Goal: Information Seeking & Learning: Learn about a topic

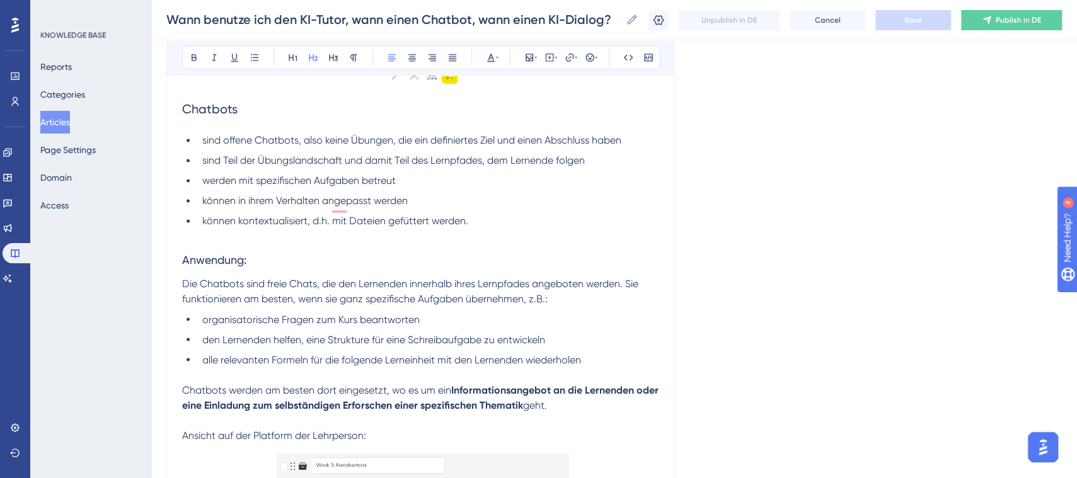
click at [506, 292] on div "Brian bietet verschiedene Möglichkeiten, Lernende mit KI adaptiv zu begleiten. …" at bounding box center [421, 338] width 478 height 2433
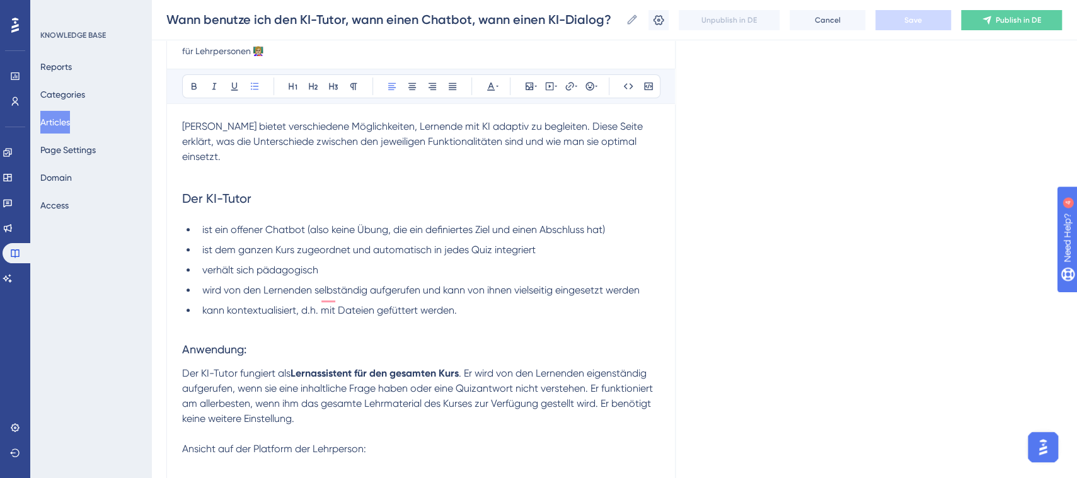
scroll to position [14, 0]
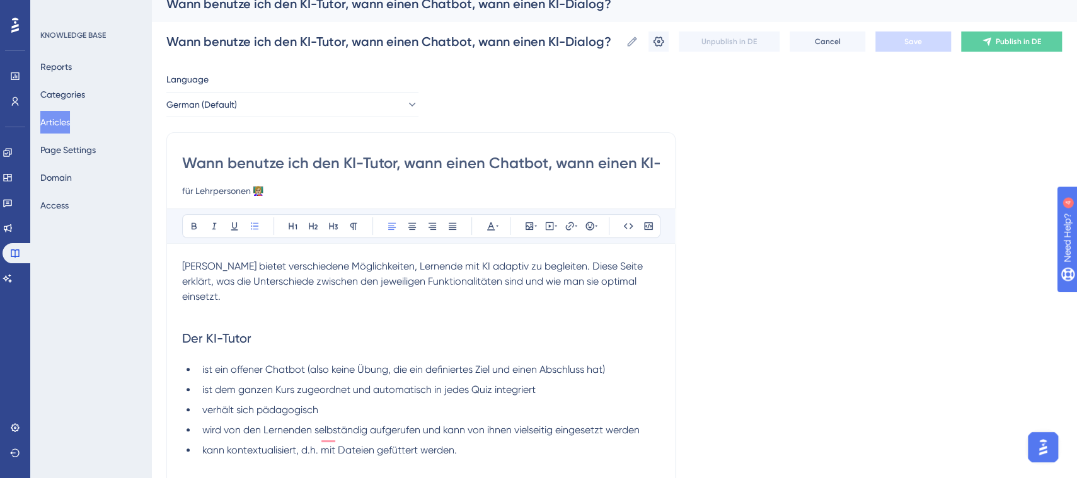
click at [212, 304] on p "To enrich screen reader interactions, please activate Accessibility in Grammarl…" at bounding box center [421, 311] width 478 height 15
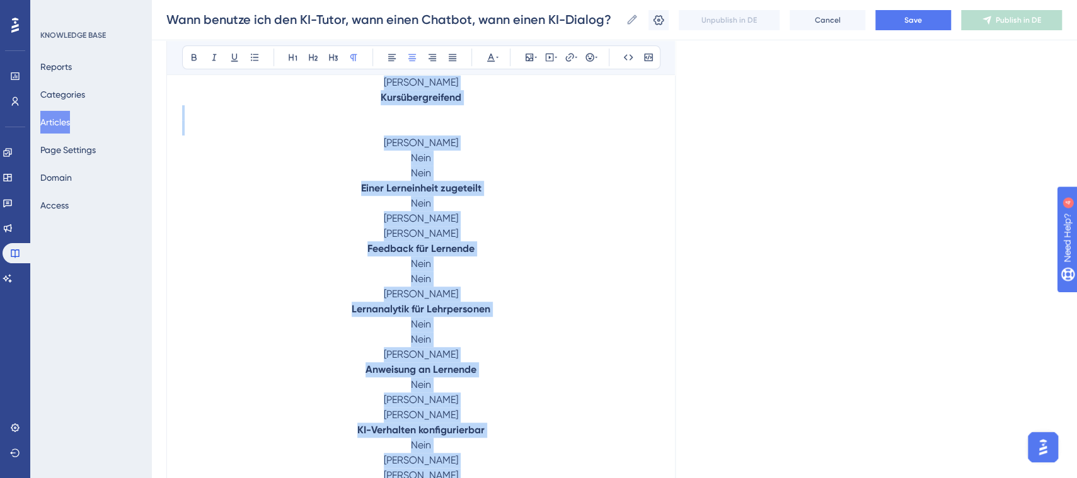
scroll to position [580, 0]
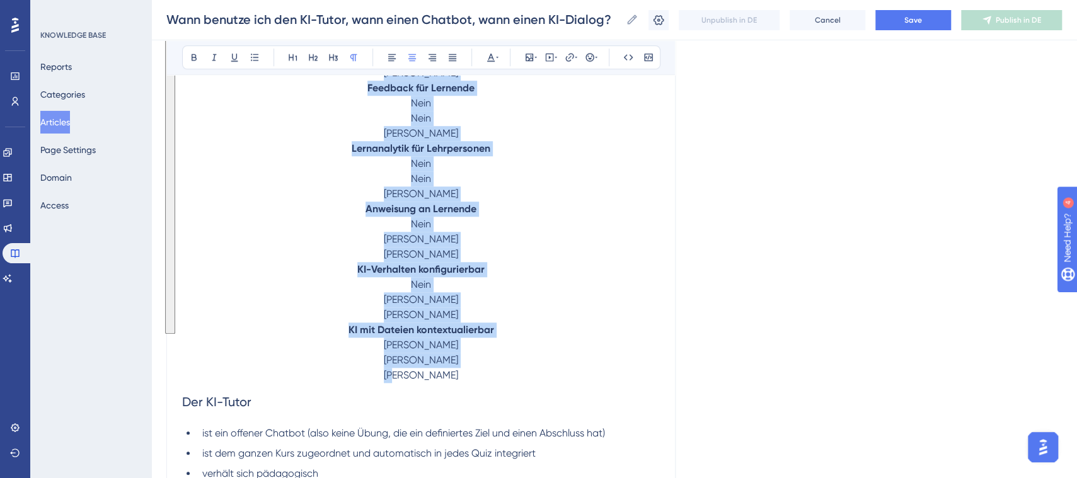
drag, startPoint x: 383, startPoint y: 168, endPoint x: 472, endPoint y: 354, distance: 206.3
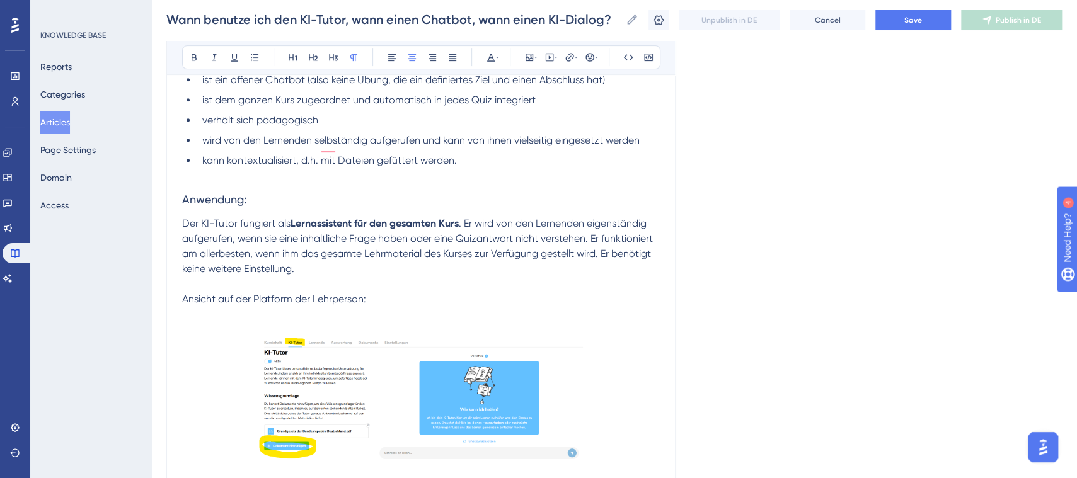
scroll to position [108, 0]
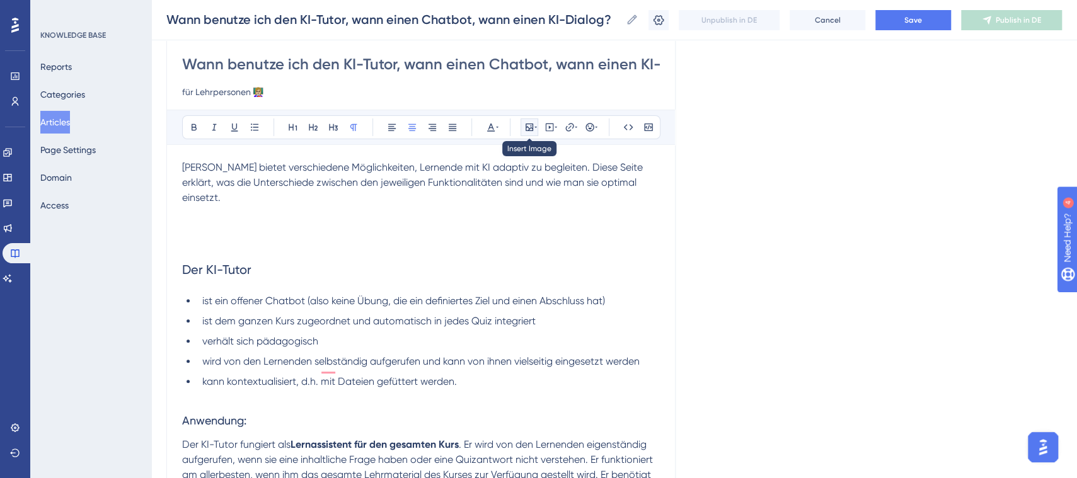
click at [531, 128] on icon at bounding box center [529, 127] width 10 height 10
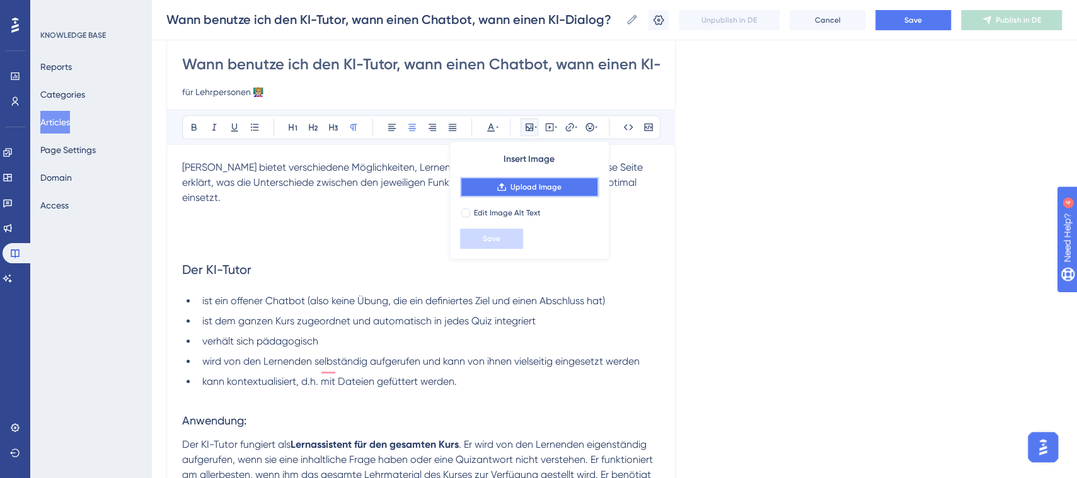
click at [541, 190] on span "Upload Image" at bounding box center [535, 187] width 51 height 10
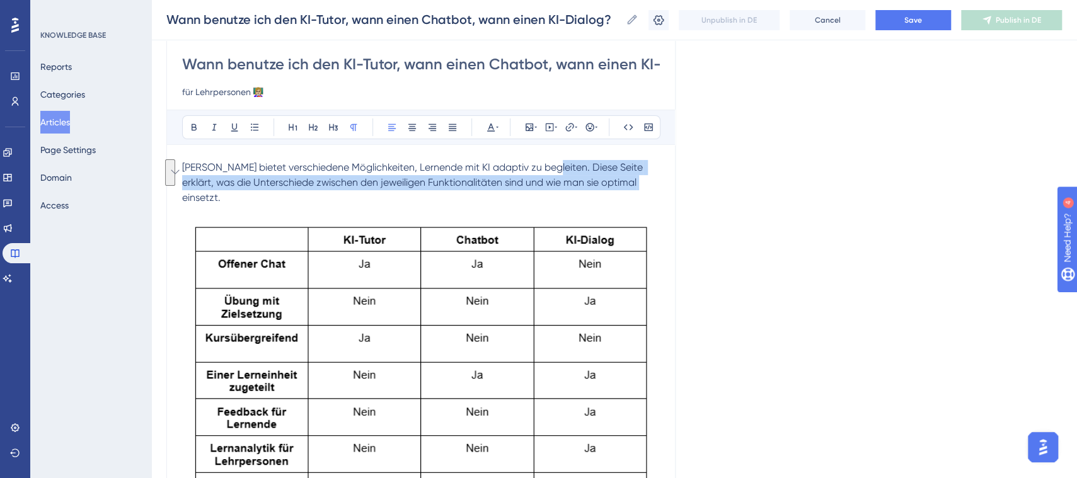
drag, startPoint x: 543, startPoint y: 168, endPoint x: 621, endPoint y: 178, distance: 78.8
click at [621, 178] on span "Brian bietet verschiedene Möglichkeiten, Lernende mit KI adaptiv zu begleiten. …" at bounding box center [413, 182] width 463 height 42
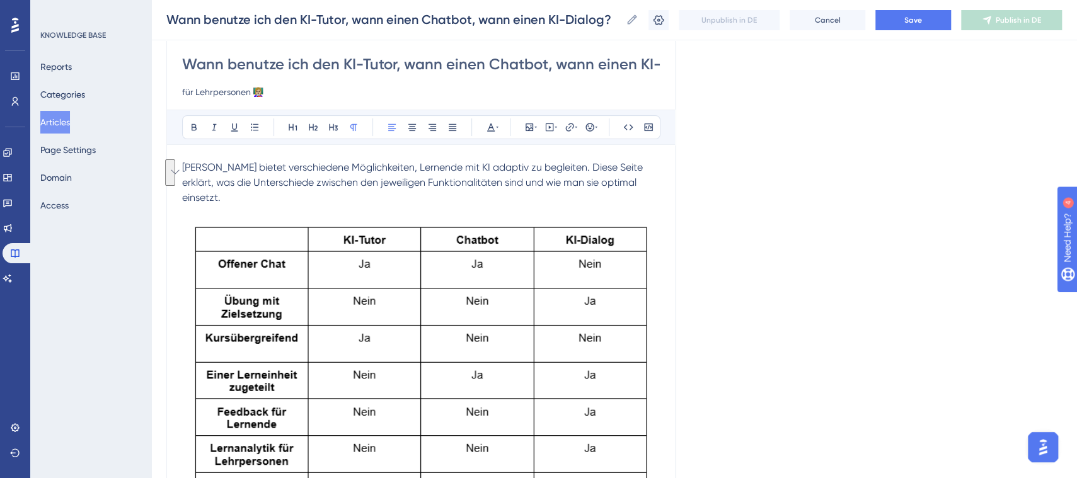
click at [339, 57] on input "Wann benutze ich den KI-Tutor, wann einen Chatbot, wann einen KI-Dialog?" at bounding box center [421, 64] width 478 height 20
drag, startPoint x: 343, startPoint y: 60, endPoint x: 179, endPoint y: 68, distance: 164.0
type input "KI-Tutor, wann einen Chatbot, wann einen KI-Dialog?"
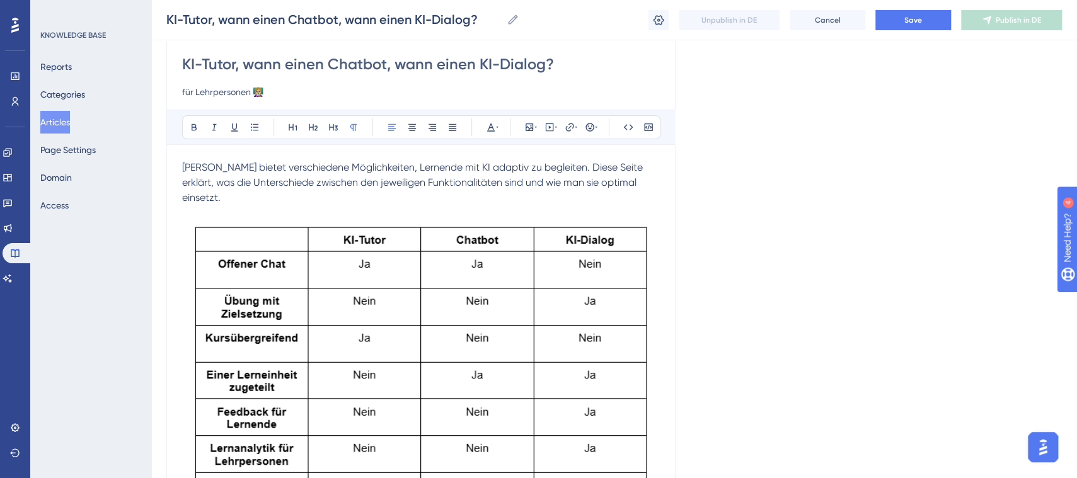
drag, startPoint x: 324, startPoint y: 59, endPoint x: 236, endPoint y: 66, distance: 87.9
click at [236, 66] on input "KI-Tutor, wann einen Chatbot, wann einen KI-Dialog?" at bounding box center [421, 64] width 478 height 20
type input "KI-Tutor vs.- Chatbot, wann einen KI-Dialog?"
type input "KI-Tutor vs. Chatbot, wann einen KI-Dialog?"
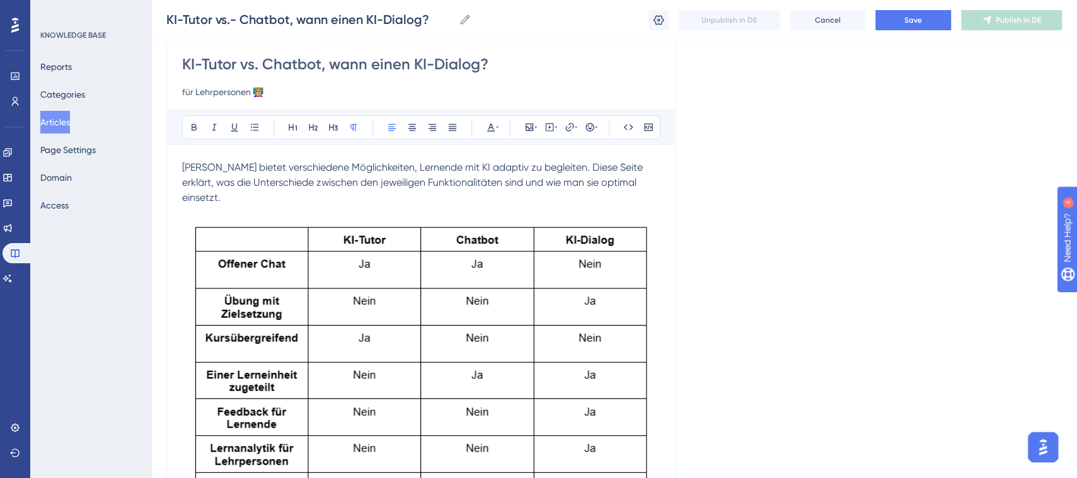
type input "KI-Tutor vs. Chatbot, wann einen KI-Dialog?"
drag, startPoint x: 413, startPoint y: 63, endPoint x: 323, endPoint y: 68, distance: 90.9
click at [323, 68] on input "KI-Tutor vs. Chatbot, wann einen KI-Dialog?" at bounding box center [421, 64] width 478 height 20
type input "KI-Tutor vs. Chatbot KI-Dialog?"
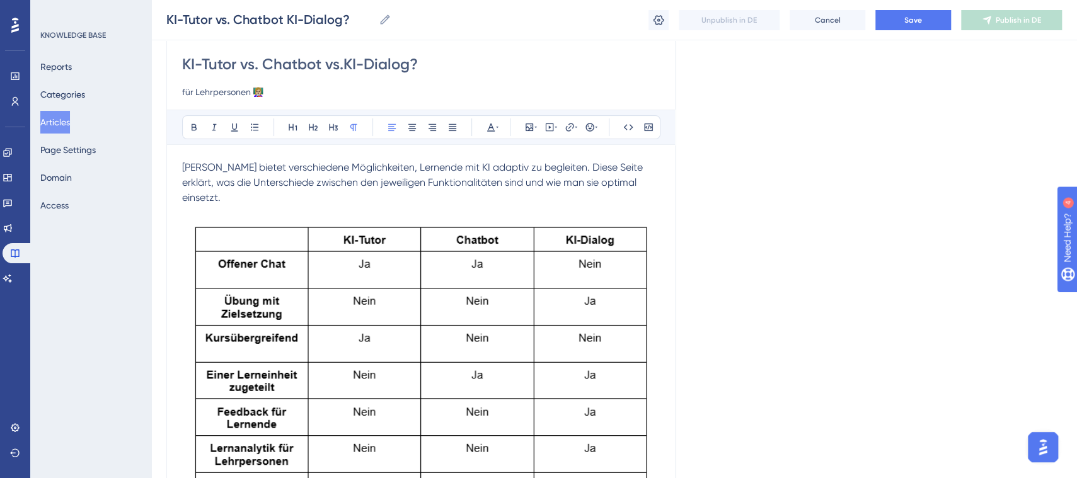
type input "KI-Tutor vs. Chatbot vs. KI-Dialog?"
click at [423, 59] on input "KI-Tutor vs. Chatbot vs. KI-Dialog?" at bounding box center [421, 64] width 478 height 20
type input "KI-Tutor vs. Chatbot vs. KI-Dialog"
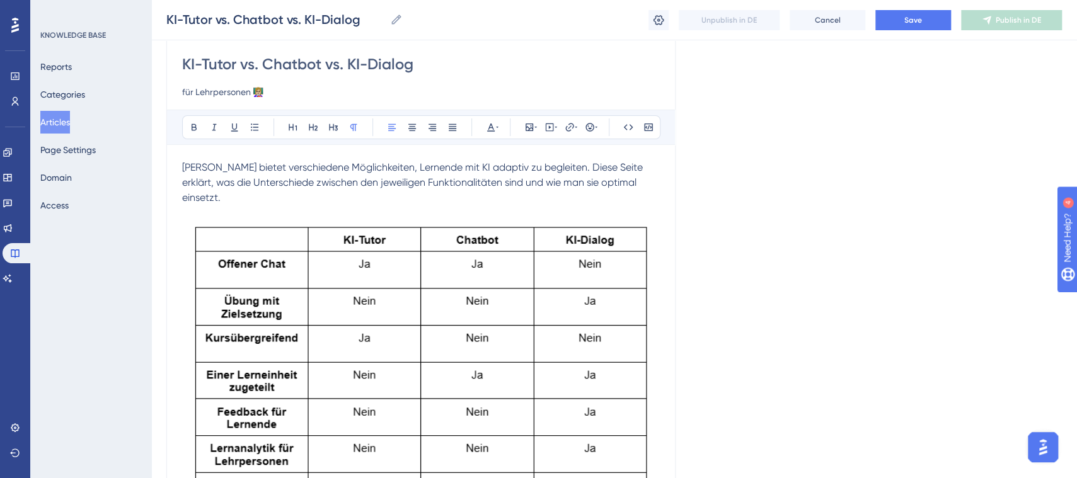
type input "KI-Tutor vs. Chatbot vs. KI-Dialog"
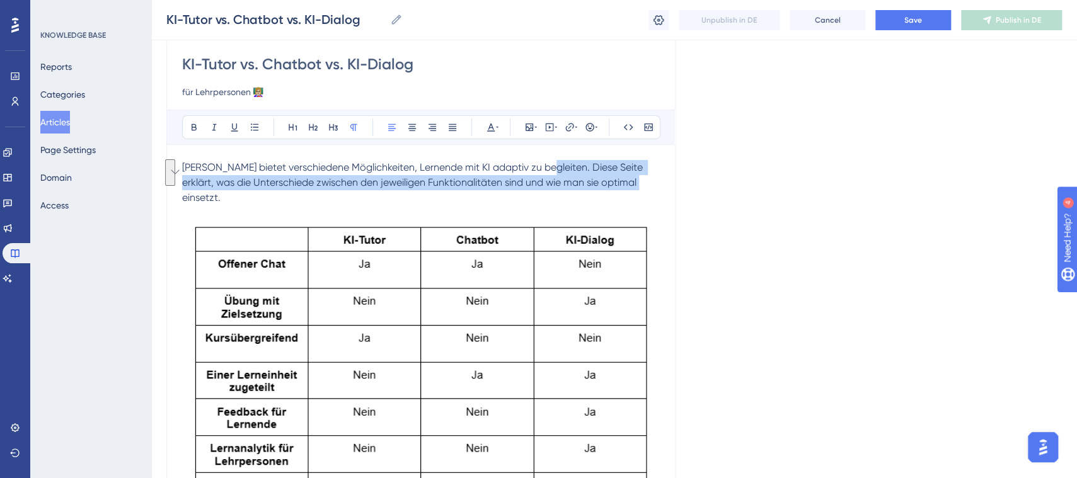
drag, startPoint x: 542, startPoint y: 166, endPoint x: 624, endPoint y: 179, distance: 83.0
click at [624, 179] on span "Brian bietet verschiedene Möglichkeiten, Lernende mit KI adaptiv zu begleiten. …" at bounding box center [413, 182] width 463 height 42
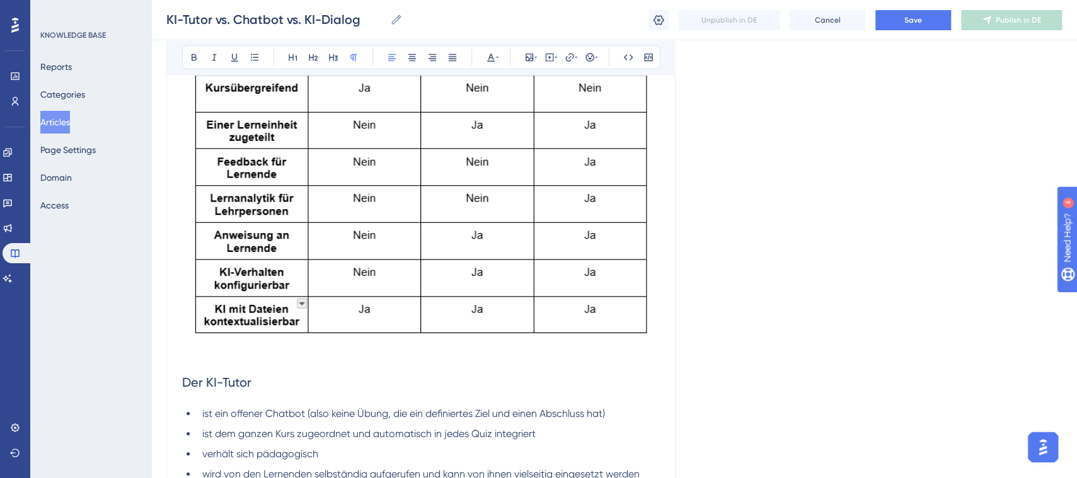
scroll to position [267, 0]
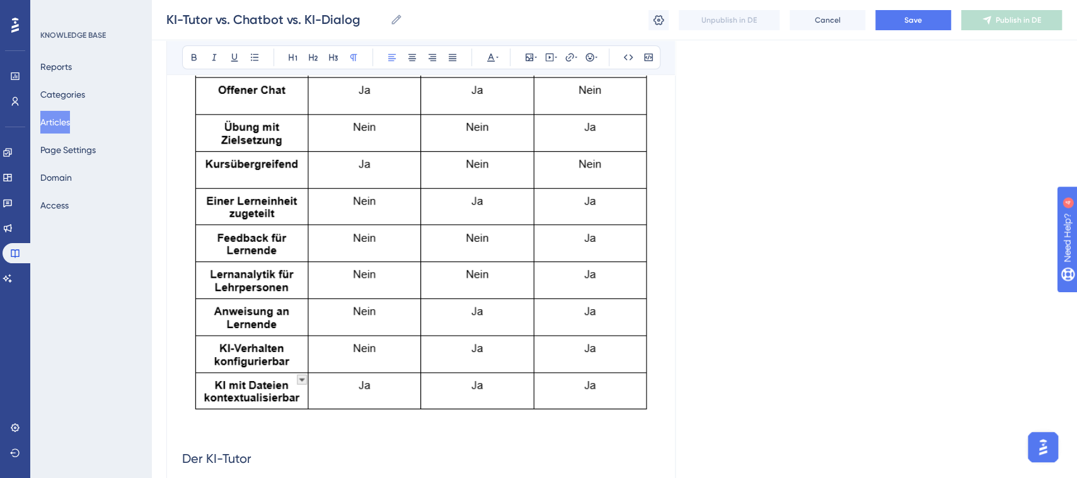
click at [537, 295] on img "To enrich screen reader interactions, please activate Accessibility in Grammarl…" at bounding box center [421, 234] width 478 height 374
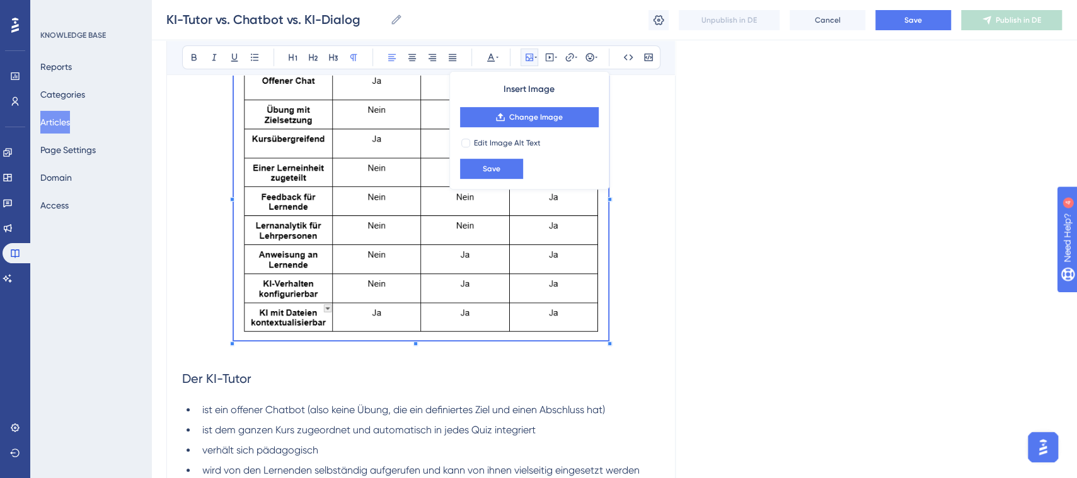
click at [558, 293] on span "To enrich screen reader interactions, please activate Accessibility in Grammarl…" at bounding box center [421, 196] width 375 height 298
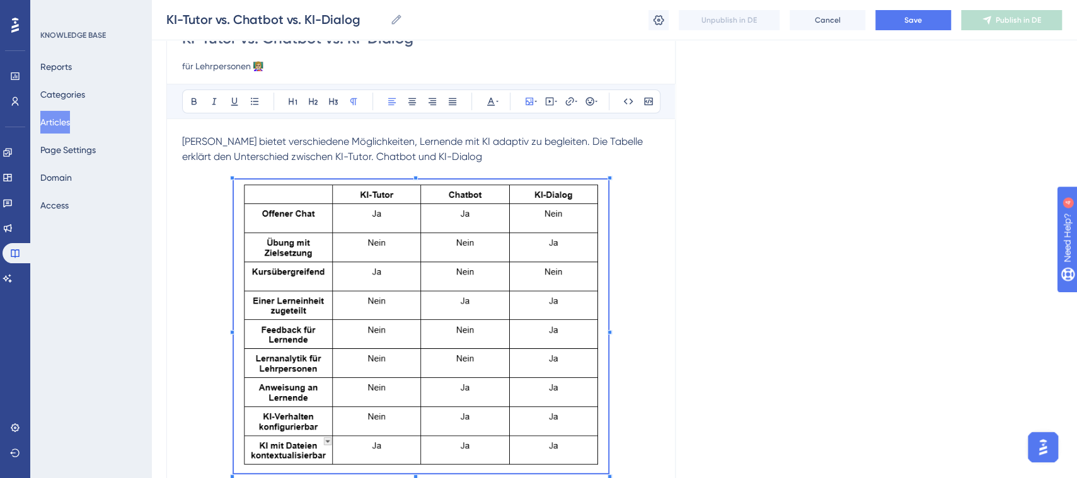
scroll to position [125, 0]
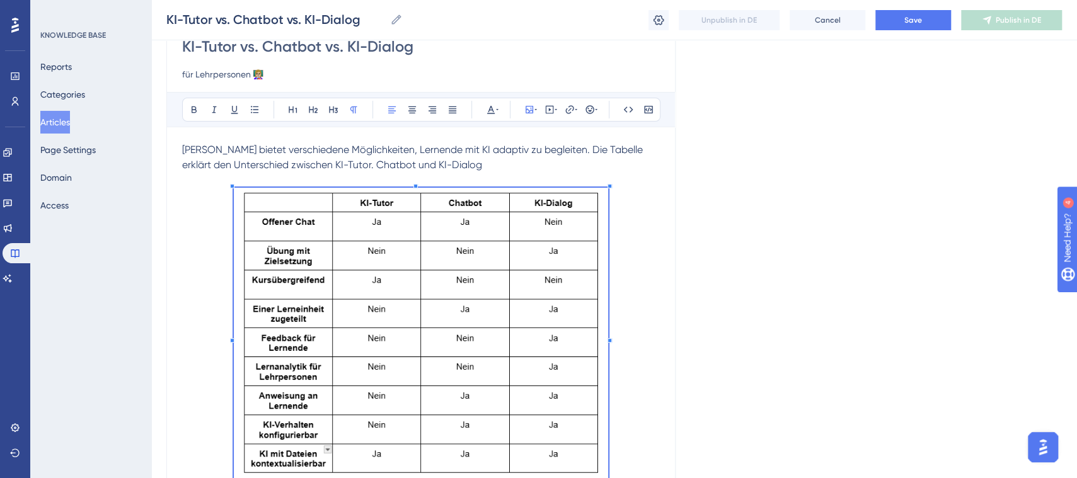
click at [554, 168] on p "Brian bietet verschiedene Möglichkeiten, Lernende mit KI adaptiv zu begleiten. …" at bounding box center [421, 157] width 478 height 30
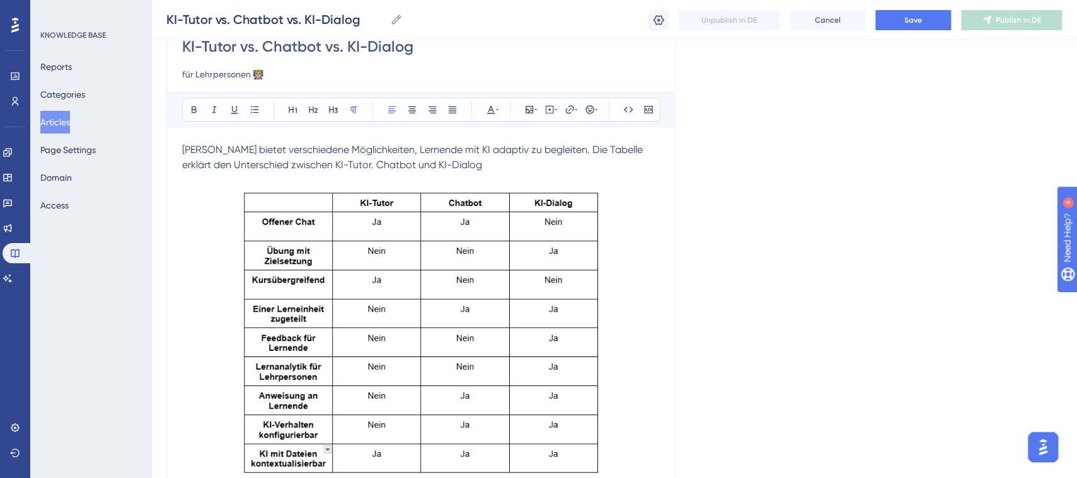
click at [592, 279] on img "To enrich screen reader interactions, please activate Accessibility in Grammarl…" at bounding box center [421, 335] width 375 height 294
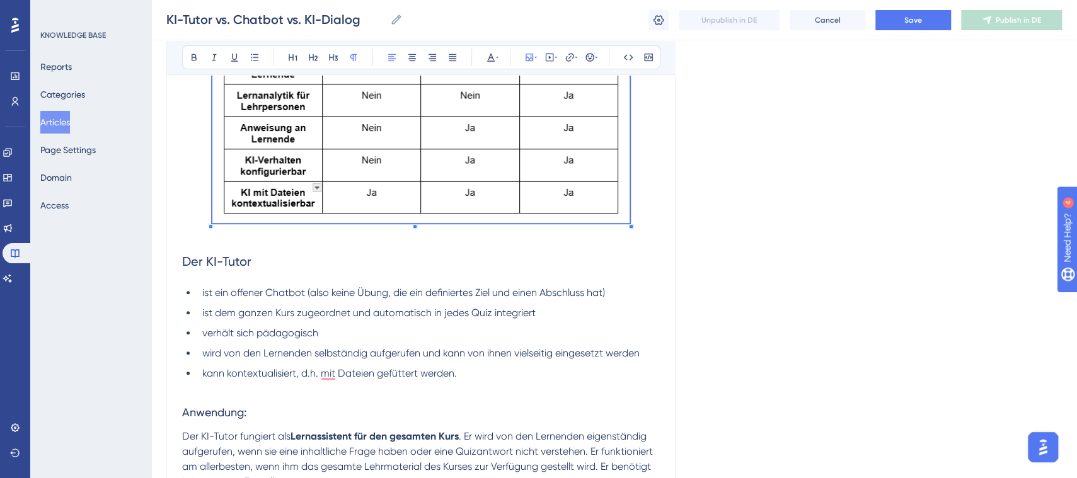
scroll to position [422, 0]
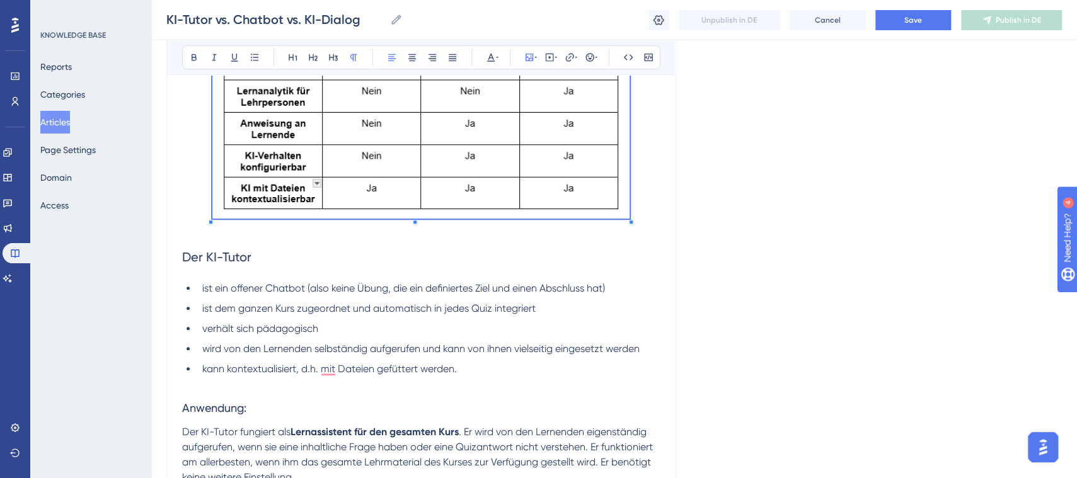
click at [212, 260] on span "Der KI-Tutor" at bounding box center [216, 257] width 69 height 15
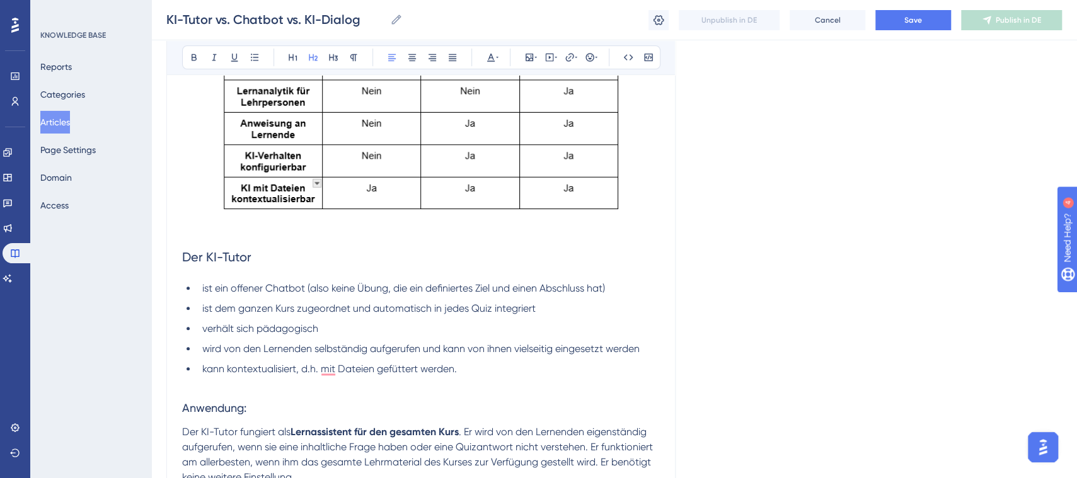
click at [182, 258] on span "Der KI-Tutor" at bounding box center [216, 257] width 69 height 15
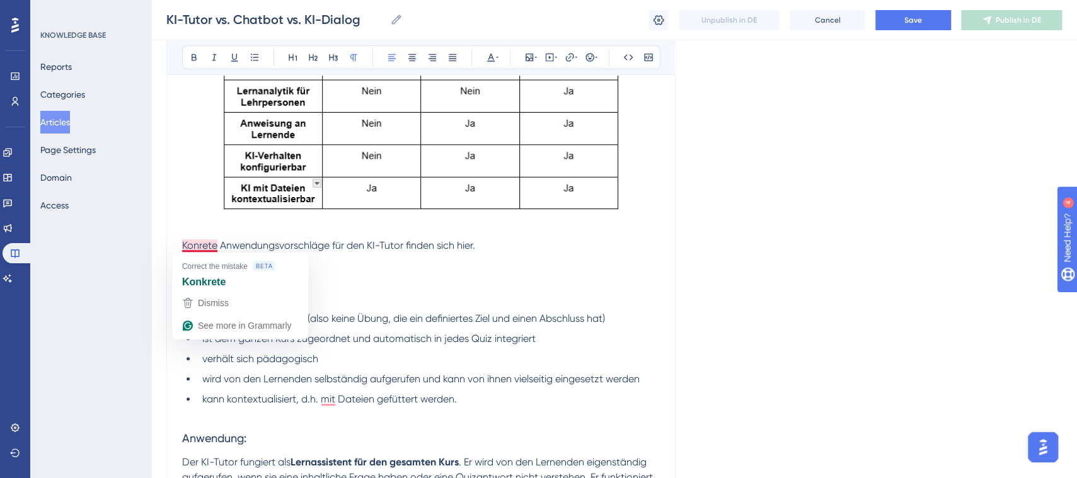
click at [190, 246] on span "Konrete Anwendungsvorschläge für den KI-Tutor finden sich hier." at bounding box center [328, 245] width 293 height 12
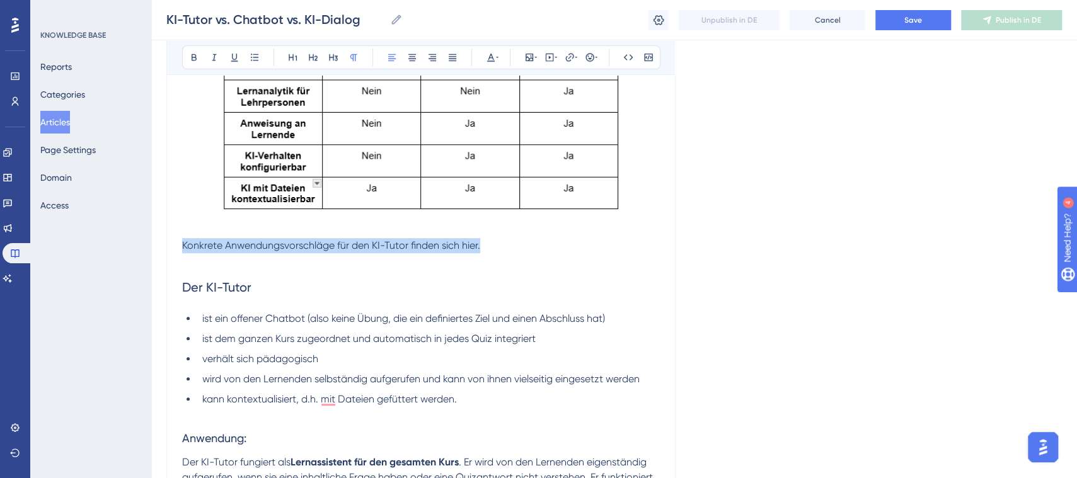
drag, startPoint x: 481, startPoint y: 245, endPoint x: 152, endPoint y: 244, distance: 329.0
drag, startPoint x: 457, startPoint y: 279, endPoint x: 498, endPoint y: 262, distance: 44.4
click at [457, 279] on h2 "Der KI-Tutor" at bounding box center [421, 287] width 478 height 38
click at [495, 248] on p "Konkrete Anwendungsvorschläge für den KI-Tutor finden sich hier." at bounding box center [421, 245] width 478 height 15
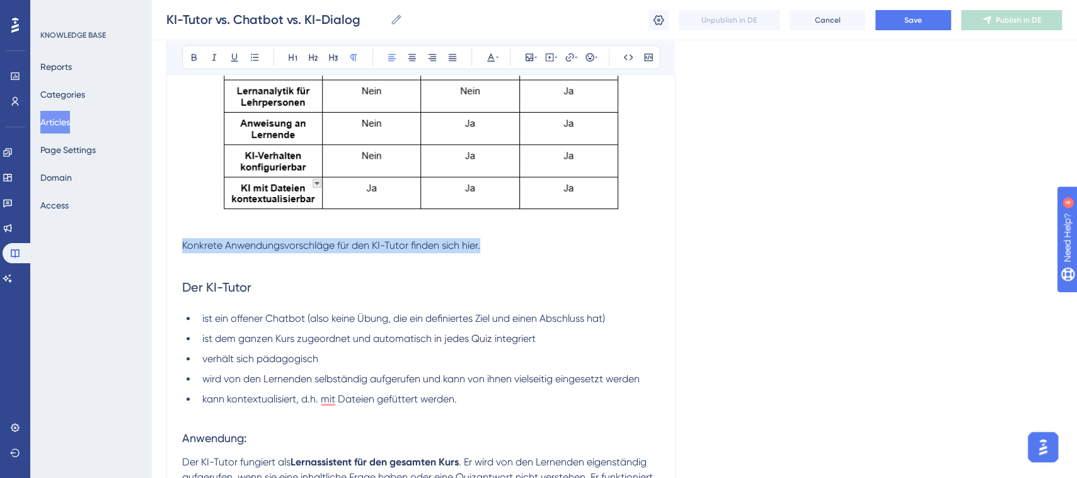
drag, startPoint x: 490, startPoint y: 250, endPoint x: 178, endPoint y: 252, distance: 311.9
copy span "Konkrete Anwendungsvorschläge für den KI-Tutor finden sich hier."
click at [203, 267] on p "To enrich screen reader interactions, please activate Accessibility in Grammarl…" at bounding box center [421, 260] width 478 height 15
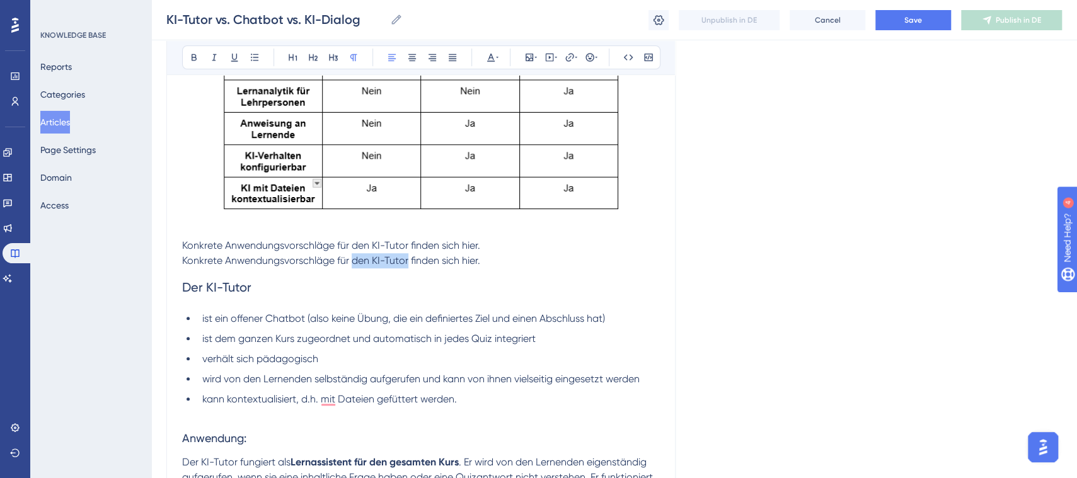
drag, startPoint x: 352, startPoint y: 263, endPoint x: 407, endPoint y: 259, distance: 55.0
click at [407, 259] on span "Konkrete Anwendungsvorschläge für den KI-Tutor finden sich hier." at bounding box center [331, 261] width 298 height 12
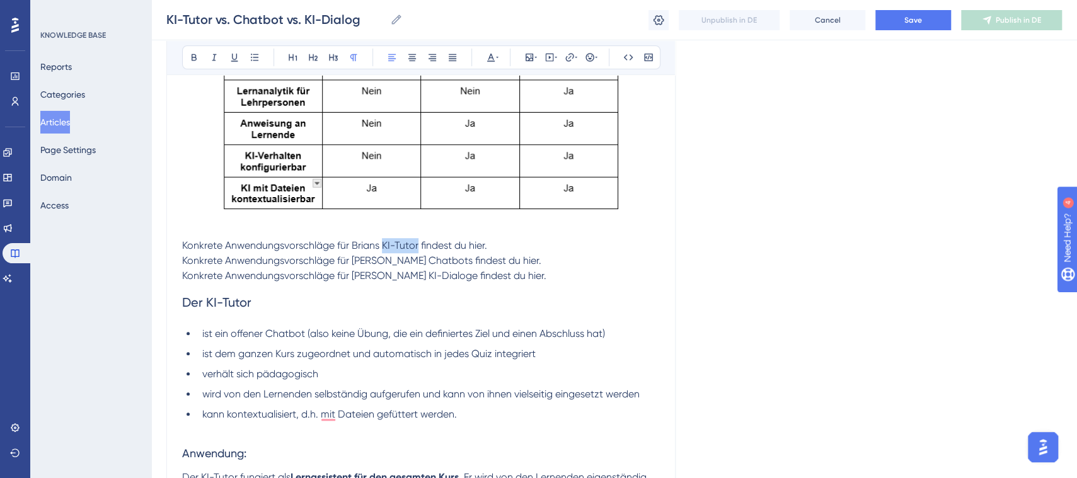
drag, startPoint x: 417, startPoint y: 245, endPoint x: 383, endPoint y: 239, distance: 35.0
click at [383, 239] on span "Konkrete Anwendungsvorschläge für Brians KI-Tutor findest du hier." at bounding box center [334, 245] width 305 height 12
click at [193, 57] on icon at bounding box center [194, 57] width 10 height 10
click at [371, 257] on span "Konkrete Anwendungsvorschläge für Brians Chatbots findest du hier." at bounding box center [361, 261] width 359 height 12
drag, startPoint x: 425, startPoint y: 260, endPoint x: 383, endPoint y: 263, distance: 41.7
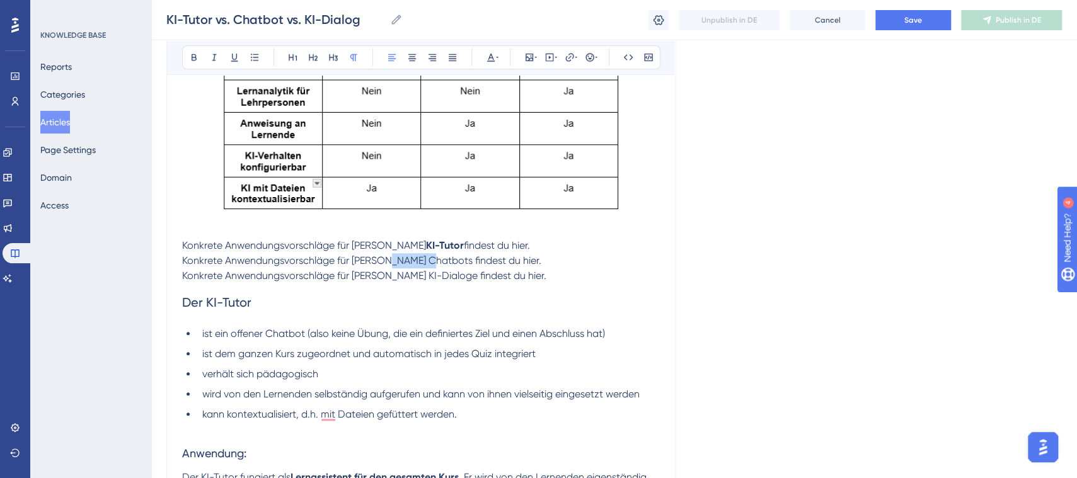
click at [383, 263] on span "Konkrete Anwendungsvorschläge für Brians Chatbots findest du hier." at bounding box center [361, 261] width 359 height 12
click at [197, 54] on icon at bounding box center [194, 57] width 10 height 10
click at [427, 273] on span "Konkrete Anwendungsvorschläge für Brians KI-Dialoge findest du hier." at bounding box center [364, 276] width 364 height 12
drag, startPoint x: 433, startPoint y: 274, endPoint x: 384, endPoint y: 278, distance: 49.3
click at [384, 278] on span "Konkrete Anwendungsvorschläge für Brians KI-Dialoge findest du hier." at bounding box center [364, 276] width 364 height 12
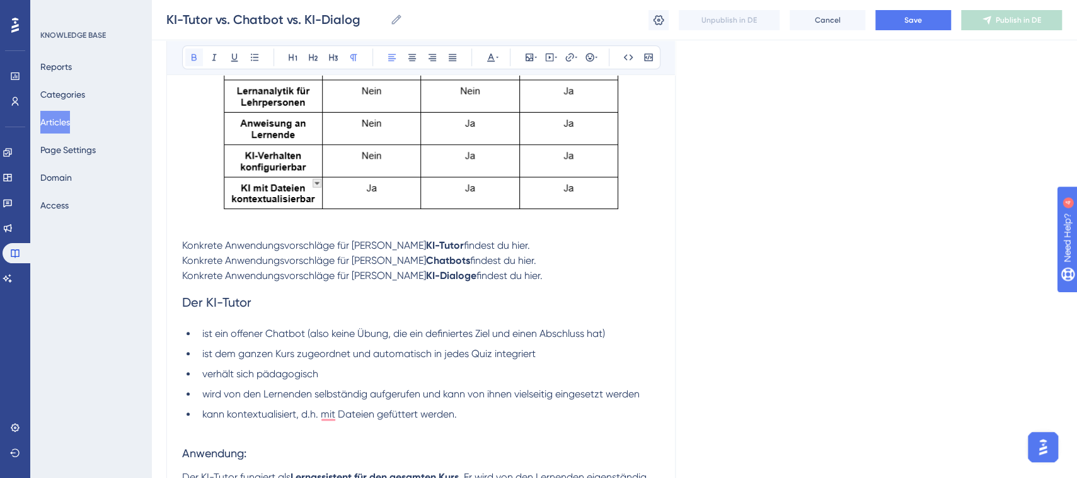
click at [193, 52] on icon at bounding box center [194, 57] width 10 height 10
click at [382, 342] on ul "ist ein offener Chatbot (also keine Übung, die ein definiertes Ziel und einen A…" at bounding box center [421, 374] width 478 height 96
click at [934, 25] on button "Save" at bounding box center [913, 20] width 76 height 20
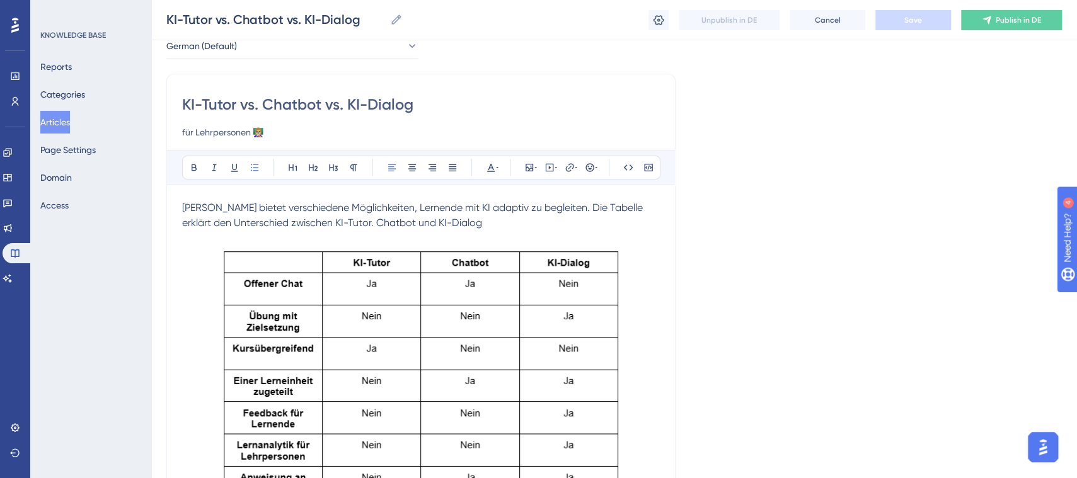
scroll to position [47, 0]
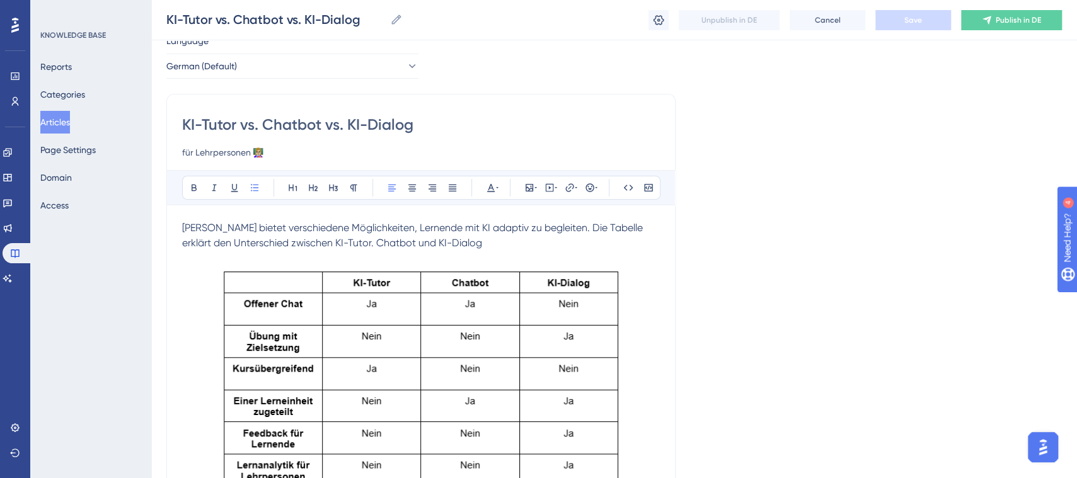
click at [321, 244] on span "Brian bietet verschiedene Möglichkeiten, Lernende mit KI adaptiv zu begleiten. …" at bounding box center [413, 235] width 463 height 27
click at [503, 246] on p "Brian bietet verschiedene Möglichkeiten, Lernende mit KI adaptiv zu begleiten. …" at bounding box center [421, 236] width 478 height 30
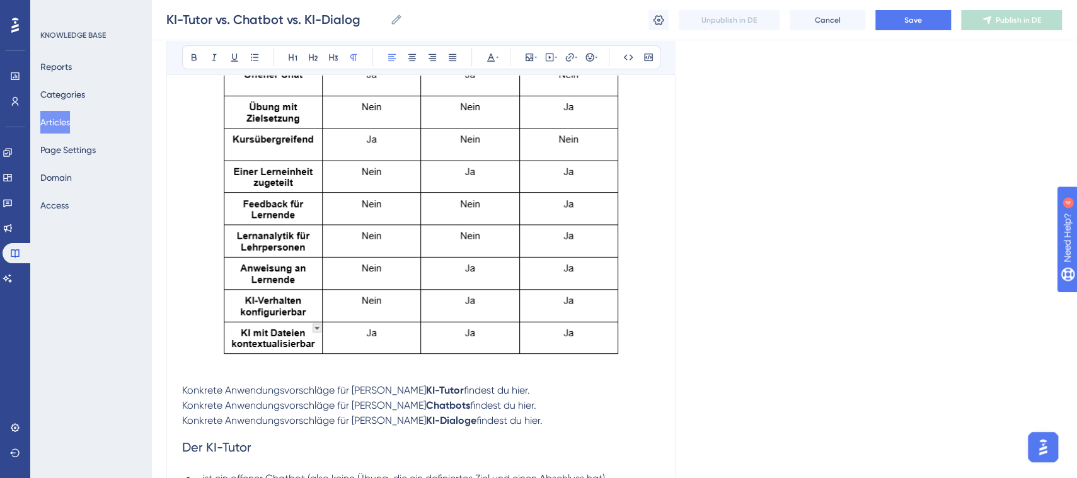
scroll to position [292, 0]
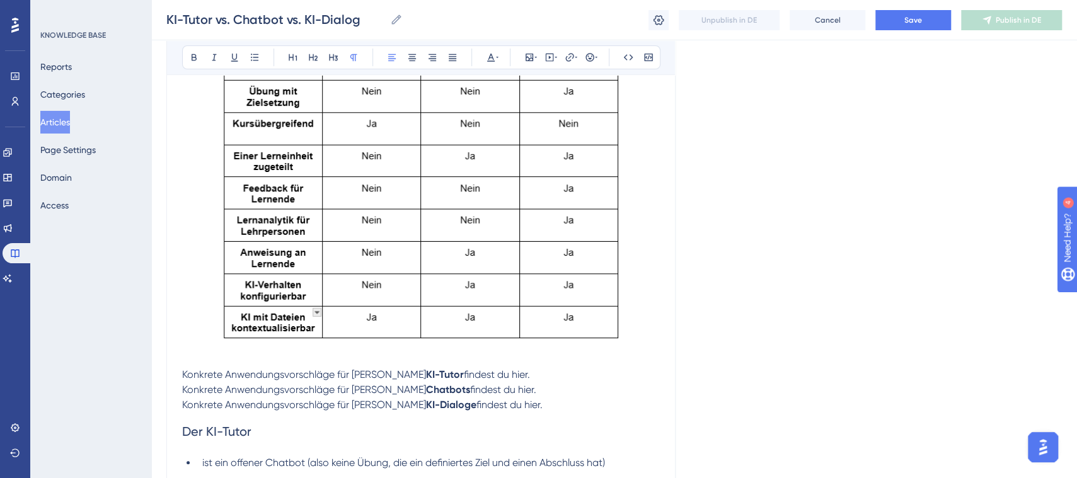
click at [317, 310] on img "To enrich screen reader interactions, please activate Accessibility in Grammarl…" at bounding box center [421, 184] width 418 height 327
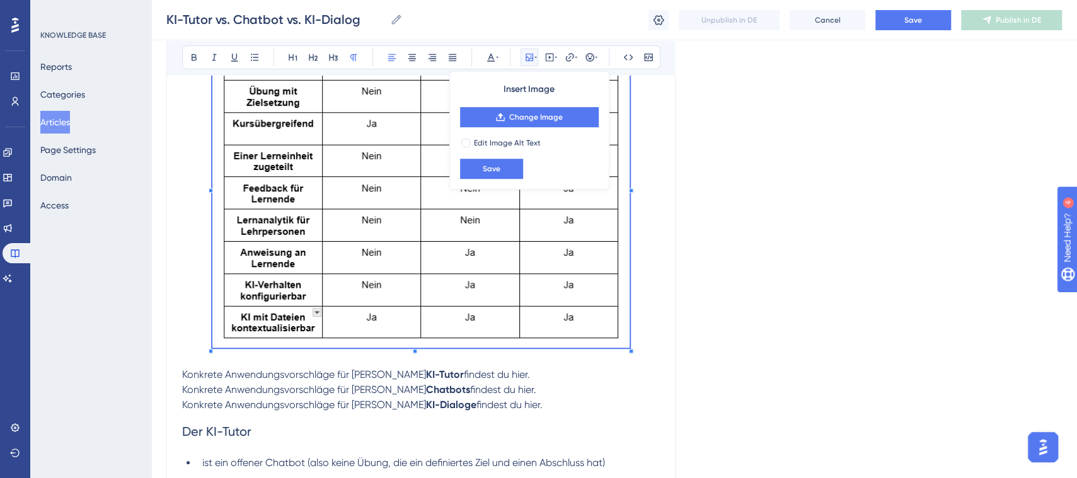
click at [517, 372] on p "Konkrete Anwendungsvorschläge für Brians KI-Tutor findest du hier." at bounding box center [421, 374] width 478 height 15
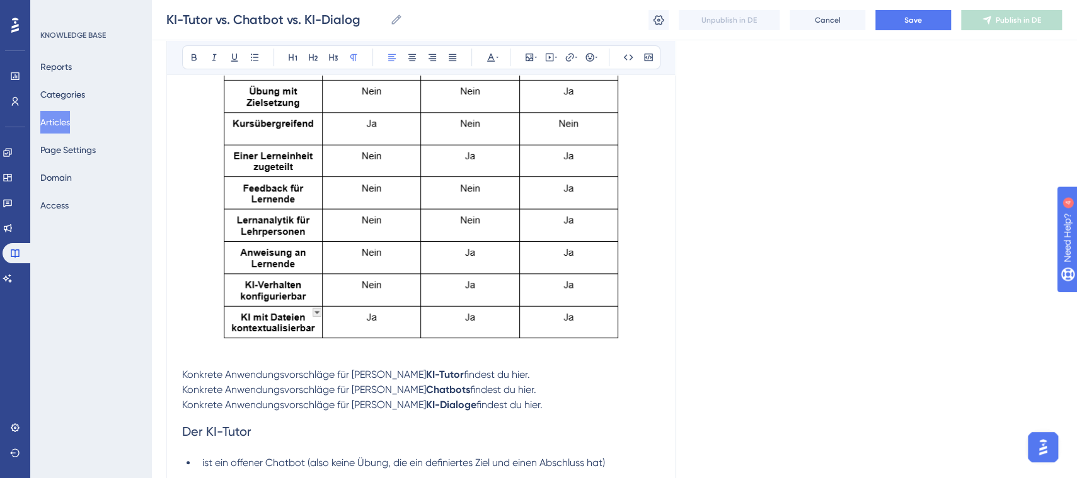
click at [605, 303] on img "To enrich screen reader interactions, please activate Accessibility in Grammarl…" at bounding box center [421, 184] width 418 height 327
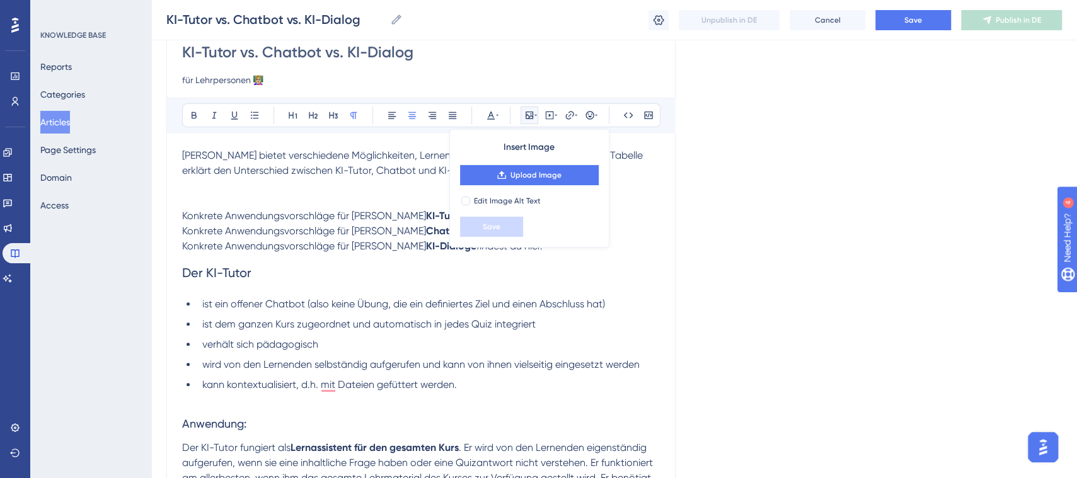
scroll to position [76, 0]
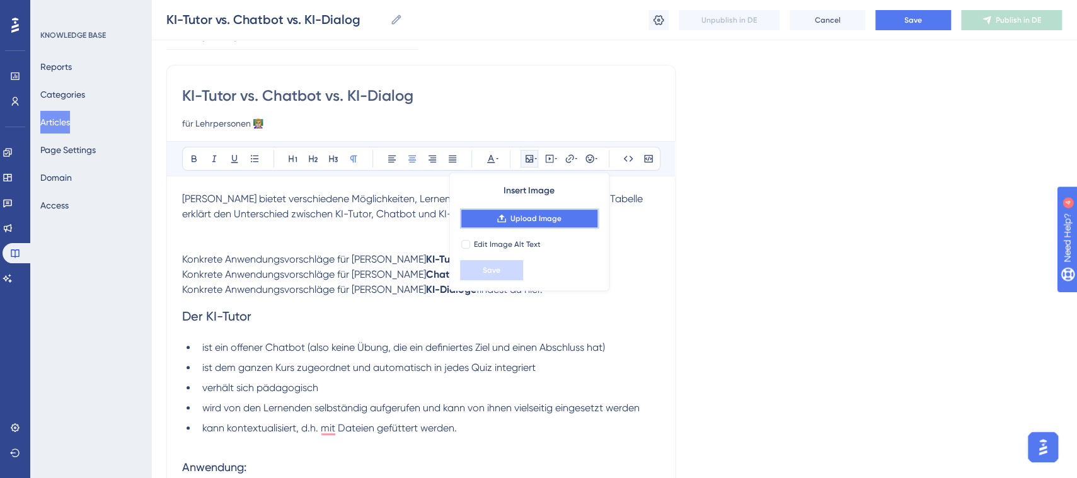
click at [538, 219] on span "Upload Image" at bounding box center [535, 219] width 51 height 10
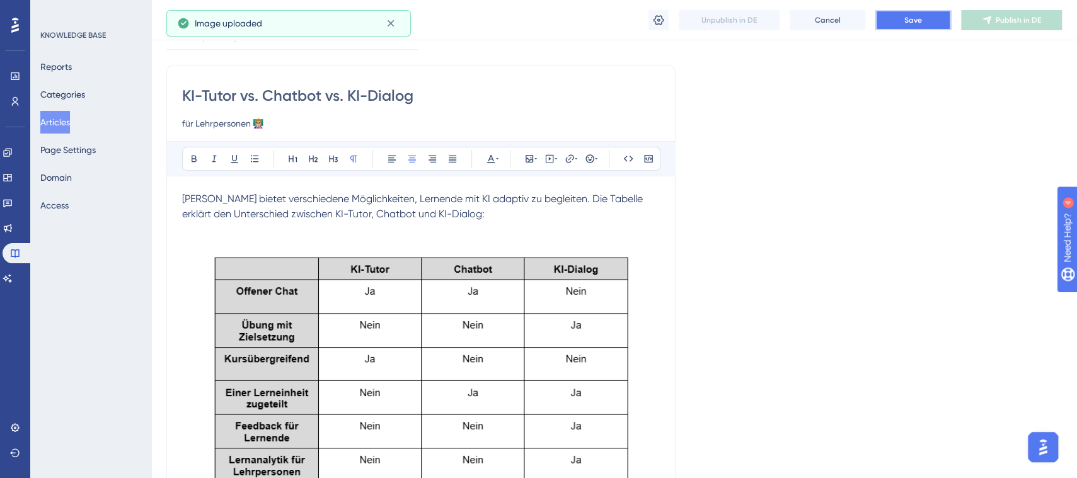
click at [899, 20] on button "Save" at bounding box center [913, 20] width 76 height 20
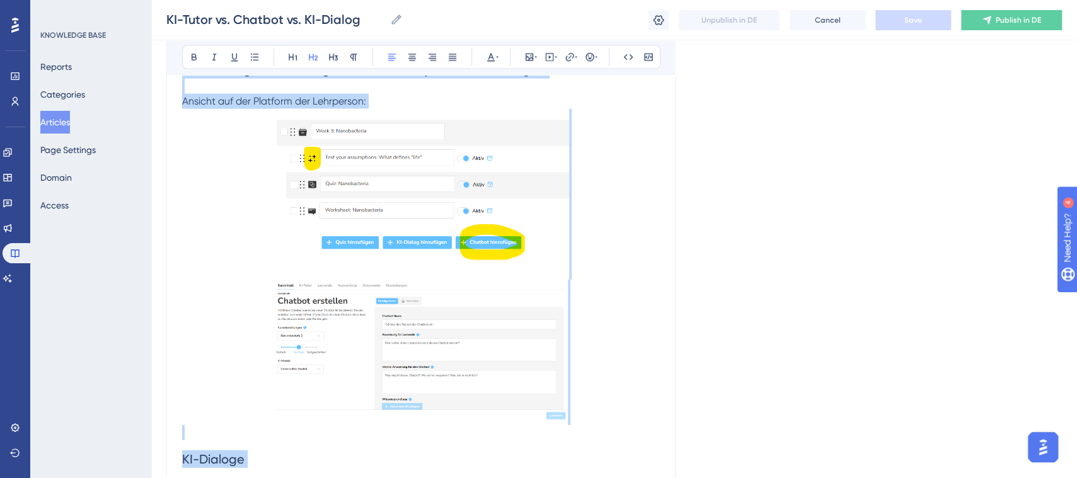
scroll to position [1950, 0]
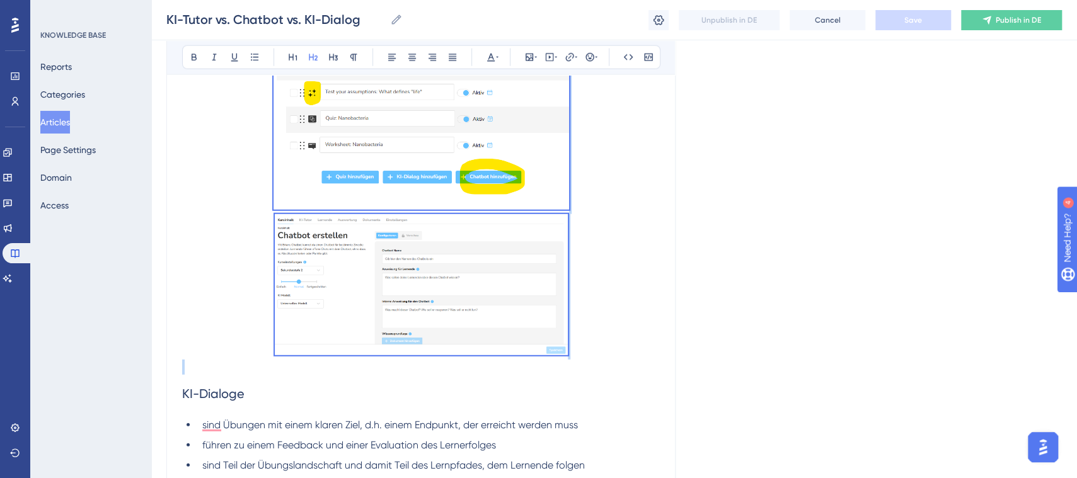
drag, startPoint x: 184, startPoint y: 135, endPoint x: 429, endPoint y: 286, distance: 288.0
copy div "Chatbots sind offene Chatbots, also keine Übungen, die ein definiertes Ziel und…"
drag, startPoint x: 1074, startPoint y: 308, endPoint x: 1087, endPoint y: 319, distance: 17.0
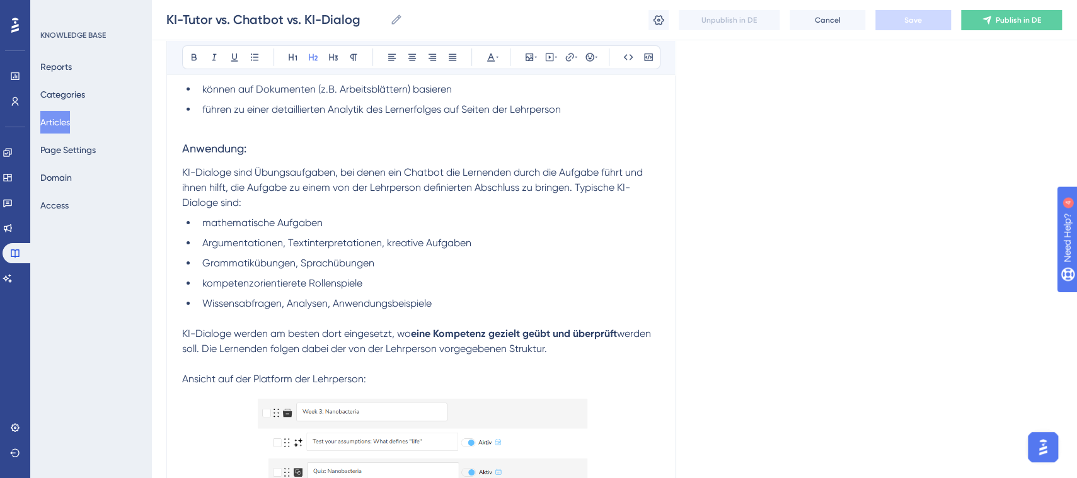
scroll to position [2359, 11]
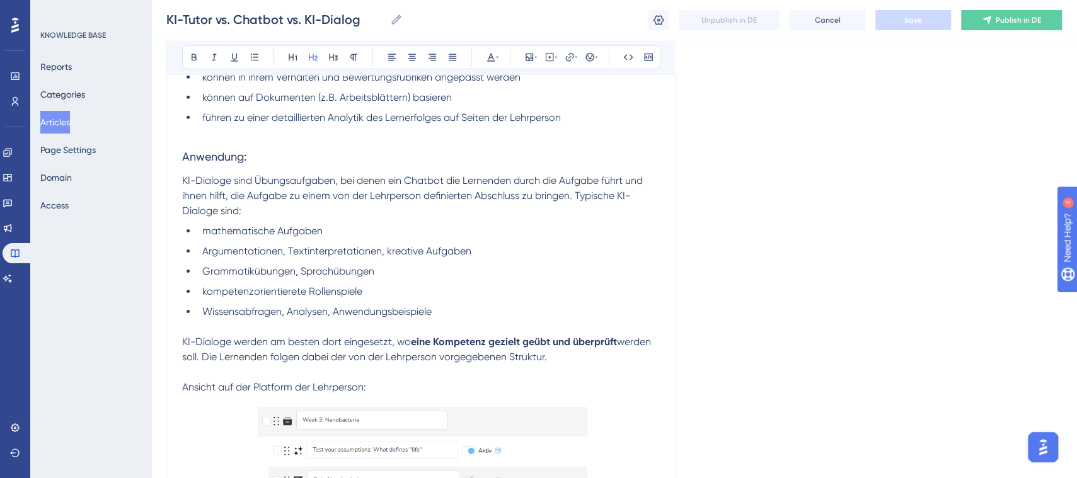
click at [568, 268] on li "Grammatikübungen, Sprachübungen" at bounding box center [428, 271] width 463 height 15
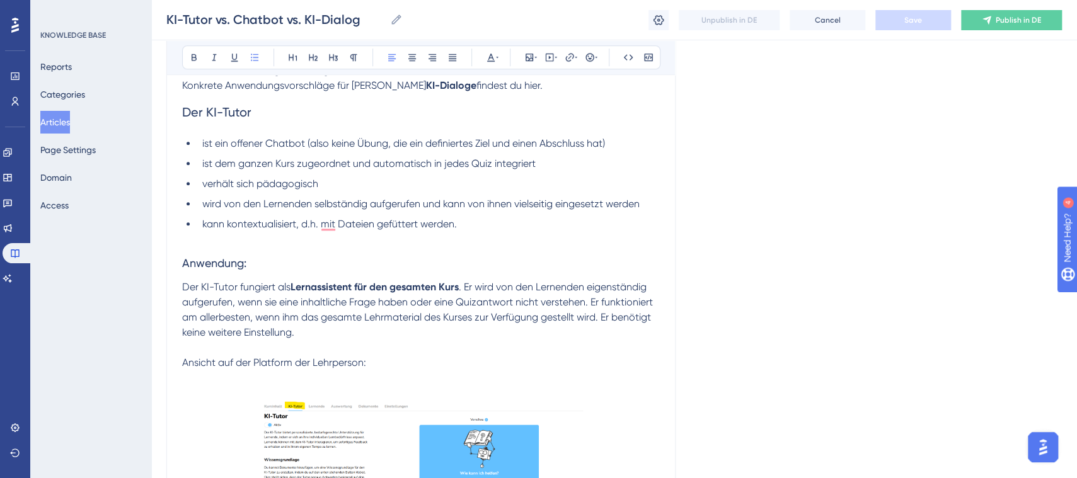
scroll to position [636, 11]
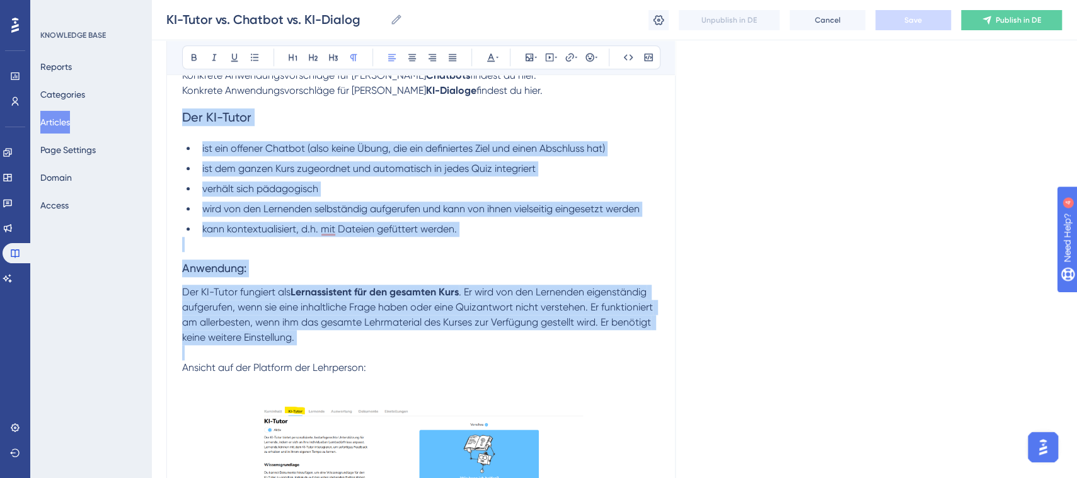
drag, startPoint x: 358, startPoint y: 345, endPoint x: 142, endPoint y: 124, distance: 308.8
copy div "Der KI-Tutor ist ein offener Chatbot (also keine Übung, die ein definiertes Zie…"
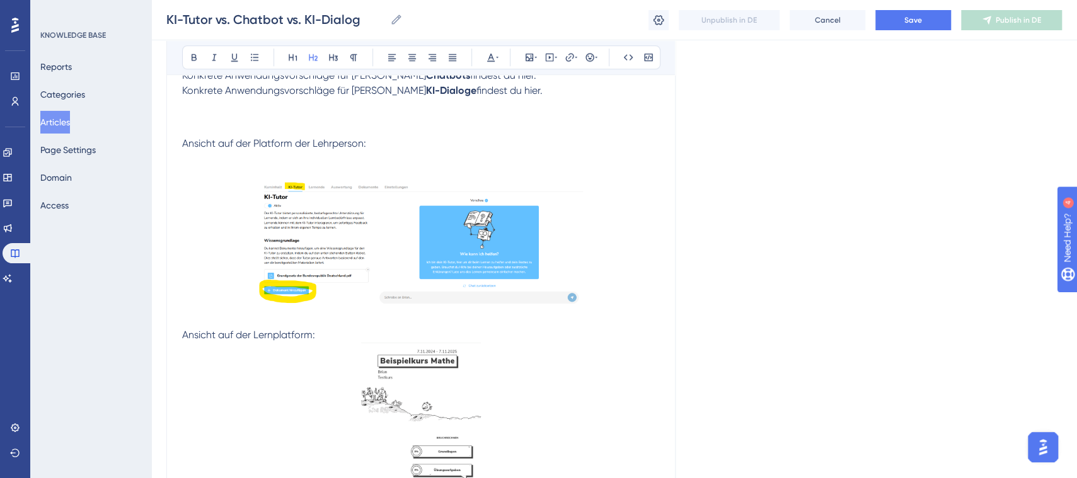
click at [522, 272] on img "To enrich screen reader interactions, please activate Accessibility in Grammarl…" at bounding box center [421, 244] width 325 height 127
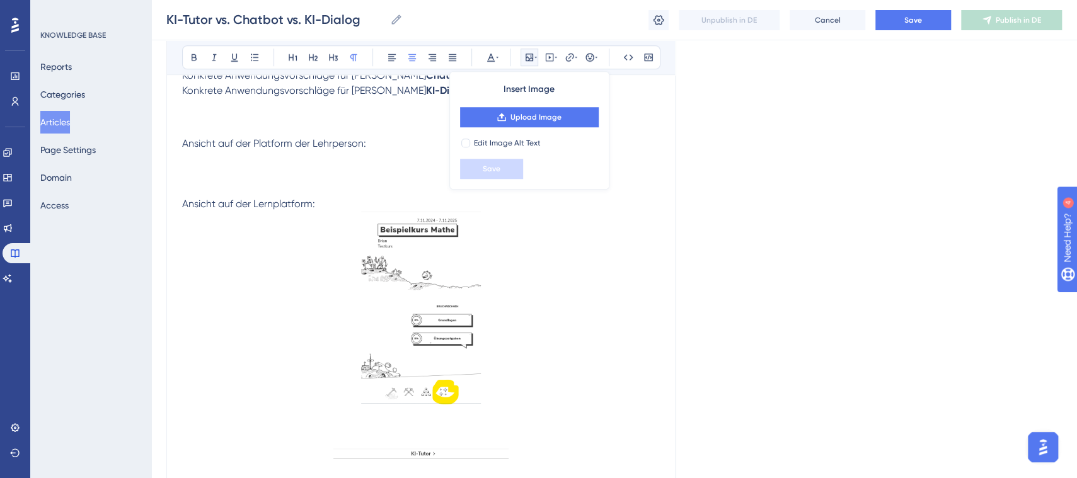
click at [470, 332] on p "To enrich screen reader interactions, please activate Accessibility in Grammarl…" at bounding box center [421, 311] width 478 height 198
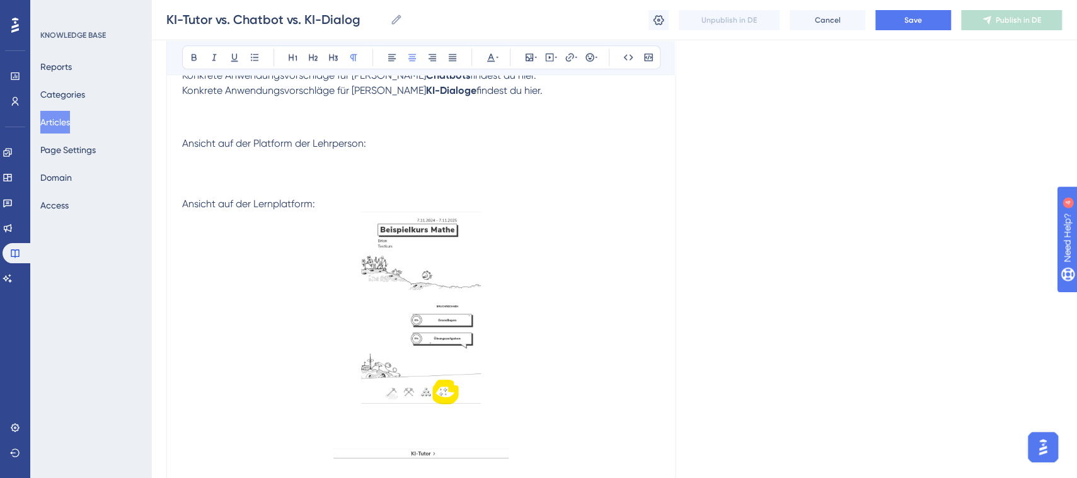
click at [410, 343] on img "To enrich screen reader interactions, please activate Accessibility in Grammarl…" at bounding box center [421, 308] width 120 height 193
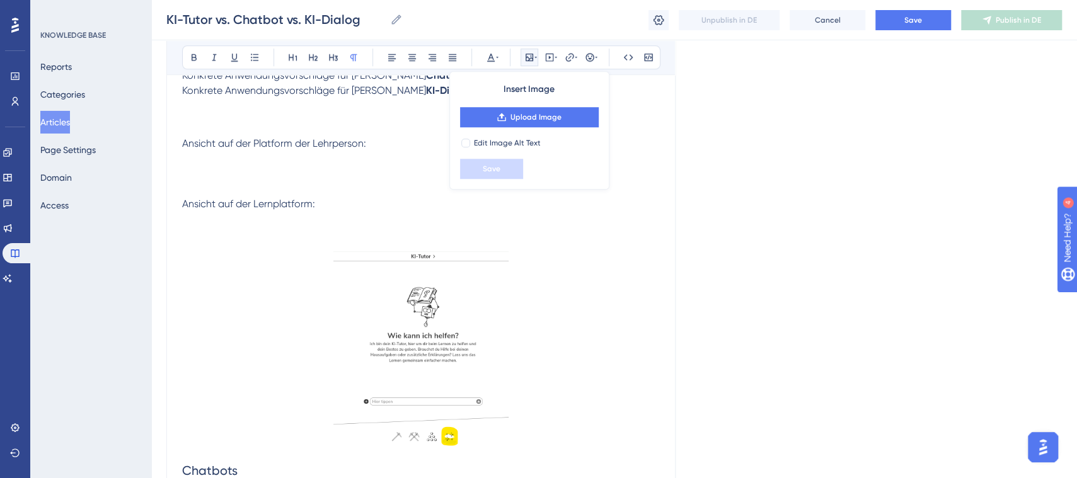
click at [417, 348] on img "To enrich screen reader interactions, please activate Accessibility in Grammarl…" at bounding box center [421, 345] width 176 height 206
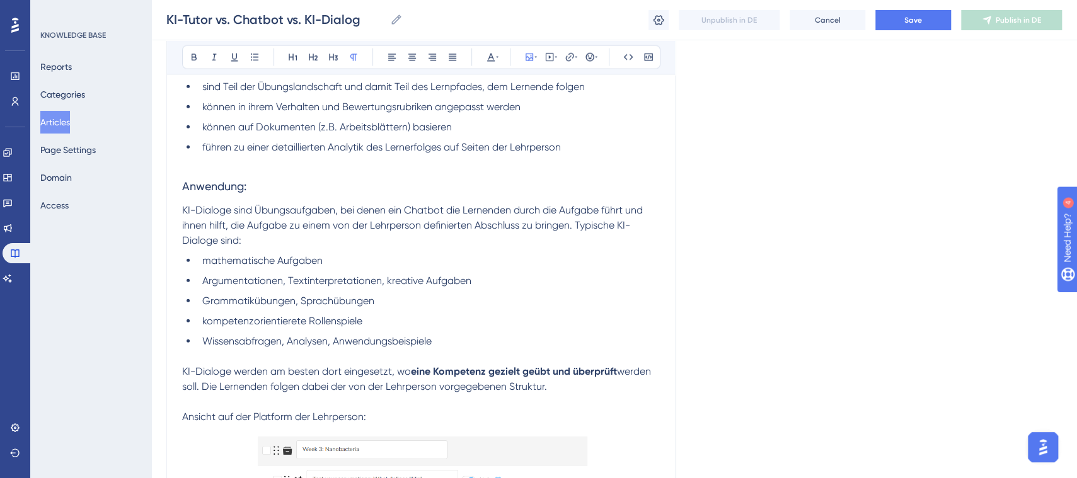
scroll to position [1779, 11]
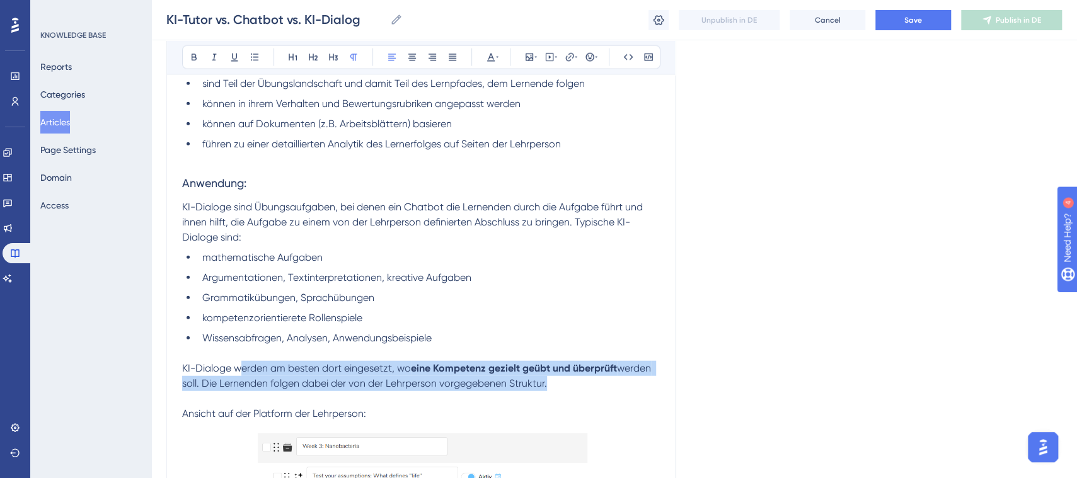
drag, startPoint x: 290, startPoint y: 376, endPoint x: 569, endPoint y: 387, distance: 279.4
click at [569, 387] on p "KI-Dialoge werden am besten dort eingesetzt, wo eine Kompetenz gezielt geübt un…" at bounding box center [421, 376] width 478 height 30
copy p "erden am besten dort eingesetzt, wo eine Kompetenz gezielt geübt und überprüft …"
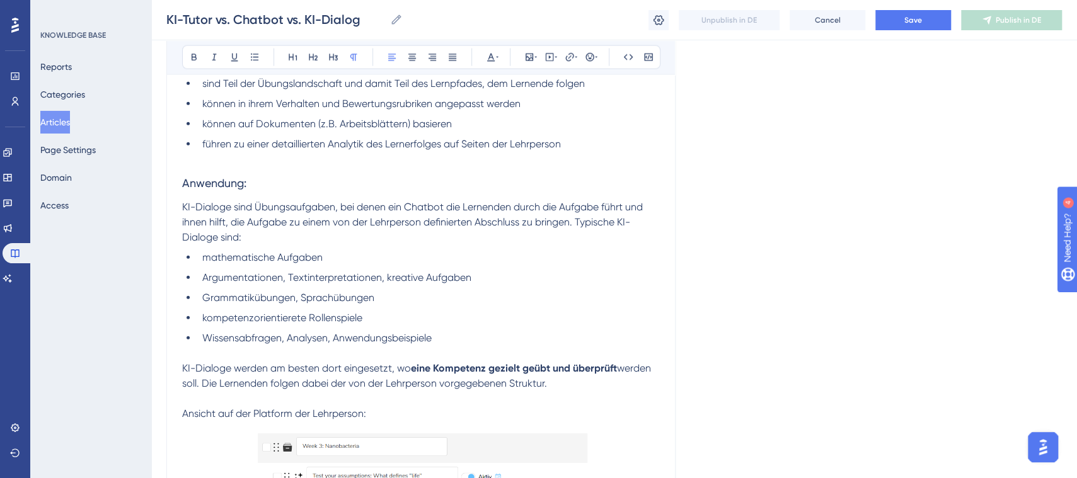
click at [529, 325] on ul "mathematische Aufgaben Argumentationen, Textinterpretationen, kreative Aufgaben…" at bounding box center [421, 298] width 478 height 96
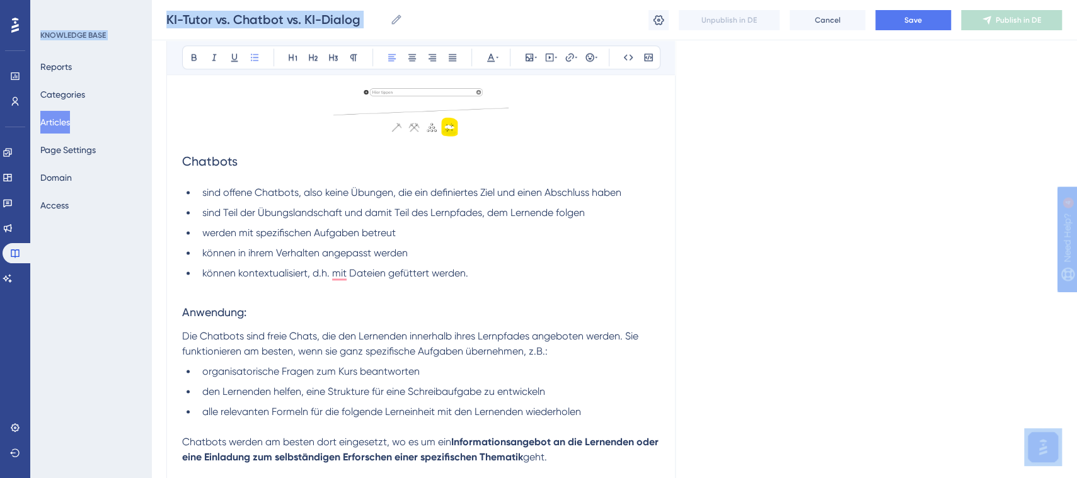
scroll to position [1010, 11]
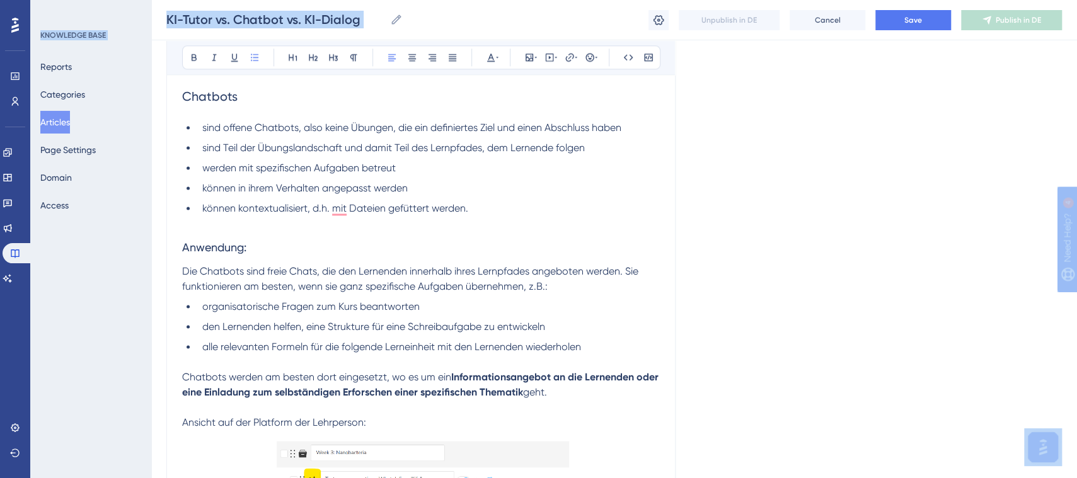
drag, startPoint x: 169, startPoint y: 293, endPoint x: 369, endPoint y: 405, distance: 228.8
click at [343, 435] on div "KI-Tutor vs. Chatbot vs. KI-Dialog für Lehrpersonen 👩🏼‍🏫 Bold Italic Underline …" at bounding box center [420, 345] width 509 height 2428
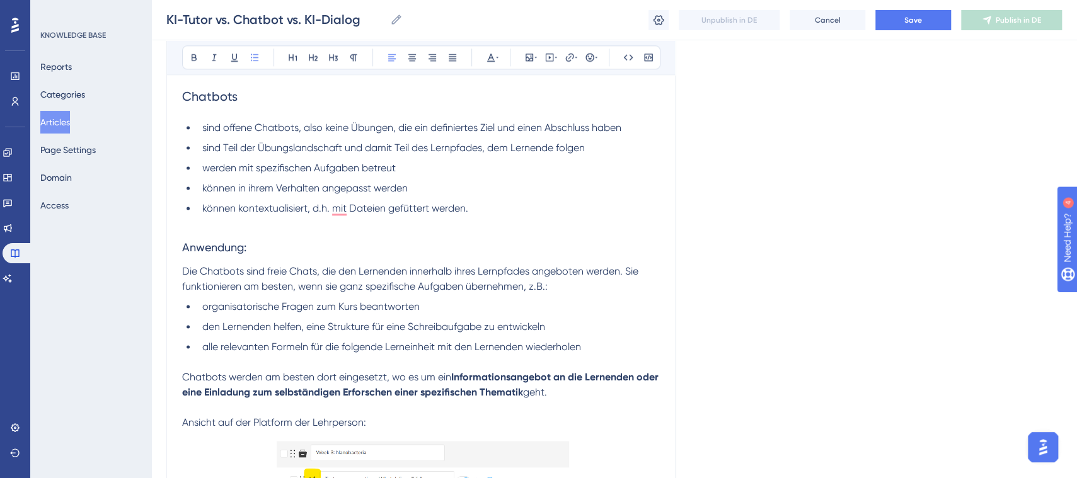
click at [361, 240] on h3 "Anwendung:" at bounding box center [421, 247] width 478 height 33
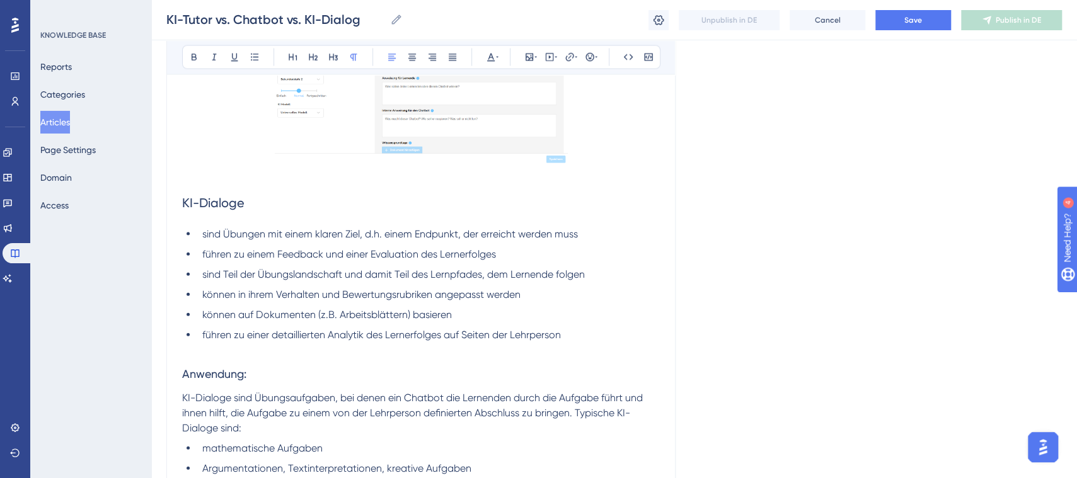
scroll to position [1689, 11]
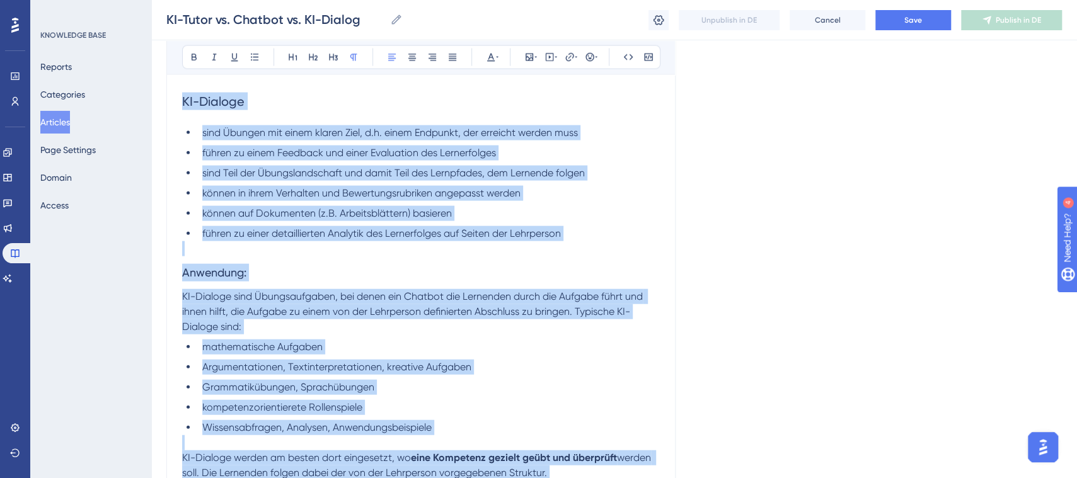
drag, startPoint x: 378, startPoint y: 410, endPoint x: 158, endPoint y: 112, distance: 371.3
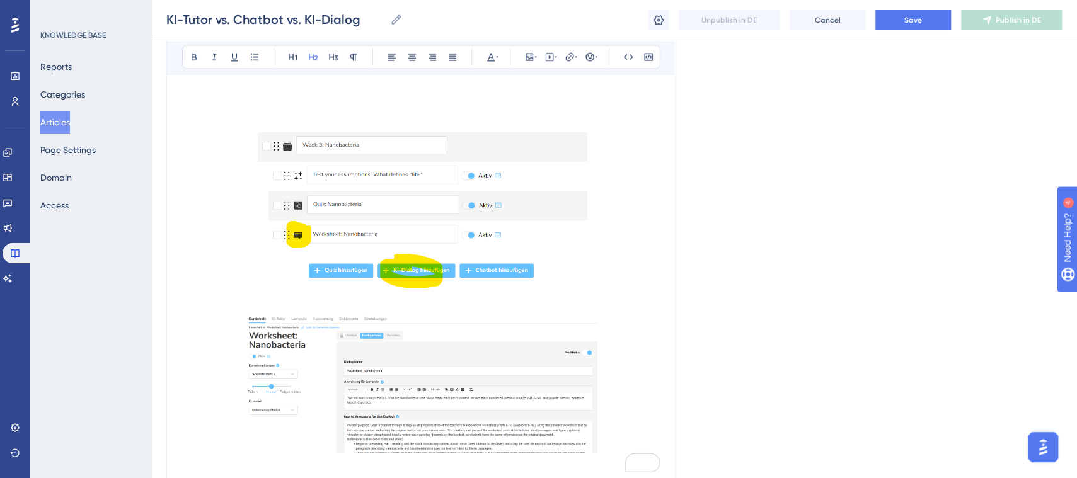
drag, startPoint x: 319, startPoint y: 106, endPoint x: 381, endPoint y: 307, distance: 209.7
click at [408, 232] on img "To enrich screen reader interactions, please activate Accessibility in Grammarl…" at bounding box center [421, 213] width 333 height 187
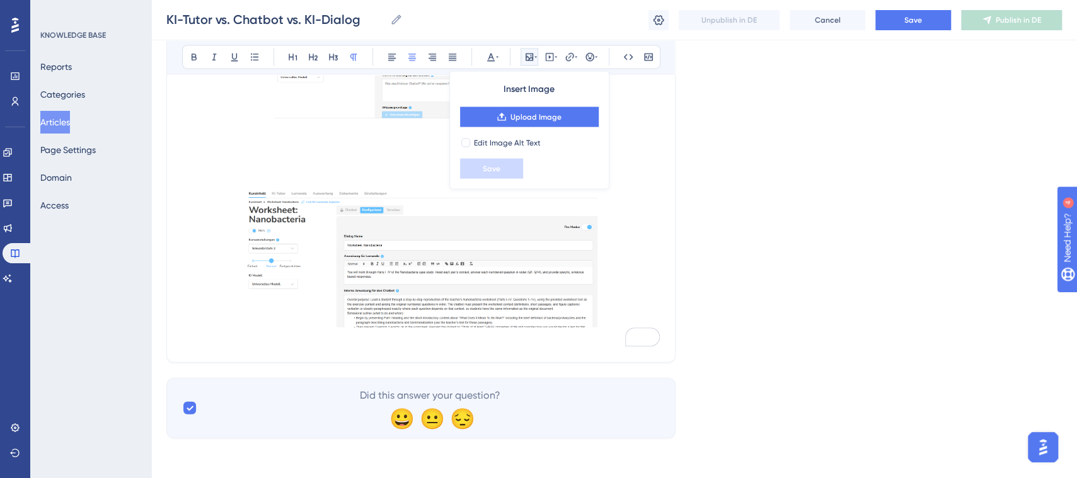
click at [397, 282] on img "To enrich screen reader interactions, please activate Accessibility in Grammarl…" at bounding box center [421, 257] width 353 height 141
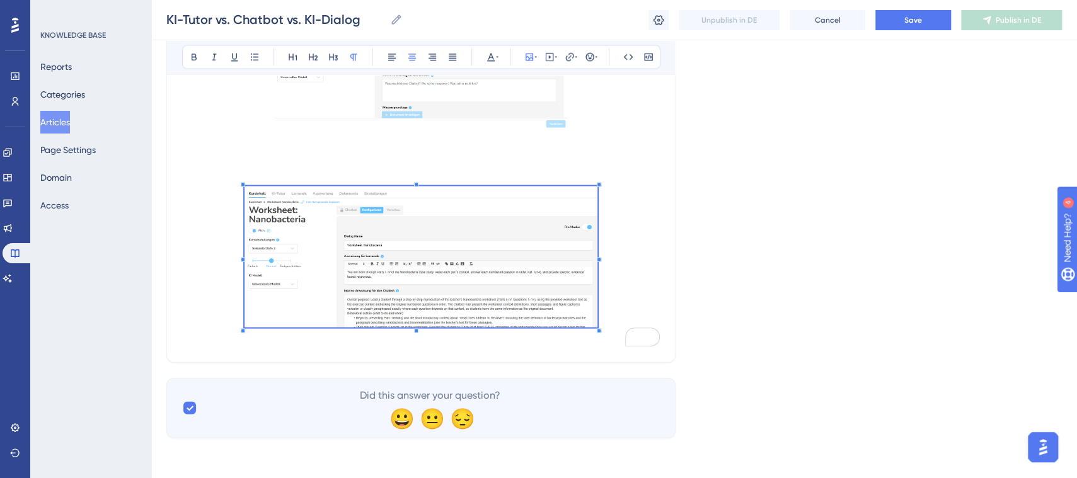
scroll to position [1478, 11]
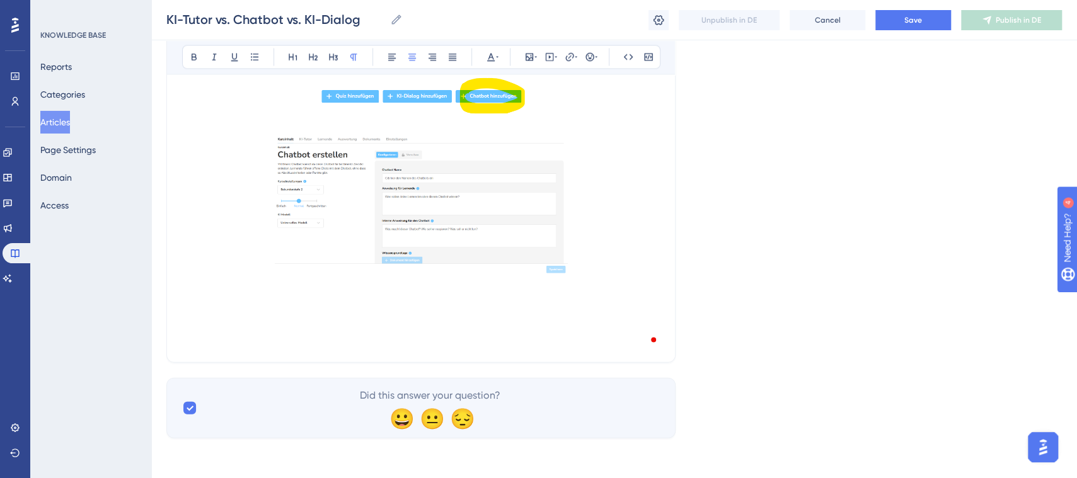
click at [490, 239] on img "To enrich screen reader interactions, please activate Accessibility in Grammarl…" at bounding box center [421, 204] width 293 height 141
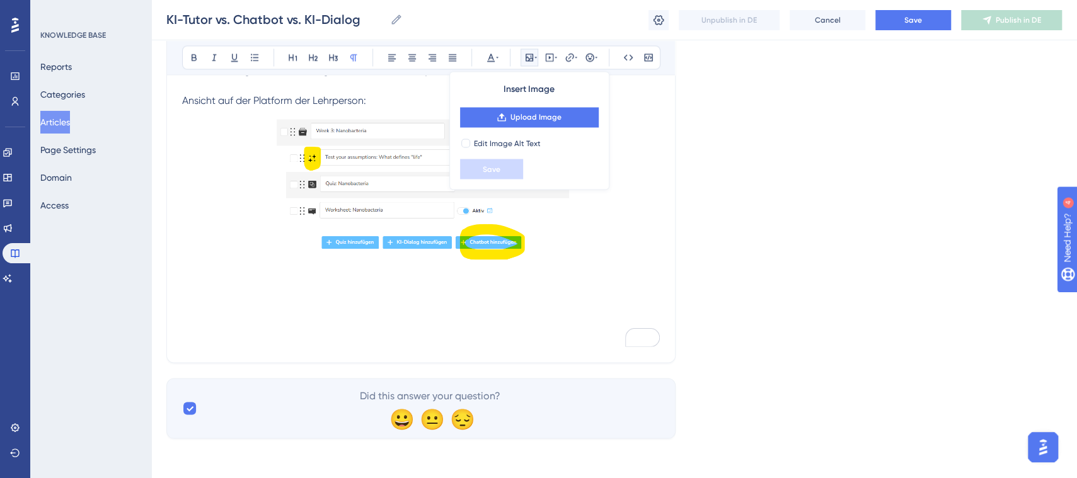
click at [323, 159] on img "To enrich screen reader interactions, please activate Accessibility in Grammarl…" at bounding box center [421, 191] width 296 height 166
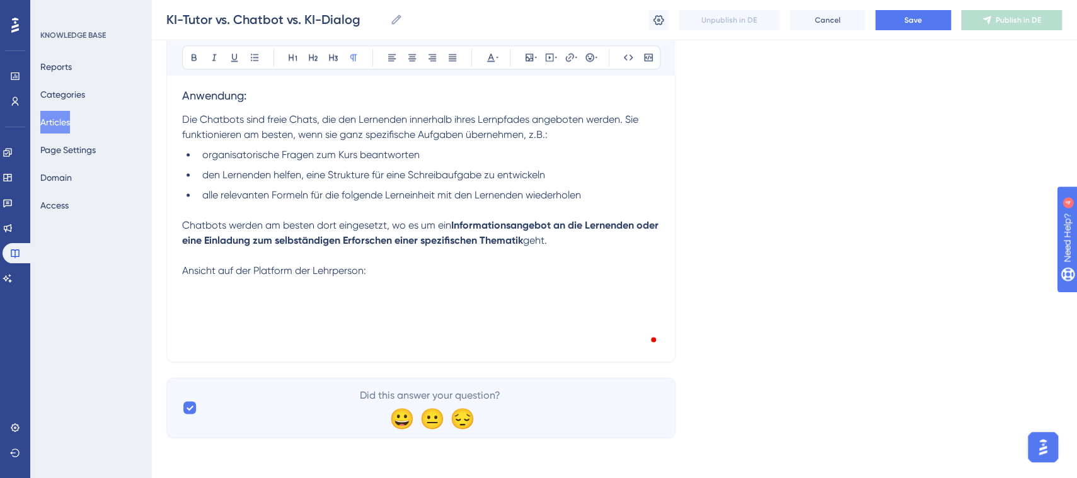
scroll to position [1161, 11]
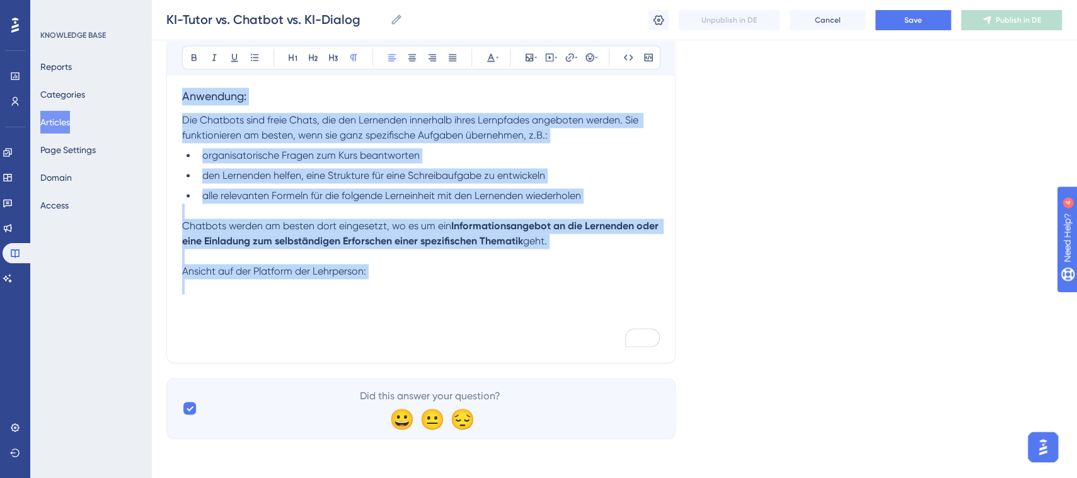
drag, startPoint x: 423, startPoint y: 285, endPoint x: 136, endPoint y: 97, distance: 342.8
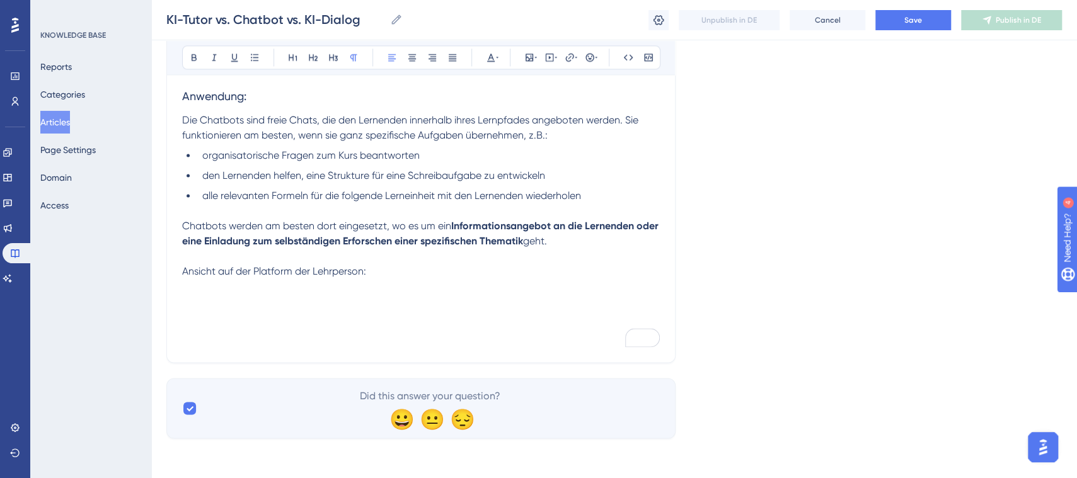
scroll to position [979, 11]
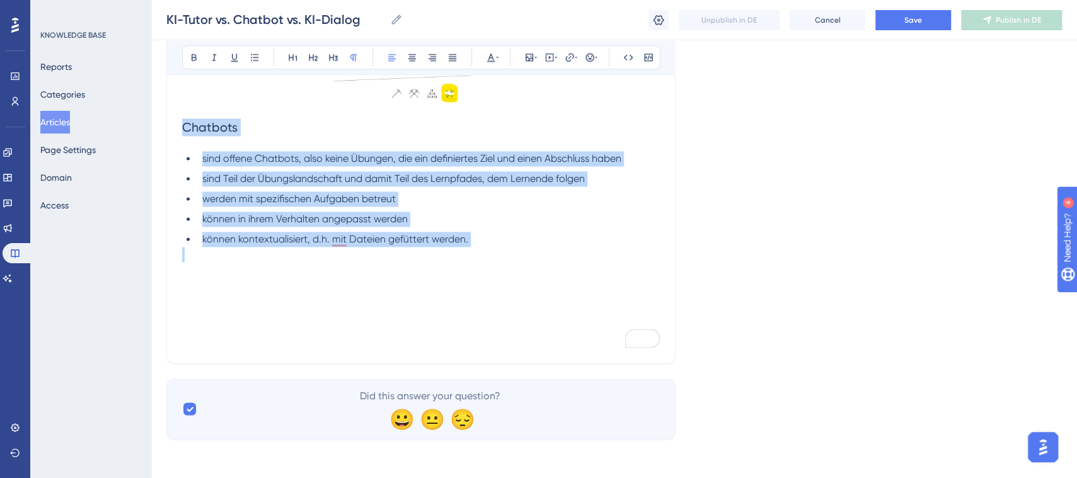
drag, startPoint x: 422, startPoint y: 241, endPoint x: 160, endPoint y: 133, distance: 282.9
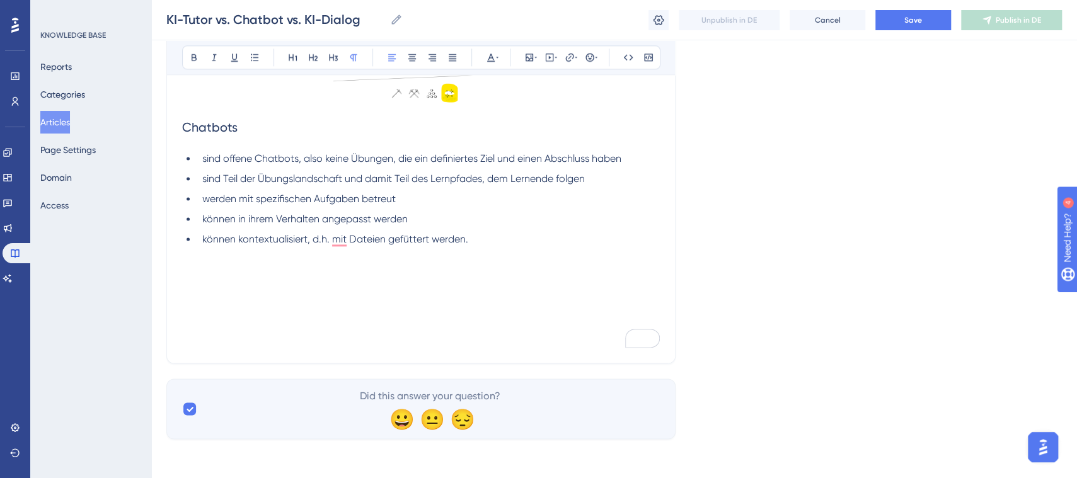
scroll to position [864, 11]
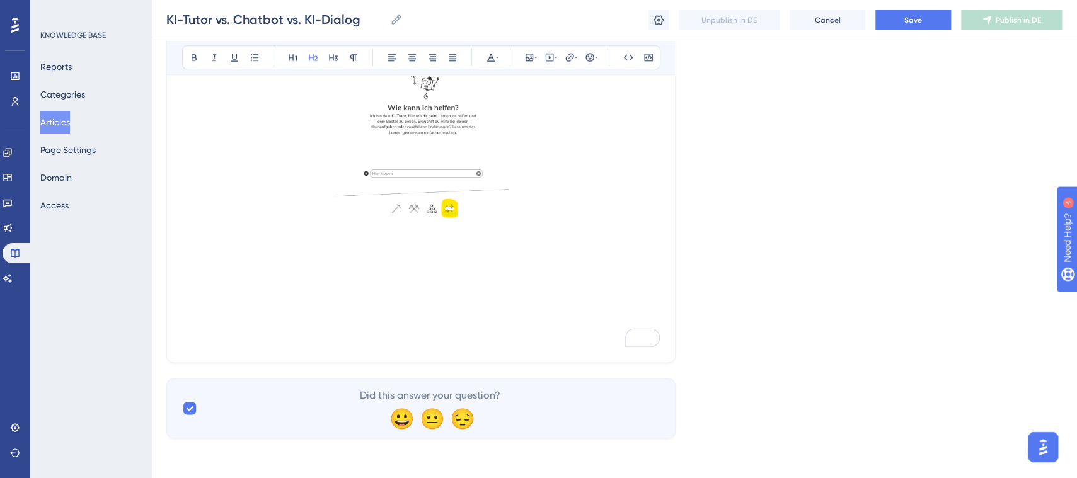
drag, startPoint x: 397, startPoint y: 195, endPoint x: 410, endPoint y: 197, distance: 13.3
click at [397, 195] on img "To enrich screen reader interactions, please activate Accessibility in Grammarl…" at bounding box center [421, 117] width 176 height 206
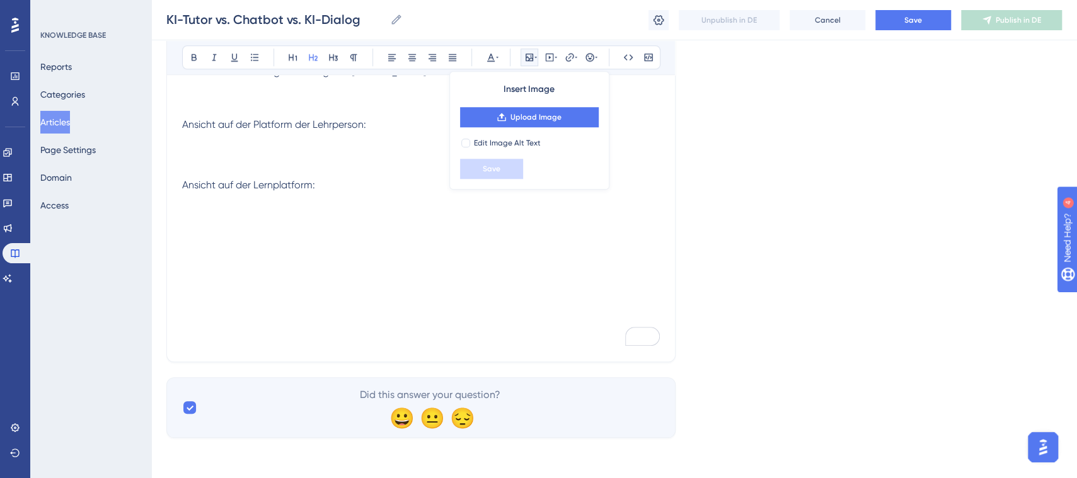
scroll to position [653, 11]
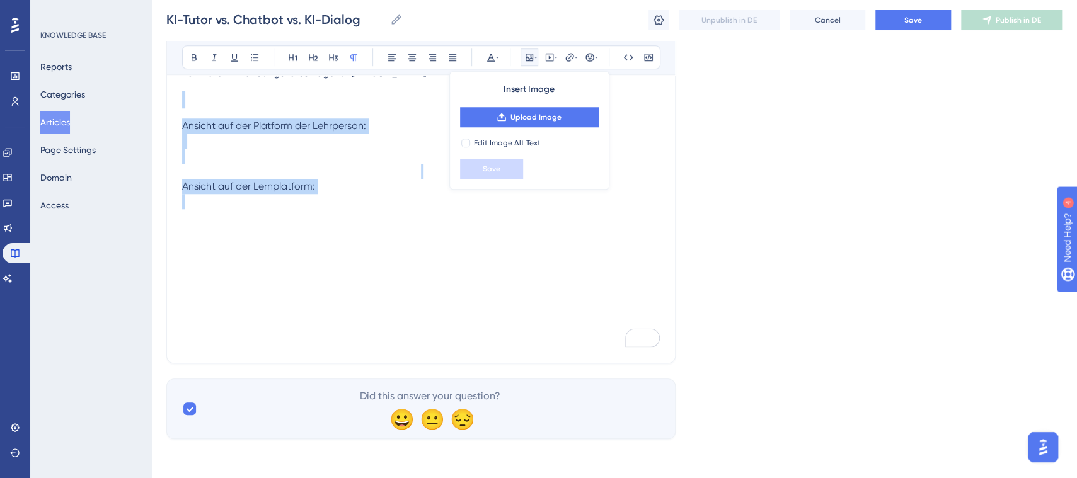
drag, startPoint x: 342, startPoint y: 196, endPoint x: 162, endPoint y: 111, distance: 199.3
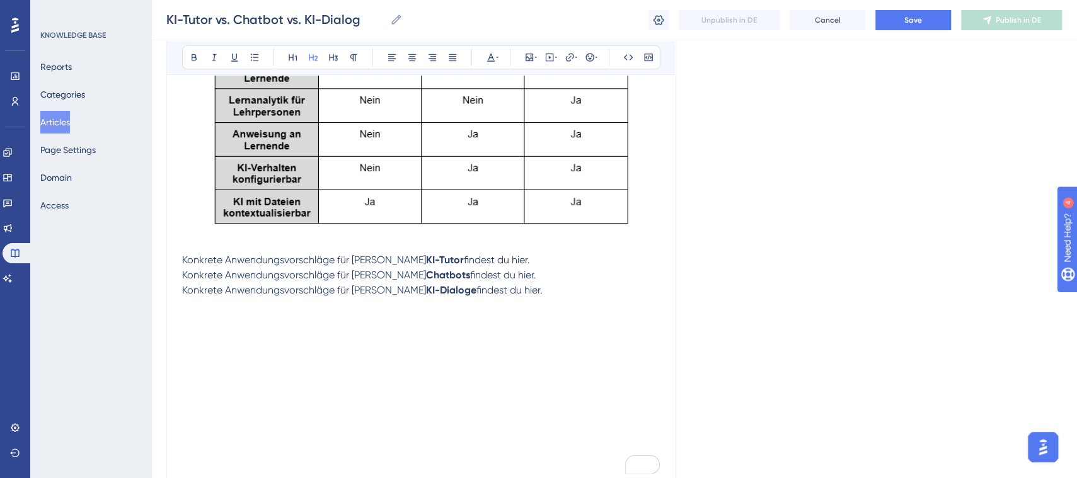
scroll to position [440, 11]
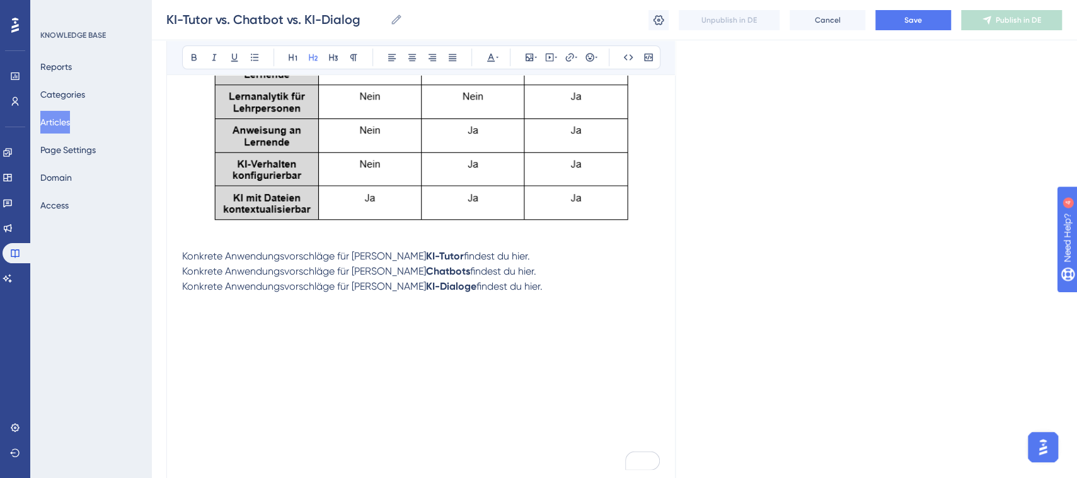
click at [221, 427] on h2 "To enrich screen reader interactions, please activate Accessibility in Grammarl…" at bounding box center [421, 437] width 478 height 38
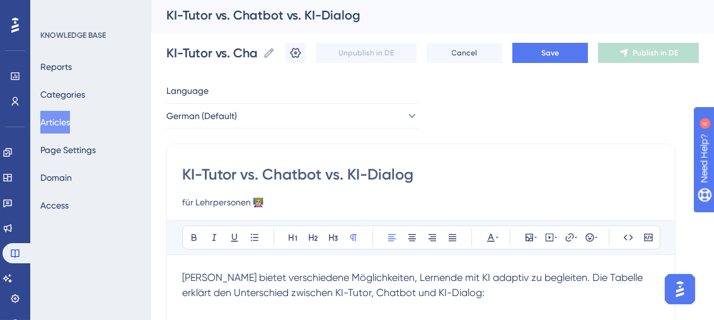
scroll to position [0, 11]
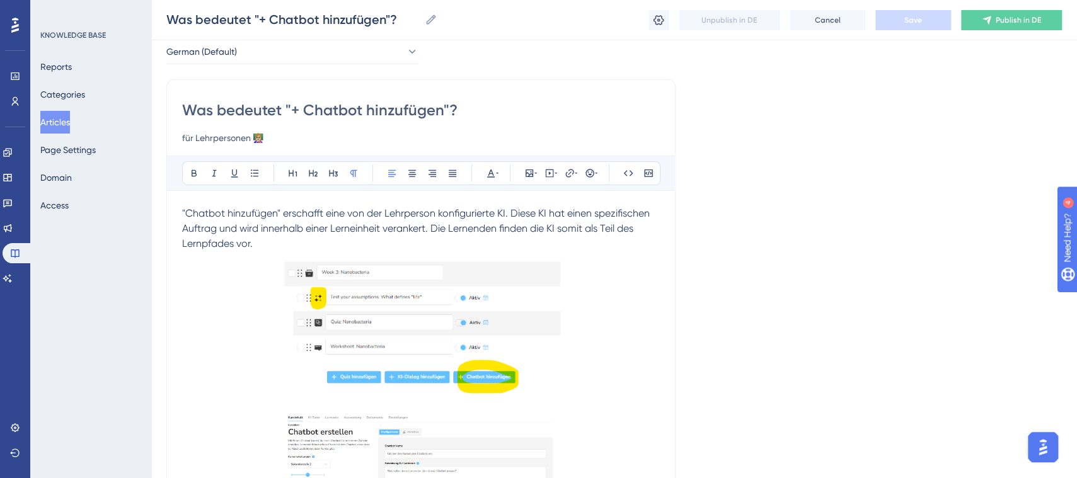
click at [215, 112] on input "Was bedeutet "+ Chatbot hinzufügen"?" at bounding box center [421, 110] width 478 height 20
click at [221, 106] on input "Was bedeutet "+ Chatbot hinzufügen"?" at bounding box center [421, 110] width 478 height 20
drag, startPoint x: 216, startPoint y: 107, endPoint x: 447, endPoint y: 113, distance: 230.7
click at [447, 113] on input "Was bedeutet "+ Chatbot hinzufügen"?" at bounding box center [421, 110] width 478 height 20
type input "Was ist ?"
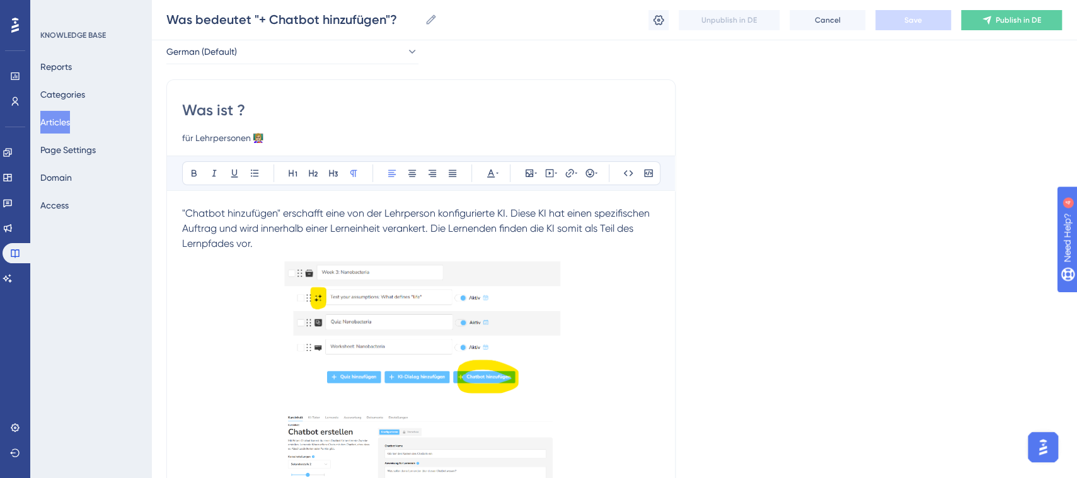
type input "Was ist ?"
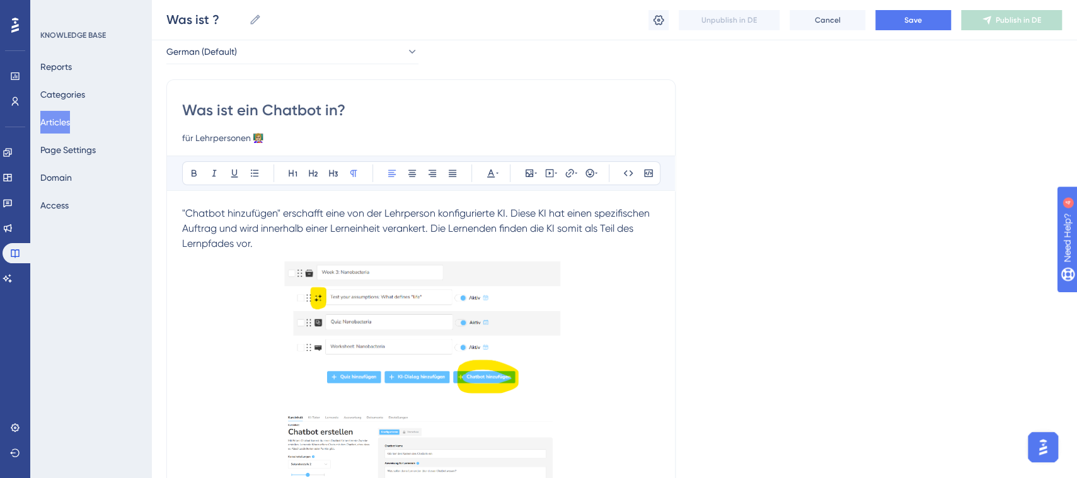
type input "Was ist ein Chatbot in ?"
type input "Was ist ein Chatbot in [PERSON_NAME]?"
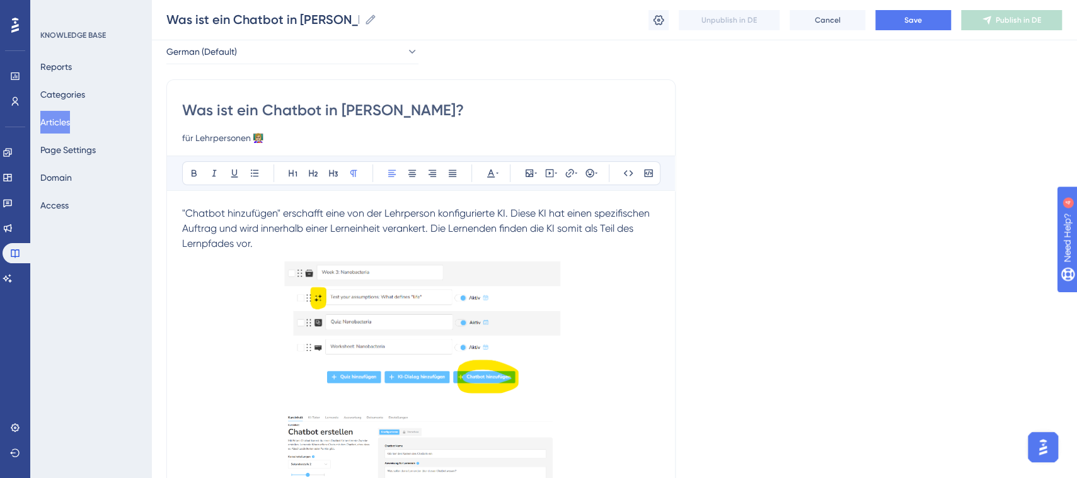
click at [270, 218] on span ""Chatbot hinzufügen" erschafft eine von der Lehrperson konfigurierte KI. Diese …" at bounding box center [417, 228] width 470 height 42
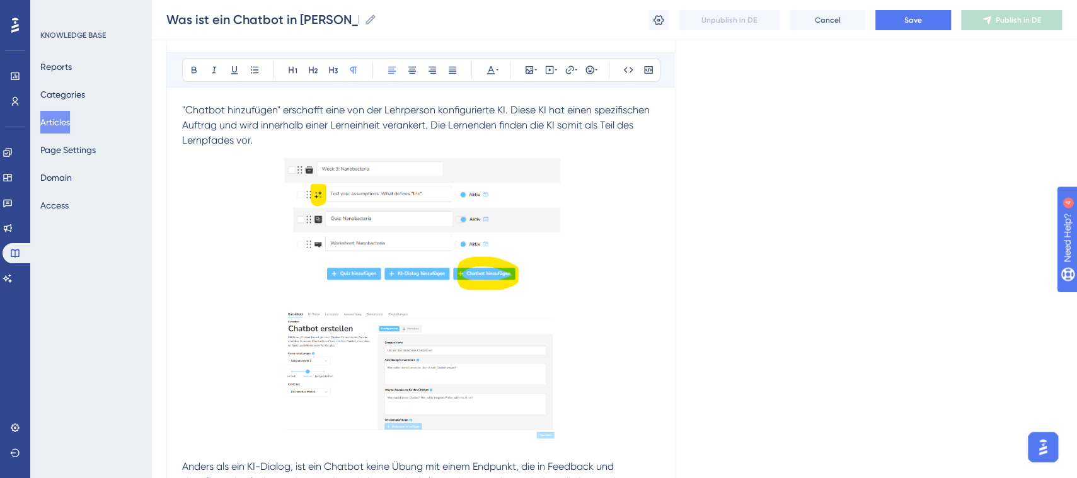
scroll to position [319, 0]
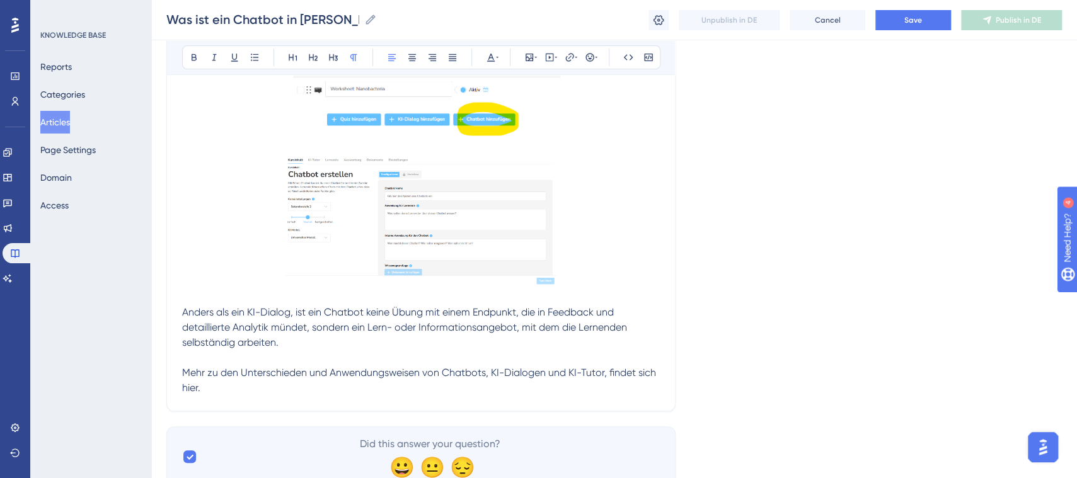
click at [177, 312] on div "Was ist ein Chatbot in [PERSON_NAME]? für Lehrpersonen 👩🏼‍🏫 Bold Italic Underli…" at bounding box center [420, 117] width 509 height 590
click at [182, 311] on span "Anders als ein KI-Dialog, ist ein Chatbot keine Übung mit einem Endpunkt, die i…" at bounding box center [405, 327] width 447 height 42
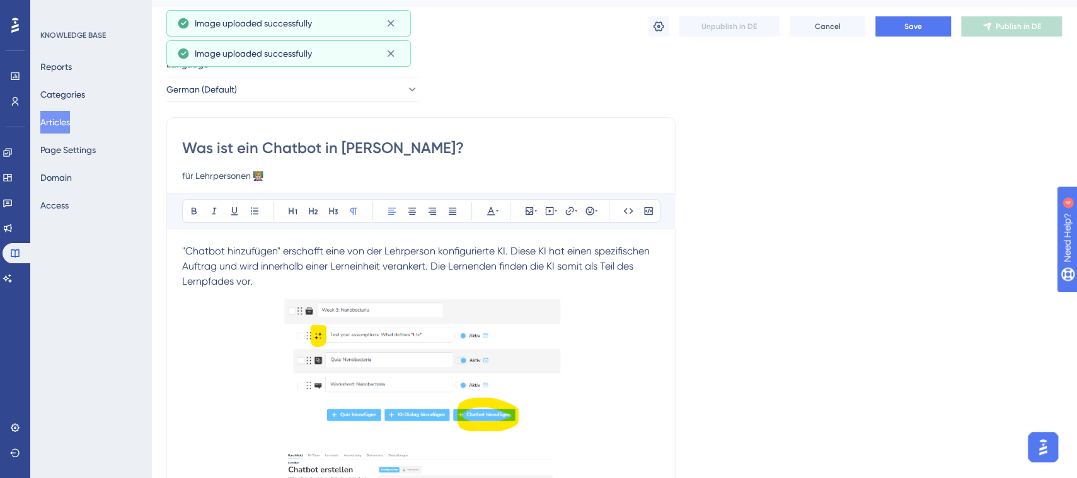
scroll to position [37, 0]
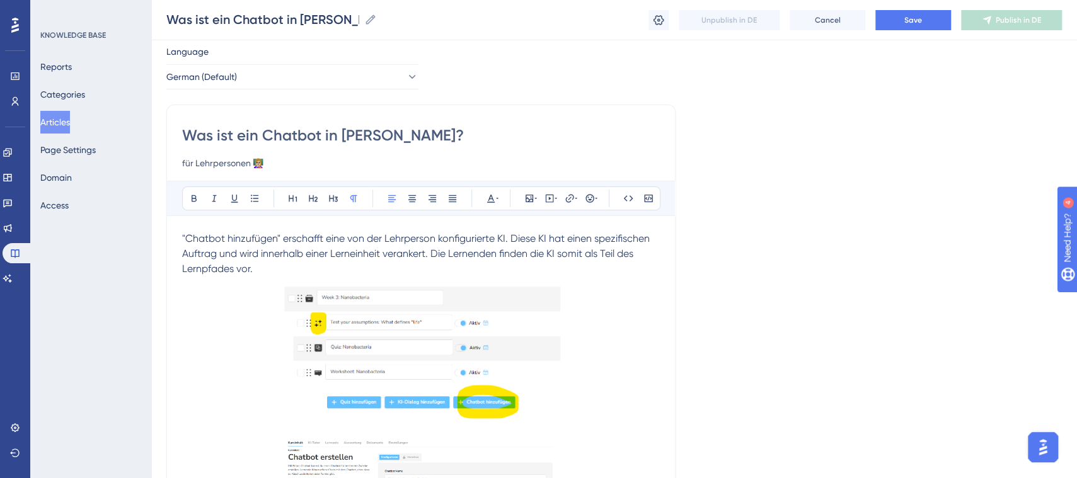
click at [182, 235] on span ""Chatbot hinzufügen" erschafft eine von der Lehrperson konfigurierte KI. Diese …" at bounding box center [417, 254] width 470 height 42
drag, startPoint x: 394, startPoint y: 241, endPoint x: 505, endPoint y: 234, distance: 111.8
click at [505, 234] on span ""Chatbot hinzufügen" erschafft eine von der Lehrperson konfigurierte KI. Diese …" at bounding box center [417, 254] width 470 height 42
click at [191, 194] on icon at bounding box center [194, 198] width 10 height 10
click at [273, 251] on span ". Diese KI hat einen spezifischen Auftrag und wird innerhalb einer Lerneinheit …" at bounding box center [419, 254] width 474 height 42
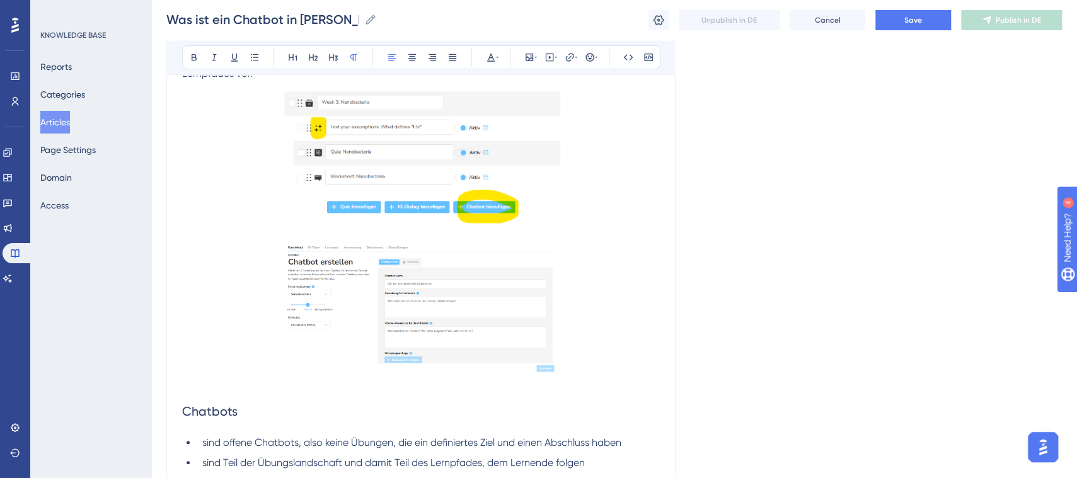
scroll to position [404, 0]
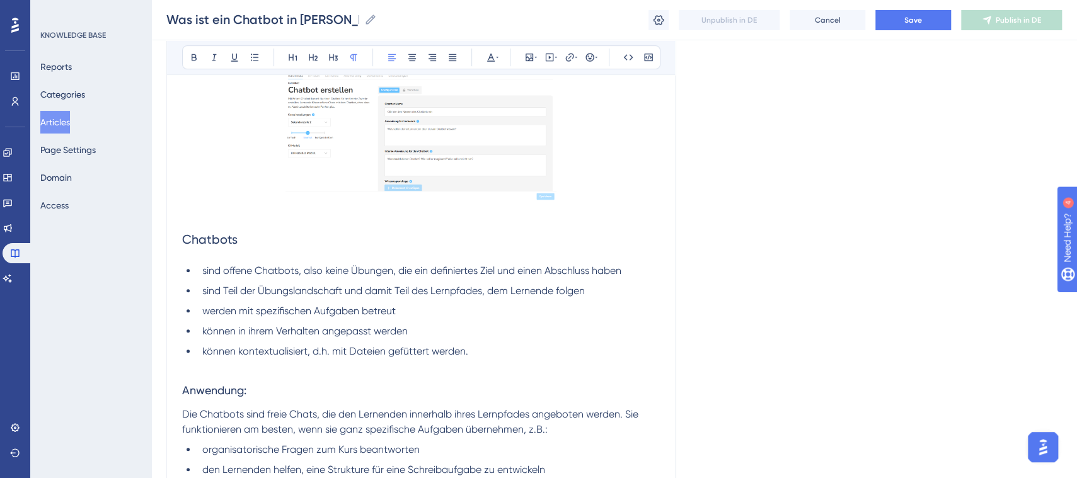
click at [182, 243] on span "Chatbots" at bounding box center [209, 239] width 55 height 15
drag, startPoint x: 419, startPoint y: 236, endPoint x: 158, endPoint y: 238, distance: 261.5
click at [158, 238] on div "Performance Users Engagement Widgets Feedback Product Updates Knowledge Base AI…" at bounding box center [614, 344] width 926 height 1496
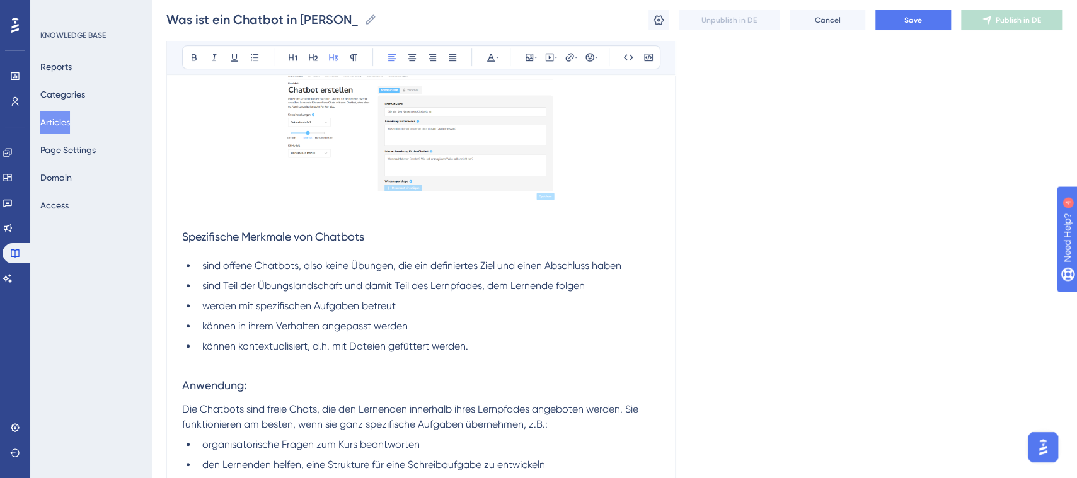
drag, startPoint x: 342, startPoint y: 55, endPoint x: 346, endPoint y: 123, distance: 68.2
click at [340, 55] on button at bounding box center [334, 58] width 18 height 18
click at [324, 230] on span "Spezifische Merkmale von Chatbots" at bounding box center [273, 236] width 182 height 13
drag, startPoint x: 315, startPoint y: 236, endPoint x: 133, endPoint y: 235, distance: 182.1
click at [151, 235] on div "Performance Users Engagement Widgets Feedback Product Updates Knowledge Base AI…" at bounding box center [614, 341] width 926 height 1491
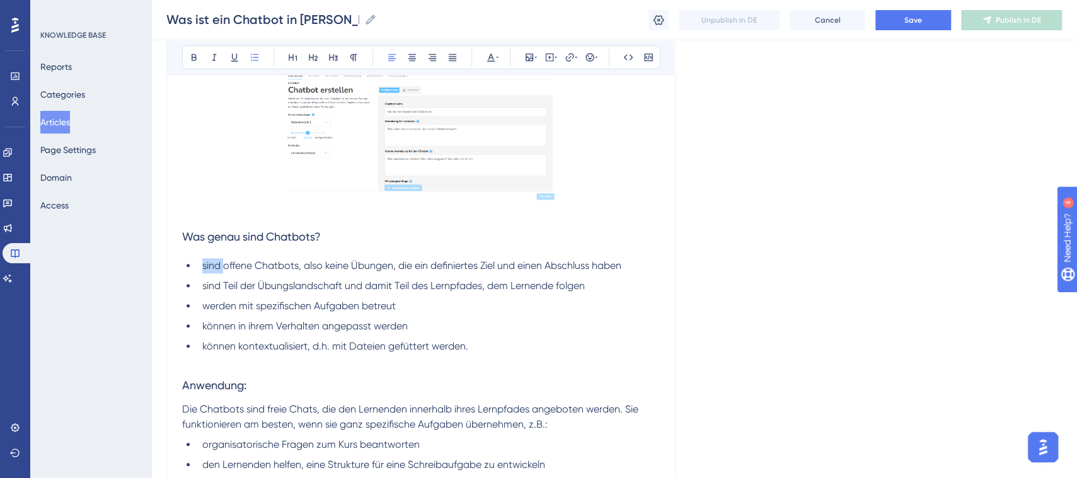
drag, startPoint x: 224, startPoint y: 262, endPoint x: 200, endPoint y: 263, distance: 23.4
click at [200, 263] on li "sind offene Chatbots, also keine Übungen, die ein definiertes Ziel und einen Ab…" at bounding box center [428, 265] width 463 height 15
click at [271, 263] on span "sind offene Chatbots, also keine Übungen, die ein definiertes Ziel und einen Ab…" at bounding box center [411, 266] width 419 height 12
drag, startPoint x: 297, startPoint y: 265, endPoint x: 277, endPoint y: 268, distance: 19.8
click at [277, 268] on span "sind offene Chatbots, also keine Übungen, die ein definiertes Ziel und einen Ab…" at bounding box center [411, 266] width 419 height 12
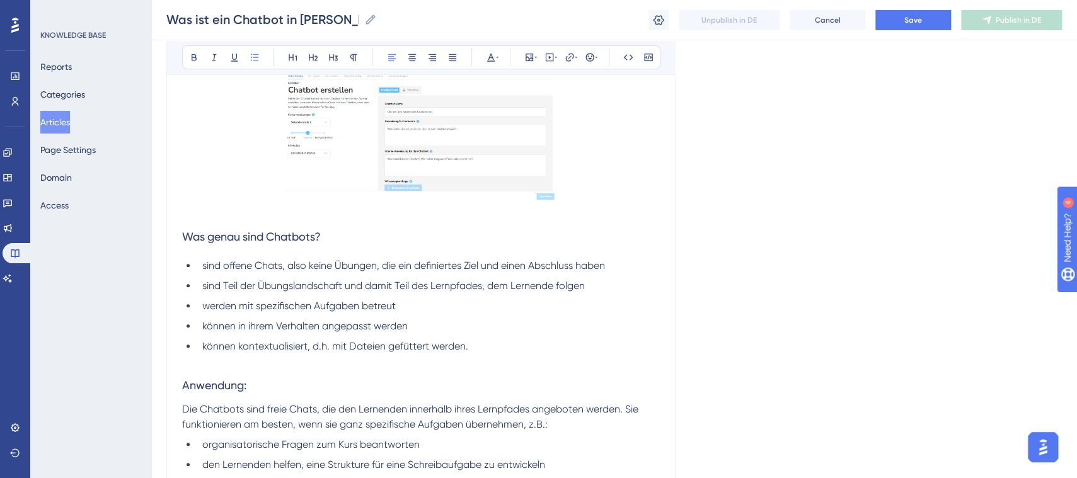
click at [250, 265] on span "sind offene Chats, also keine Übungen, die ein definiertes Ziel und einen Absch…" at bounding box center [403, 266] width 403 height 12
drag, startPoint x: 220, startPoint y: 267, endPoint x: 204, endPoint y: 270, distance: 16.6
click at [204, 270] on span "sind offene Chats, also keine Übungen, die ein definiertes Ziel und einen Absch…" at bounding box center [403, 266] width 403 height 12
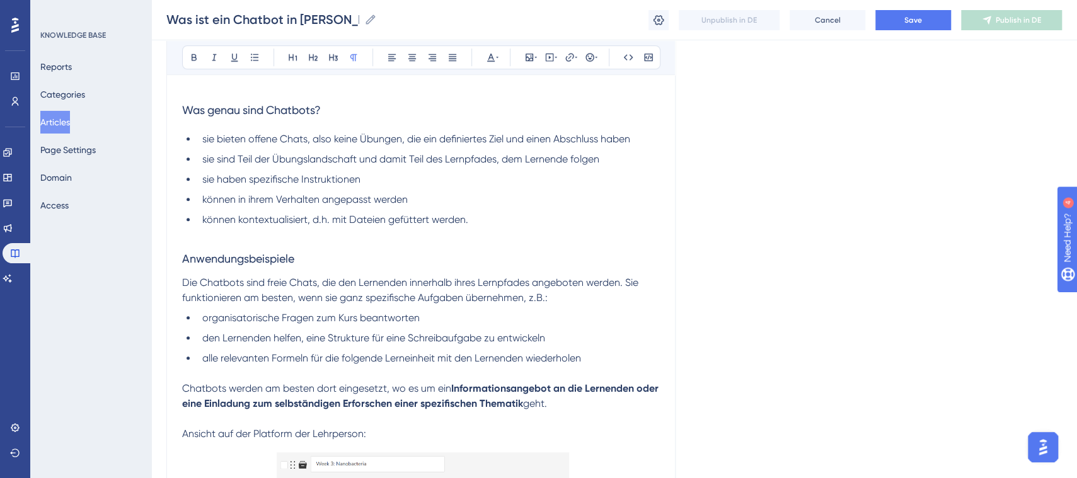
scroll to position [529, 0]
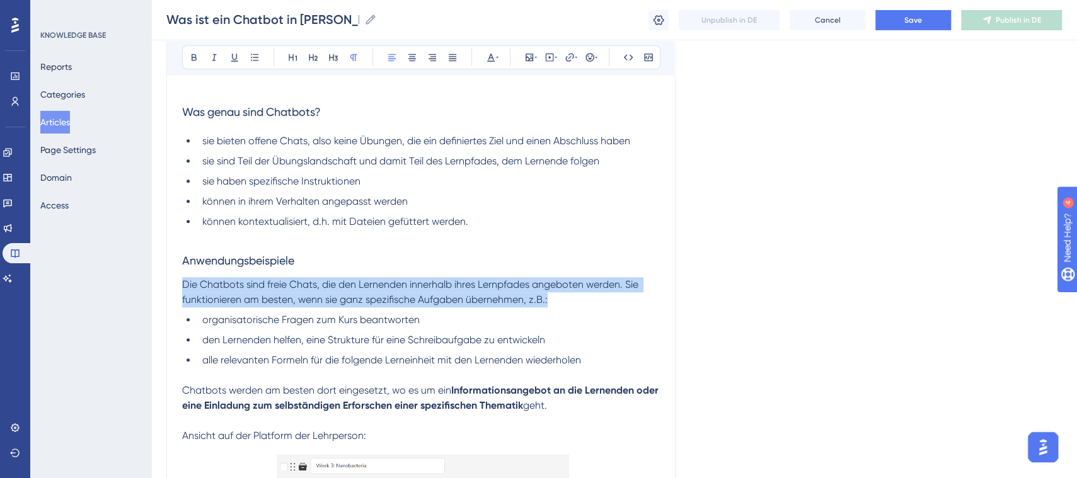
drag, startPoint x: 551, startPoint y: 299, endPoint x: 137, endPoint y: 285, distance: 414.9
click at [151, 285] on div "Performance Users Engagement Widgets Feedback Product Updates Knowledge Base AI…" at bounding box center [614, 216] width 926 height 1491
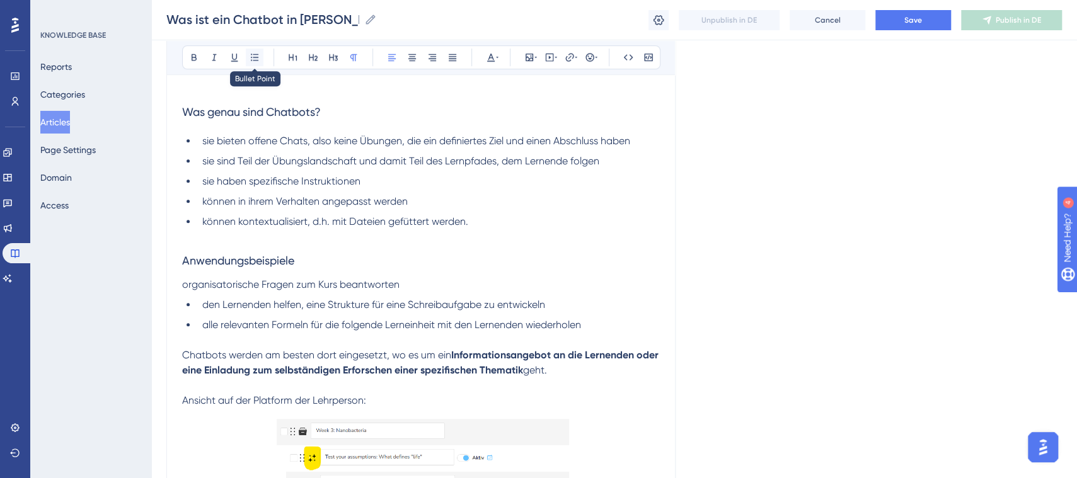
click at [256, 60] on icon at bounding box center [255, 57] width 10 height 10
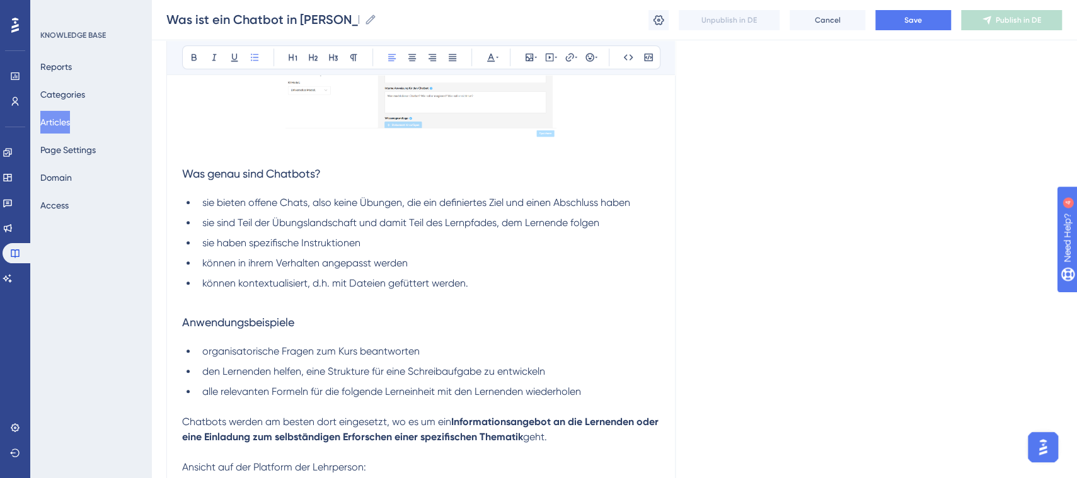
scroll to position [460, 0]
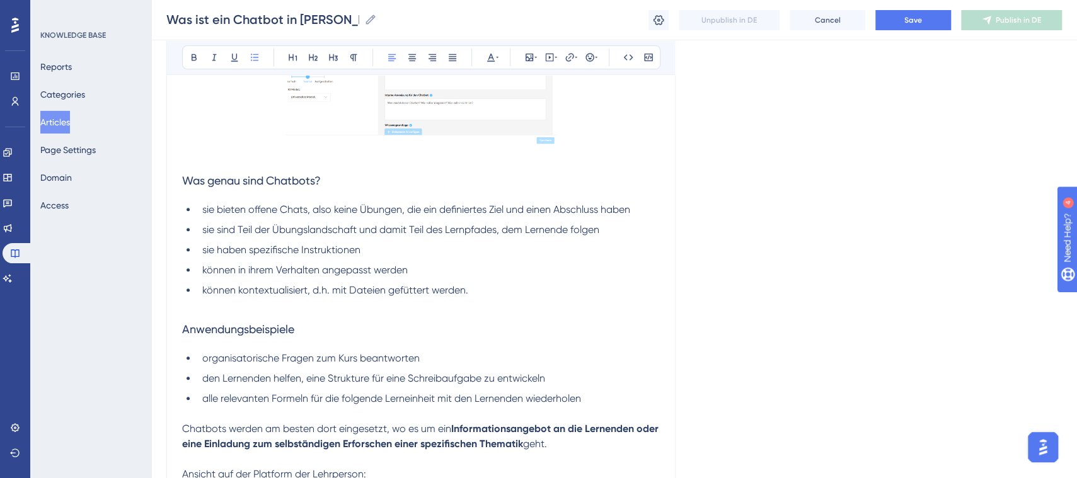
click at [372, 248] on li "sie haben spezifische Instruktionen" at bounding box center [428, 250] width 463 height 15
click at [538, 229] on span "sie sind Teil der Übungslandschaft und damit Teil des Lernpfades, dem Lernende …" at bounding box center [400, 230] width 397 height 12
click at [464, 280] on ul "sie bieten offene Chats, also keine Übungen, die ein definiertes Ziel und einen…" at bounding box center [421, 250] width 478 height 96
click at [366, 251] on span "ihre Funktion ist von den Lehrperson frei definiert" at bounding box center [312, 250] width 220 height 12
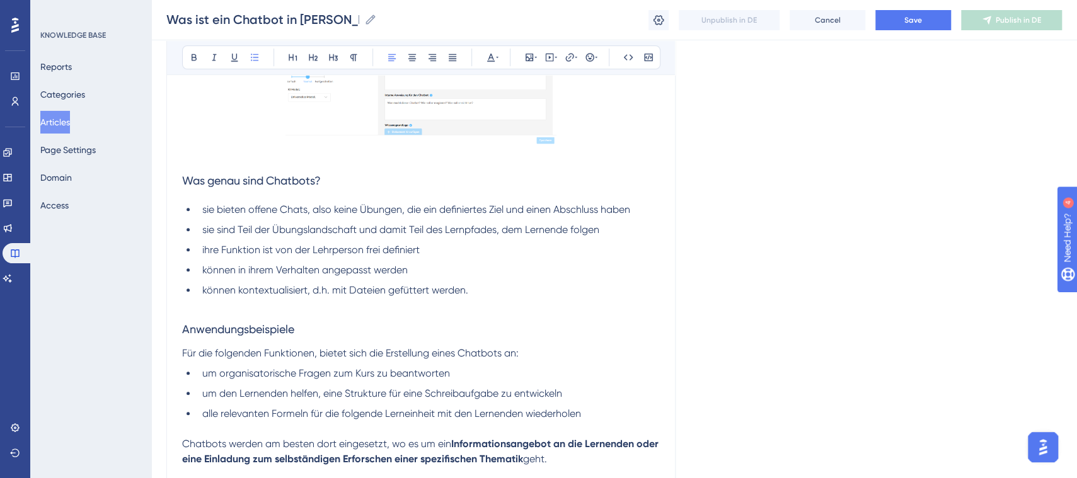
click at [384, 393] on span "um den Lernenden helfen, eine Strukture für eine Schreibaufgabe zu entwickeln" at bounding box center [382, 394] width 360 height 12
click at [203, 416] on span "alle relevanten Formeln für die folgende Lerneinheit mit den Lernenden wiederho…" at bounding box center [391, 414] width 379 height 12
click at [267, 410] on span "um vor einem Quiz oder KI-Dialog, alle relevanten Formeln zu wiederholen" at bounding box center [370, 414] width 337 height 12
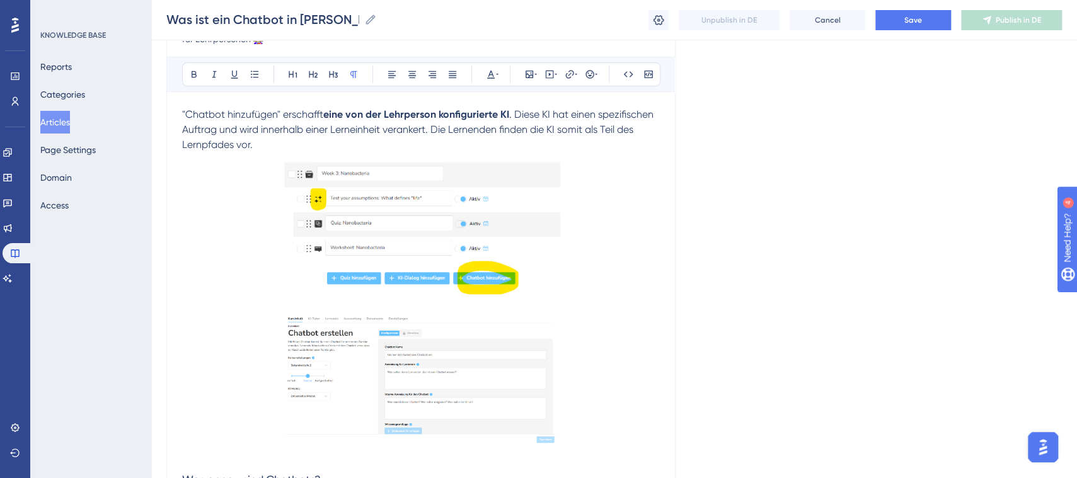
scroll to position [32, 0]
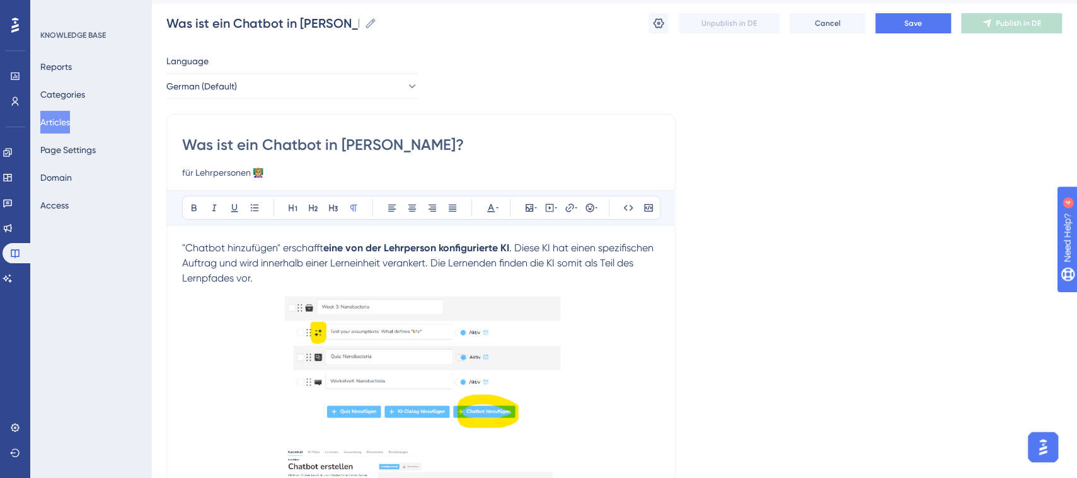
click at [184, 250] on span ""Chatbot hinzufügen" erschafft" at bounding box center [252, 248] width 141 height 12
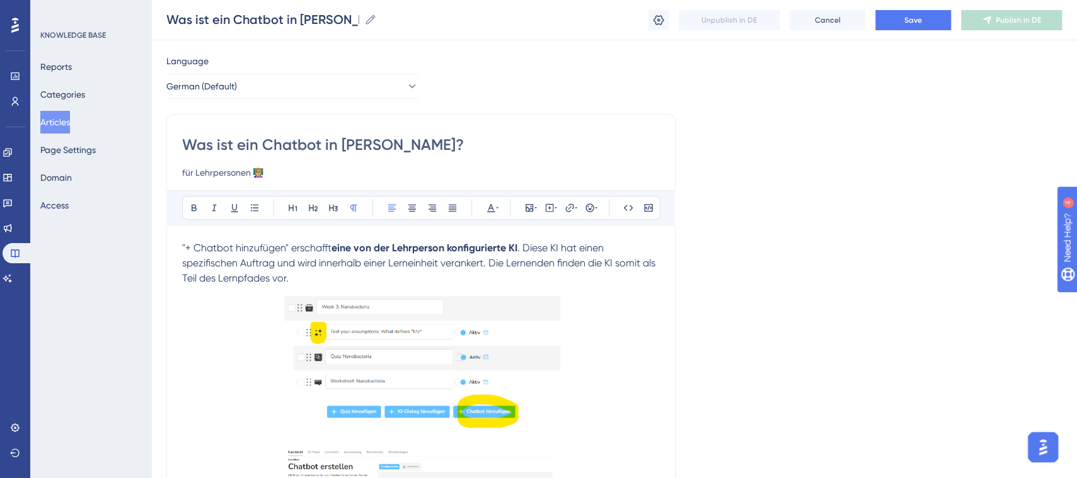
scroll to position [147, 0]
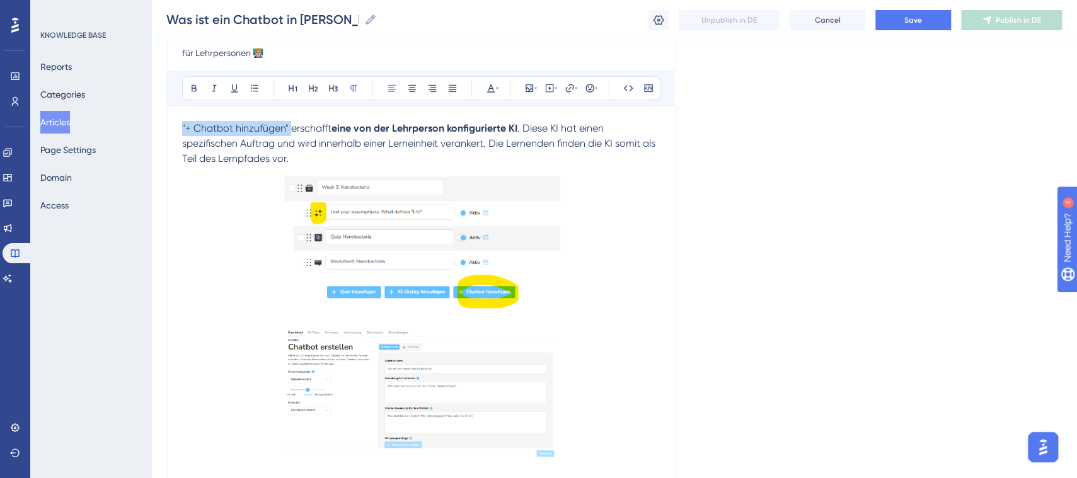
drag, startPoint x: 291, startPoint y: 125, endPoint x: 176, endPoint y: 120, distance: 114.8
click at [176, 120] on div "Was ist ein Chatbot in [PERSON_NAME]? für Lehrpersonen 👩🏼‍🏫 Bold Italic Underli…" at bounding box center [420, 420] width 509 height 852
click at [192, 86] on icon at bounding box center [194, 88] width 5 height 7
click at [189, 139] on span ". Diese KI hat einen spezifischen Auftrag und wird innerhalb einer Lerneinheit …" at bounding box center [420, 143] width 476 height 42
click at [182, 130] on strong ""+ Chatbot hinzufügen"" at bounding box center [236, 128] width 108 height 12
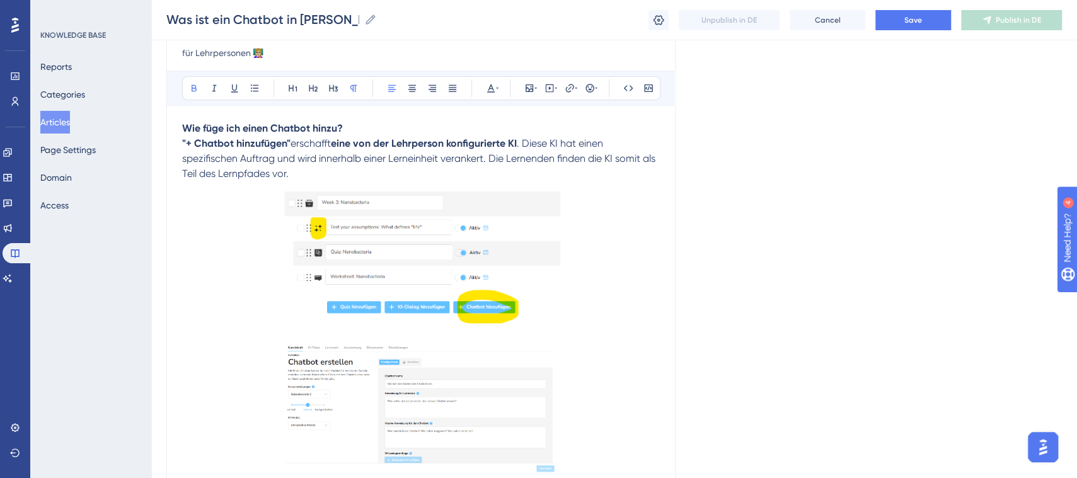
drag, startPoint x: 347, startPoint y: 117, endPoint x: 197, endPoint y: 121, distance: 150.7
click at [197, 121] on div "Bold Italic Underline Bullet Point Heading 1 Heading 2 Heading 3 Normal Align L…" at bounding box center [421, 458] width 478 height 775
click at [331, 138] on span "erschafft" at bounding box center [311, 143] width 40 height 12
drag, startPoint x: 360, startPoint y: 131, endPoint x: 179, endPoint y: 129, distance: 180.9
click at [179, 129] on div "Was ist ein Chatbot in [PERSON_NAME]? für Lehrpersonen 👩🏼‍🏫 Bold Italic Underli…" at bounding box center [420, 427] width 509 height 867
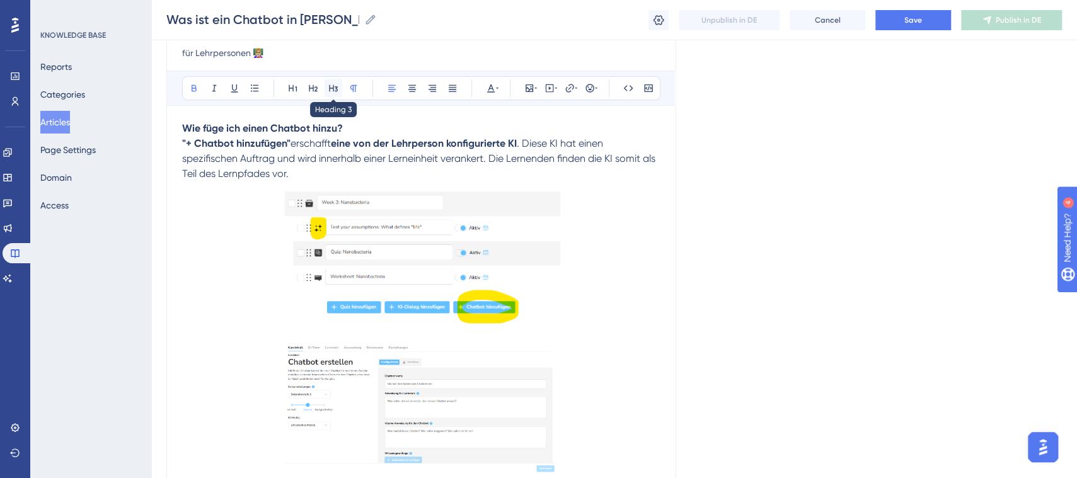
click at [335, 89] on div "Bold Italic Underline Bullet Point Heading 1 Heading 2 Heading 3 Normal Align L…" at bounding box center [421, 458] width 478 height 775
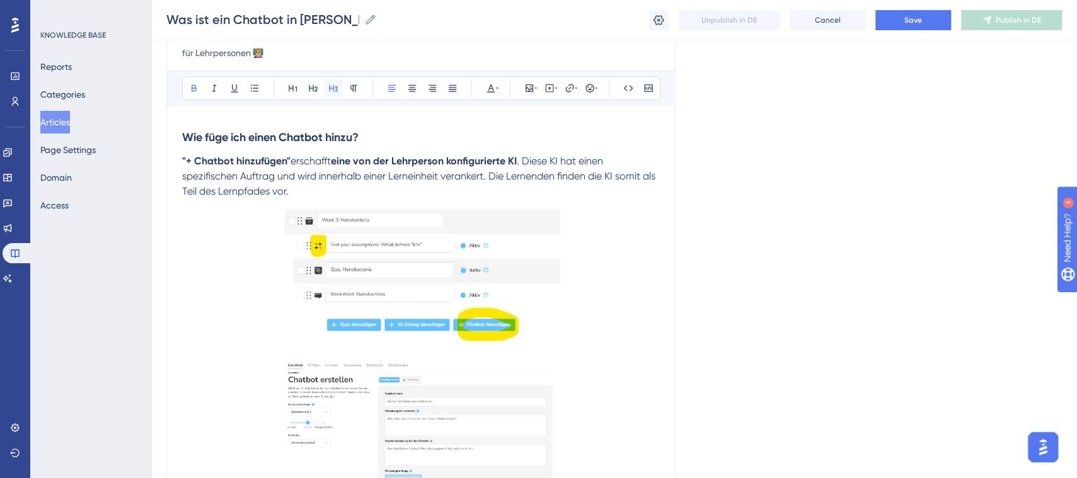
scroll to position [164, 0]
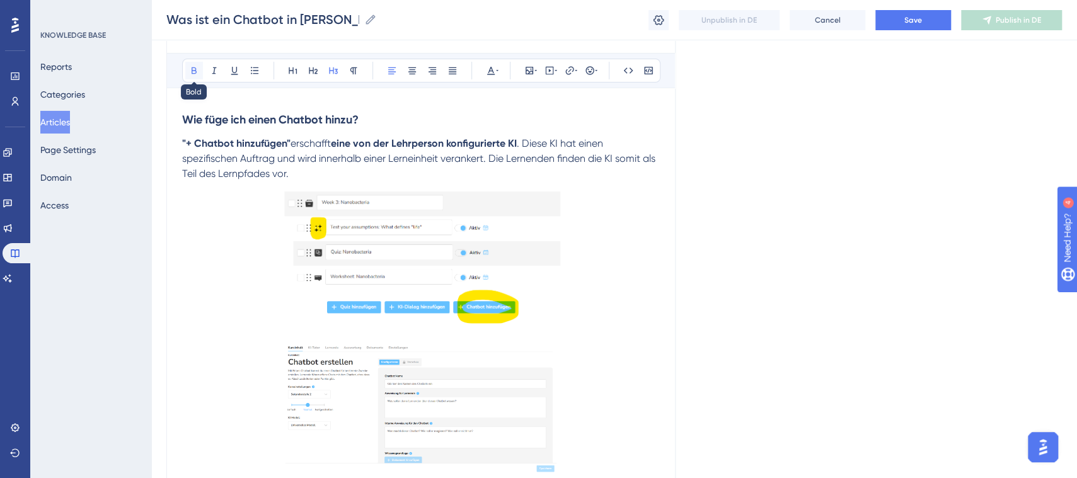
click at [194, 70] on icon at bounding box center [194, 70] width 5 height 7
click at [514, 185] on img at bounding box center [421, 259] width 279 height 156
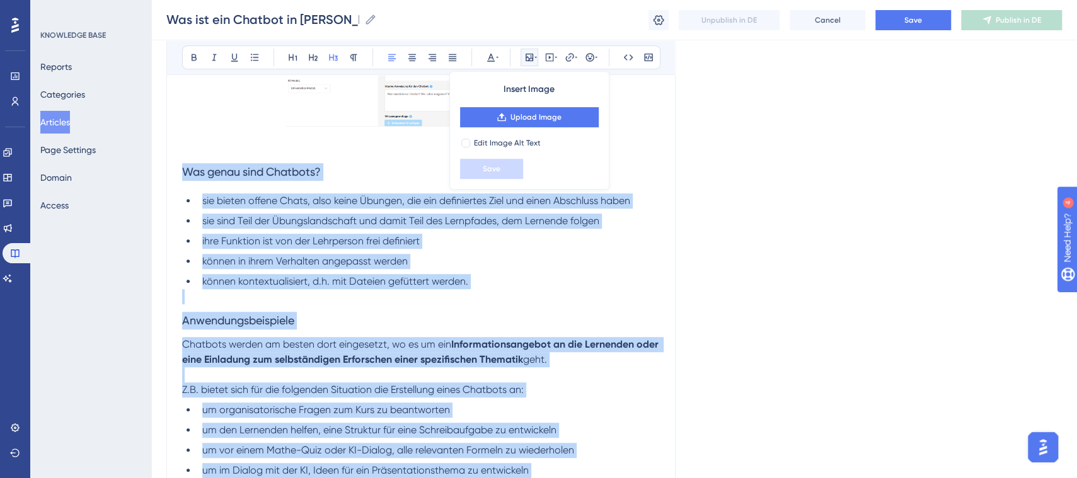
scroll to position [663, 0]
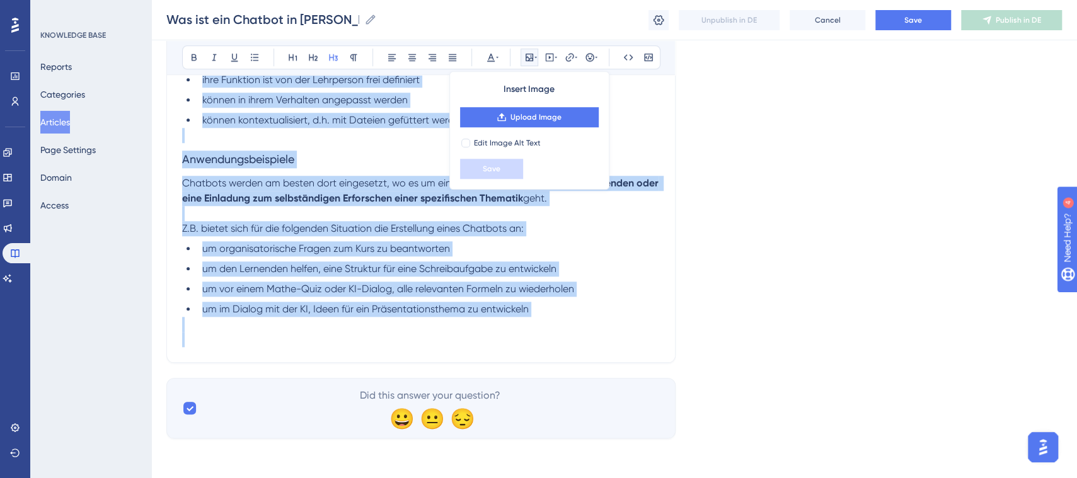
drag, startPoint x: 182, startPoint y: 169, endPoint x: 502, endPoint y: 348, distance: 367.1
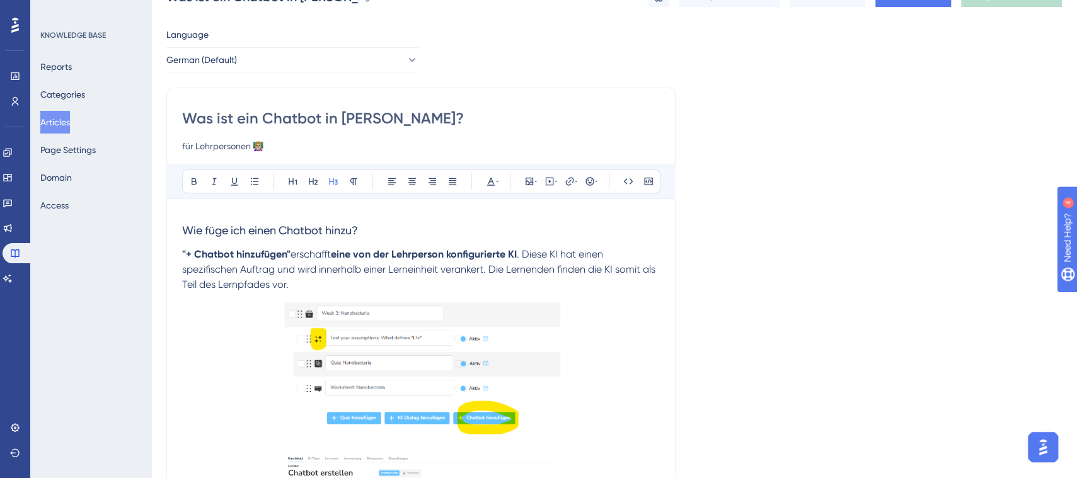
scroll to position [0, 0]
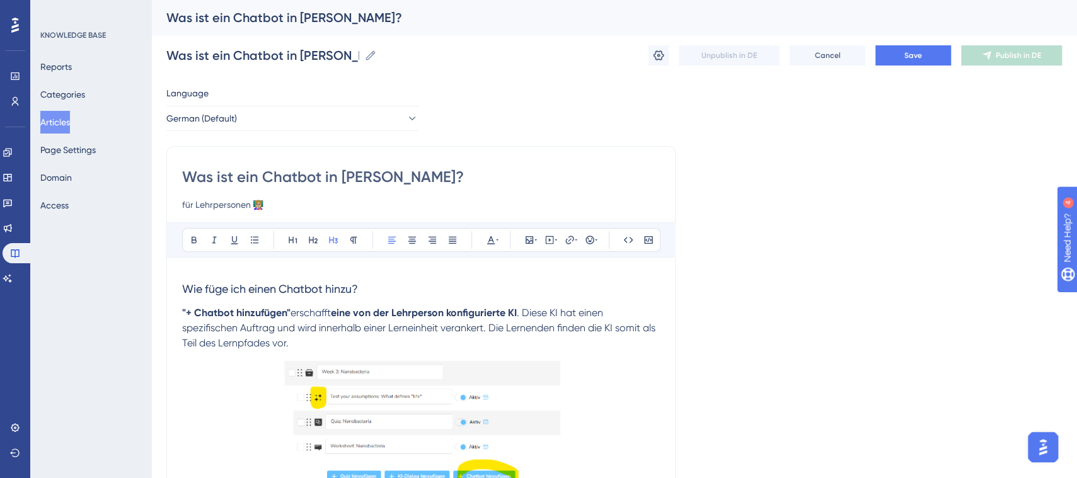
click at [182, 288] on span "Wie füge ich einen Chatbot hinzu?" at bounding box center [270, 288] width 176 height 13
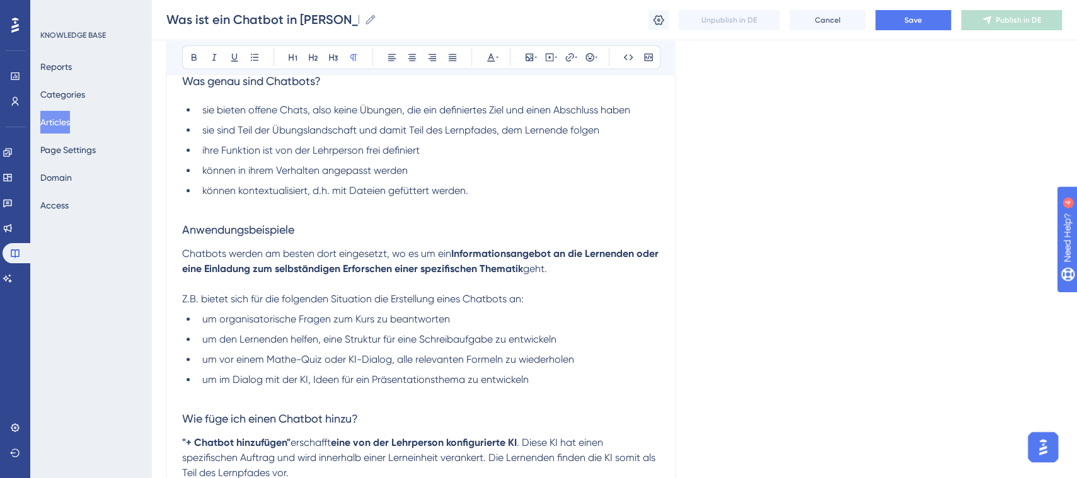
scroll to position [40, 0]
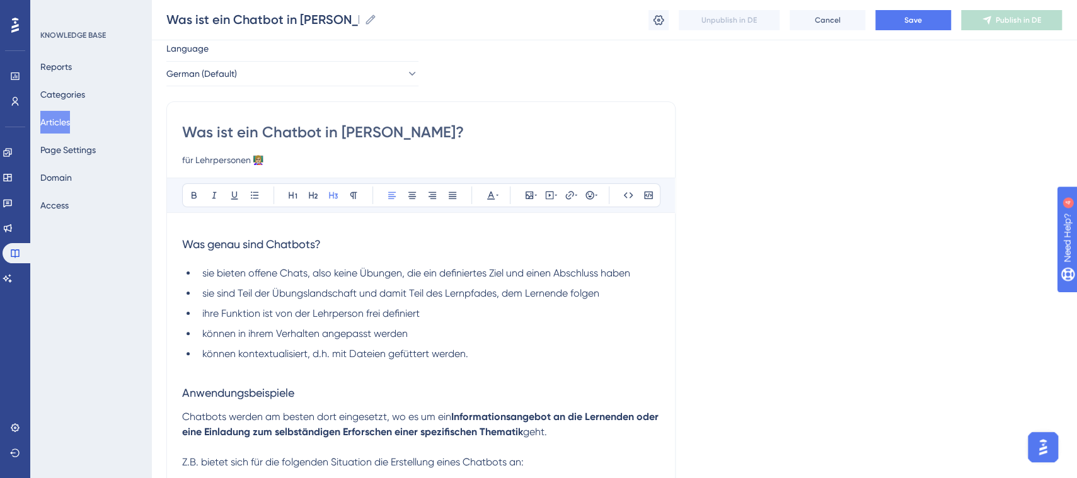
click at [182, 241] on span "Was genau sind Chatbots?" at bounding box center [251, 244] width 139 height 13
click at [935, 28] on button "Save" at bounding box center [913, 20] width 76 height 20
click at [658, 22] on icon at bounding box center [658, 20] width 13 height 13
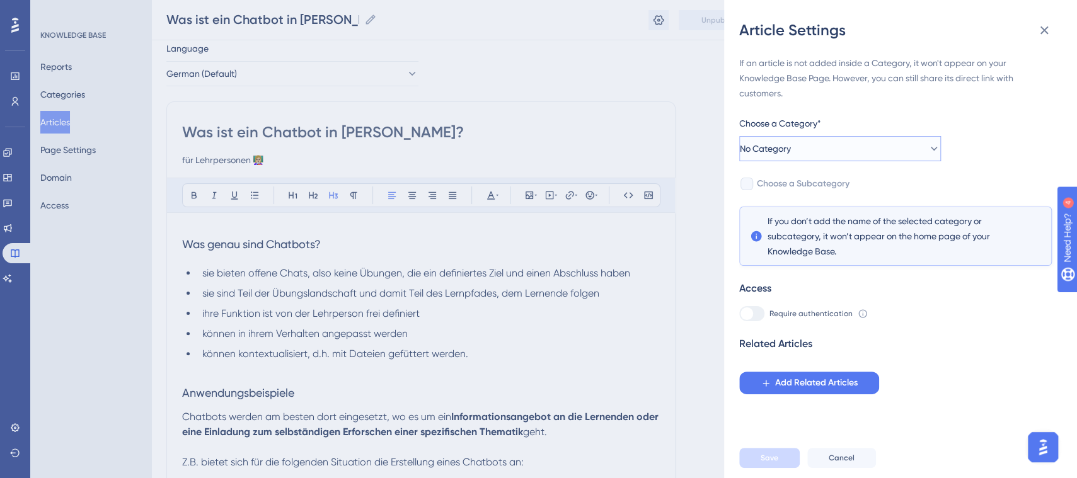
click at [931, 149] on icon at bounding box center [934, 149] width 7 height 4
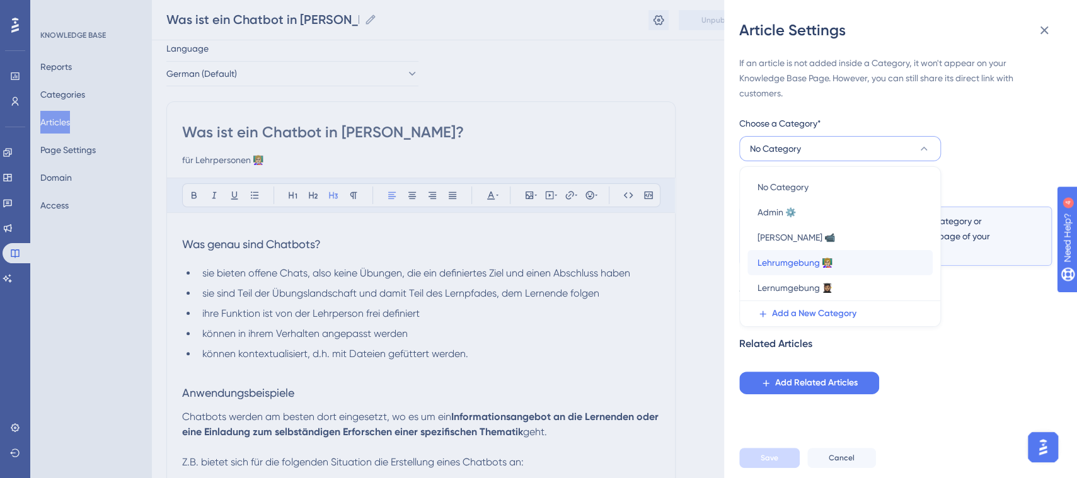
click at [839, 264] on div "Lehrumgebung 👩🏼‍🏫 Lehrumgebung 👩🏼‍🏫" at bounding box center [839, 262] width 165 height 25
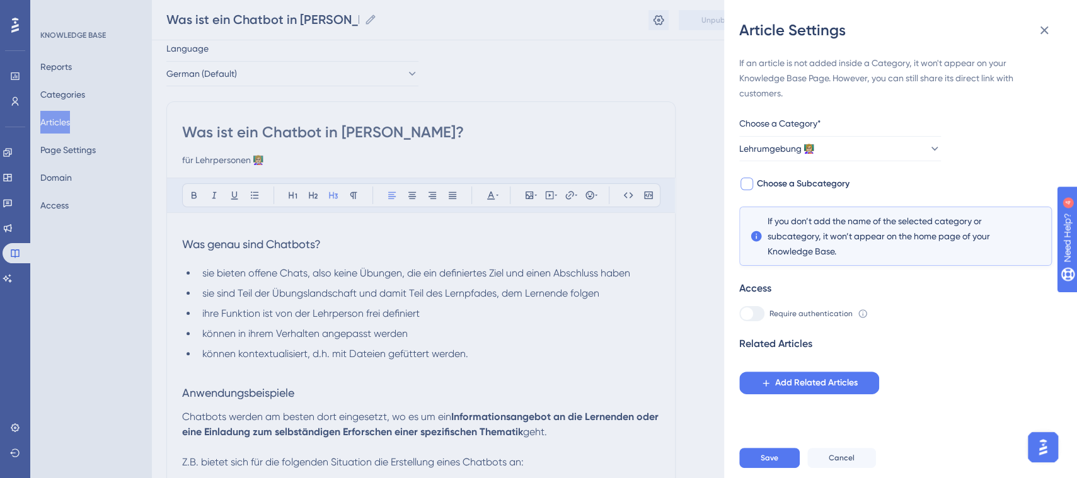
click at [749, 186] on div at bounding box center [746, 184] width 13 height 13
checkbox input "true"
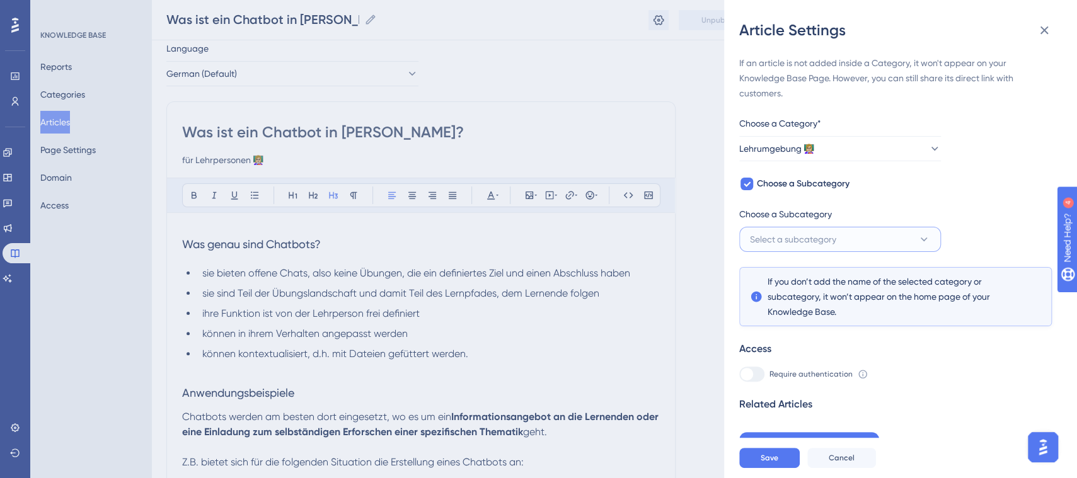
click at [923, 230] on button "Select a subcategory" at bounding box center [840, 239] width 202 height 25
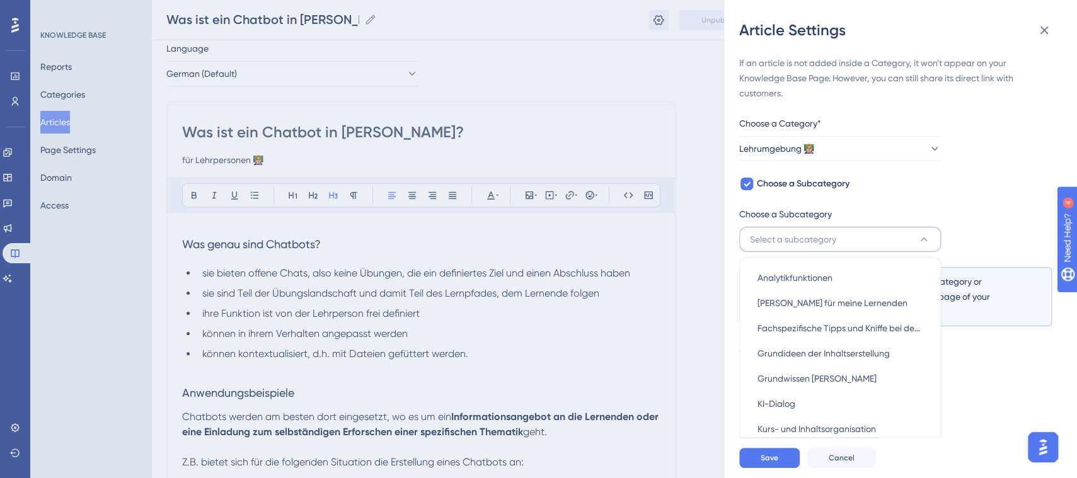
scroll to position [50, 0]
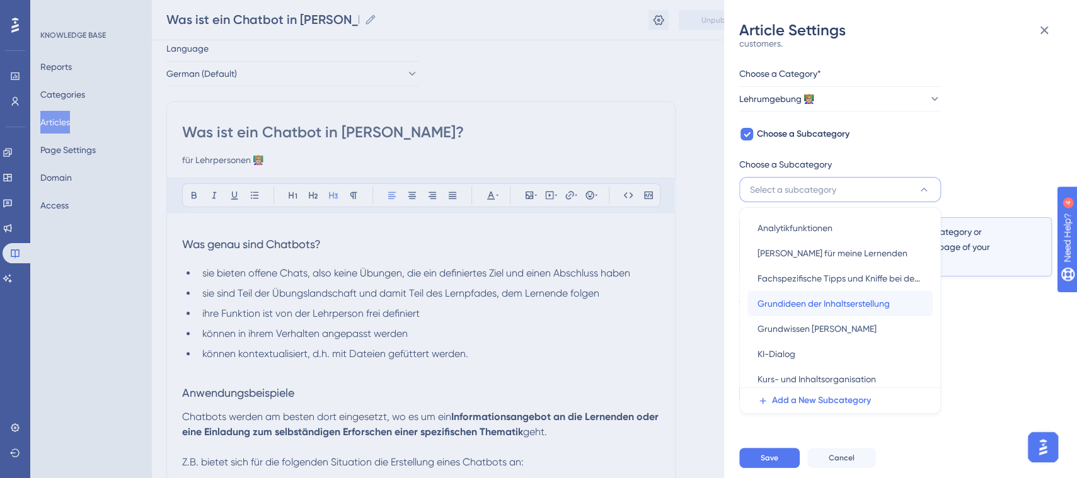
click at [885, 302] on span "Grundideen der Inhaltserstellung" at bounding box center [823, 303] width 132 height 15
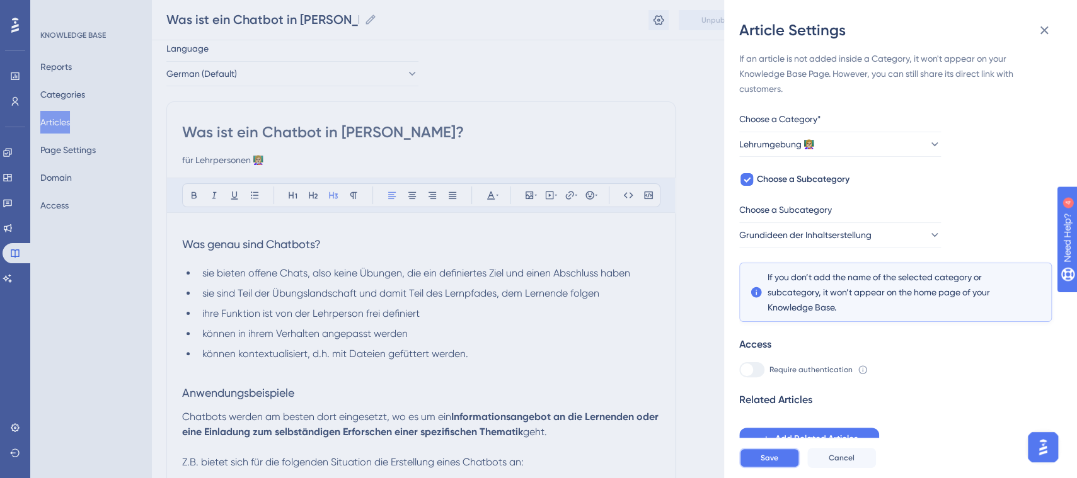
click at [771, 463] on span "Save" at bounding box center [770, 458] width 18 height 10
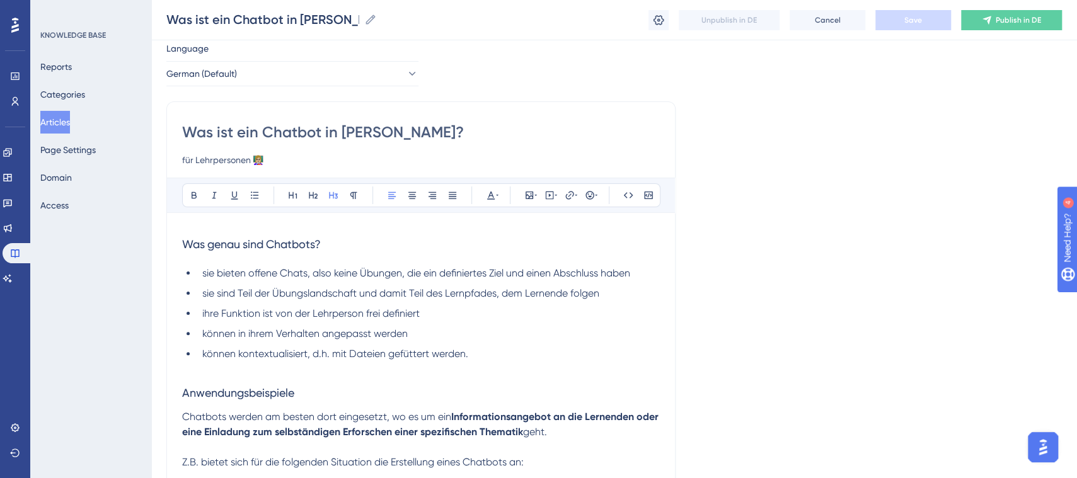
click at [272, 135] on input "Was ist ein Chatbot in [PERSON_NAME]?" at bounding box center [421, 132] width 478 height 20
click at [262, 134] on input "Was ist ein Chatbot in [PERSON_NAME]?" at bounding box center [421, 132] width 478 height 20
type input "Was ist ein "Chatbot in [PERSON_NAME]?"
click at [327, 129] on input "Was ist ein "Chatbot in [PERSON_NAME]?" at bounding box center [421, 132] width 478 height 20
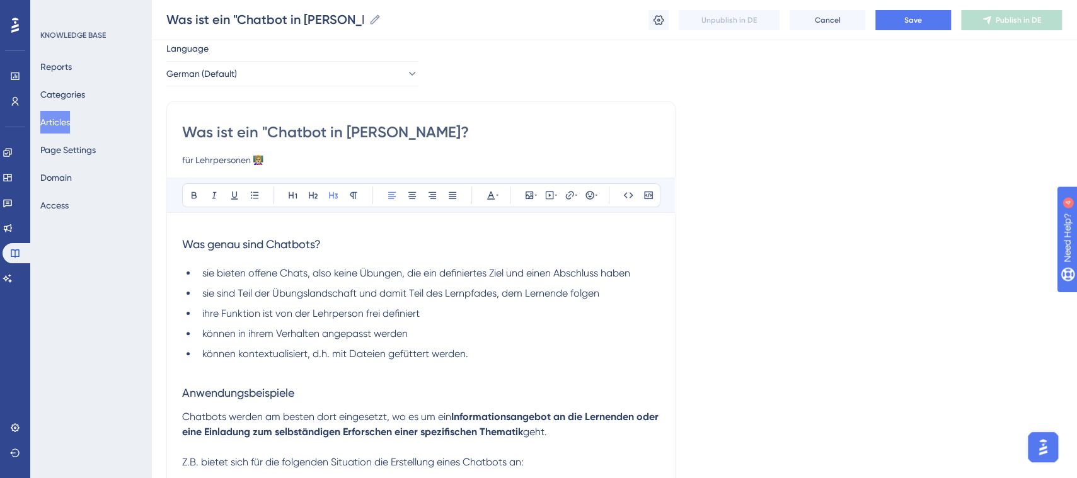
click at [327, 134] on input "Was ist ein "Chatbot in [PERSON_NAME]?" at bounding box center [421, 132] width 478 height 20
click at [325, 132] on input "Was ist ein "Chatbot in [PERSON_NAME]?" at bounding box center [421, 132] width 478 height 20
click at [268, 128] on input "Was ist ein "Chatbot in [PERSON_NAME]?" at bounding box center [421, 132] width 478 height 20
type input "Was ist ein Chatbot in [PERSON_NAME]?"
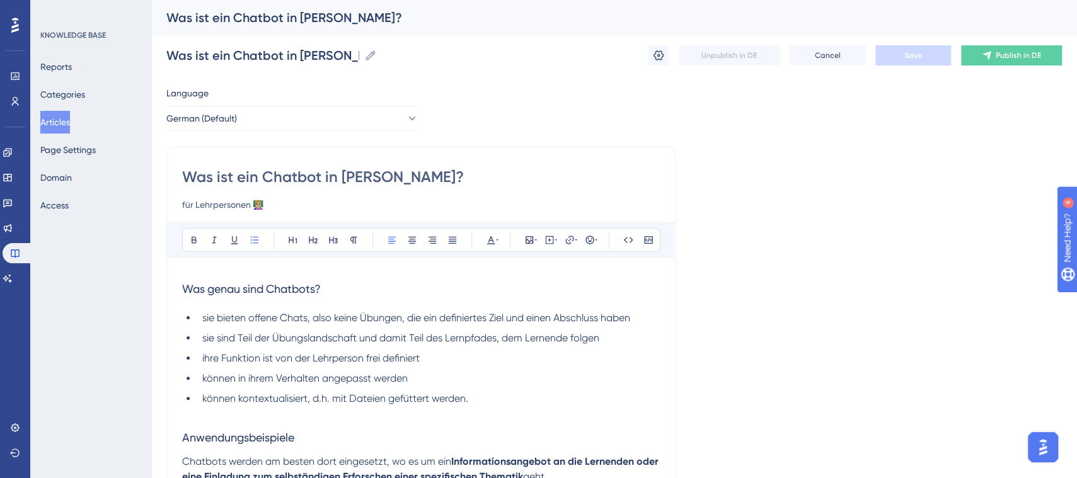
drag, startPoint x: 528, startPoint y: 340, endPoint x: 510, endPoint y: 343, distance: 18.5
click at [510, 343] on li "sie sind Teil der Übungslandschaft und damit Teil des Lernpfades, dem Lernende …" at bounding box center [428, 338] width 463 height 15
click at [595, 331] on li "sie sind Teil der Übungslandschaft und damit Teil des Lernpfades, dem Lernende …" at bounding box center [428, 338] width 463 height 15
drag, startPoint x: 497, startPoint y: 340, endPoint x: 602, endPoint y: 338, distance: 105.3
click at [602, 338] on li "sie sind Teil der Übungslandschaft und damit Teil des Lernpfades, dem Lernende …" at bounding box center [428, 338] width 463 height 15
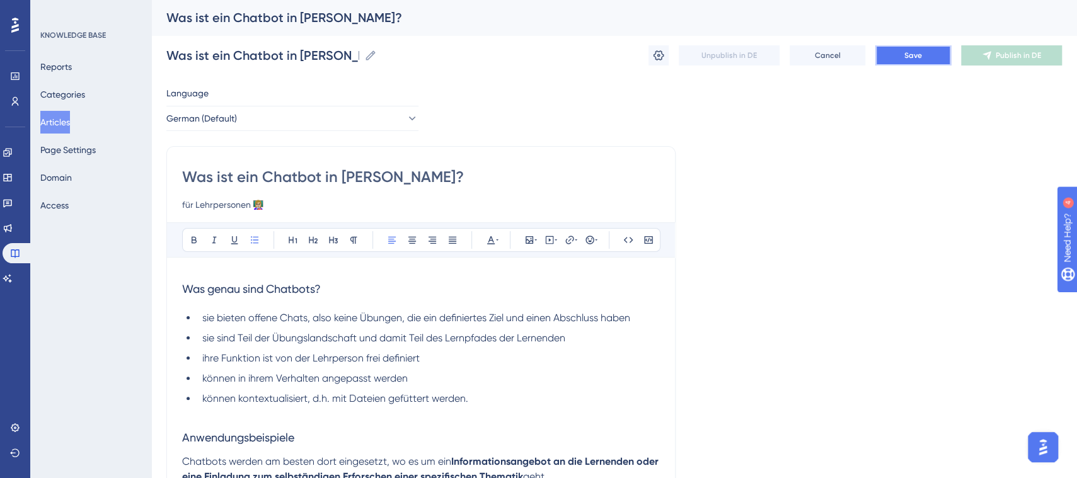
click at [937, 54] on button "Save" at bounding box center [913, 55] width 76 height 20
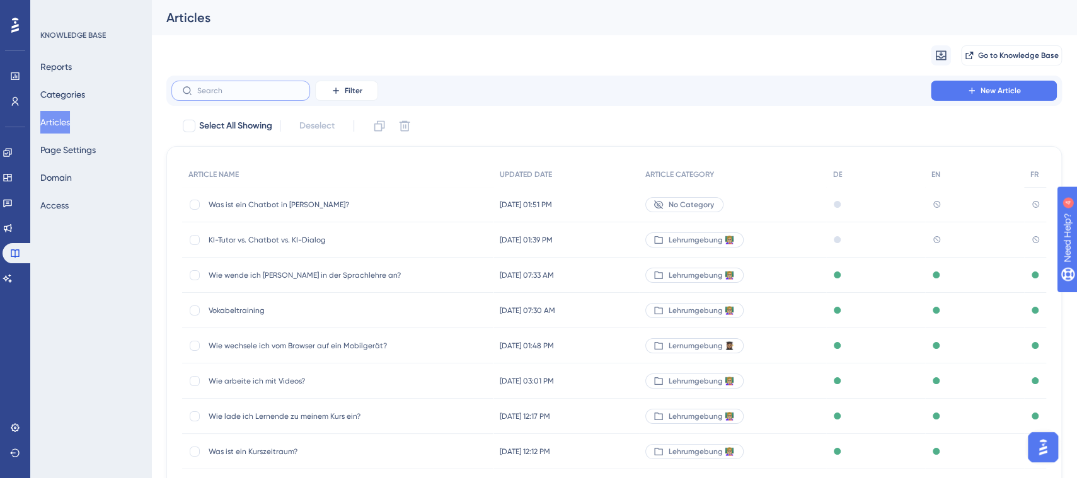
click at [252, 95] on input "text" at bounding box center [248, 90] width 102 height 9
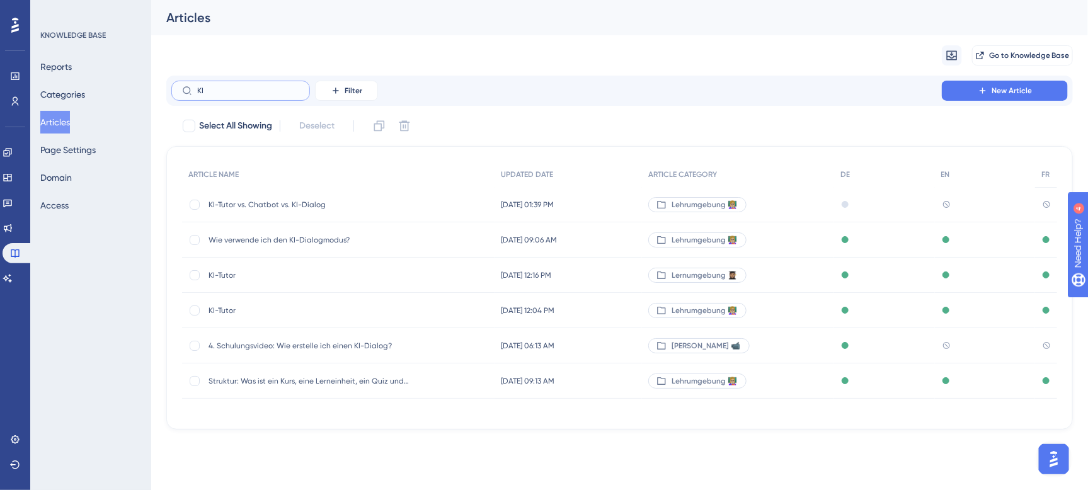
type input "KI"
click at [264, 308] on span "KI-Tutor" at bounding box center [310, 311] width 202 height 10
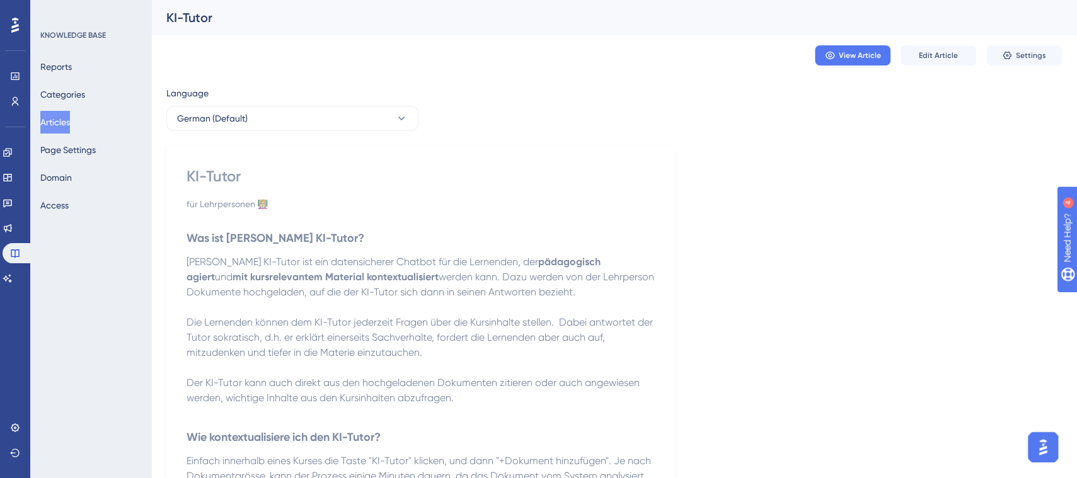
click at [561, 309] on p at bounding box center [421, 307] width 469 height 15
click at [928, 56] on span "Edit Article" at bounding box center [938, 55] width 39 height 10
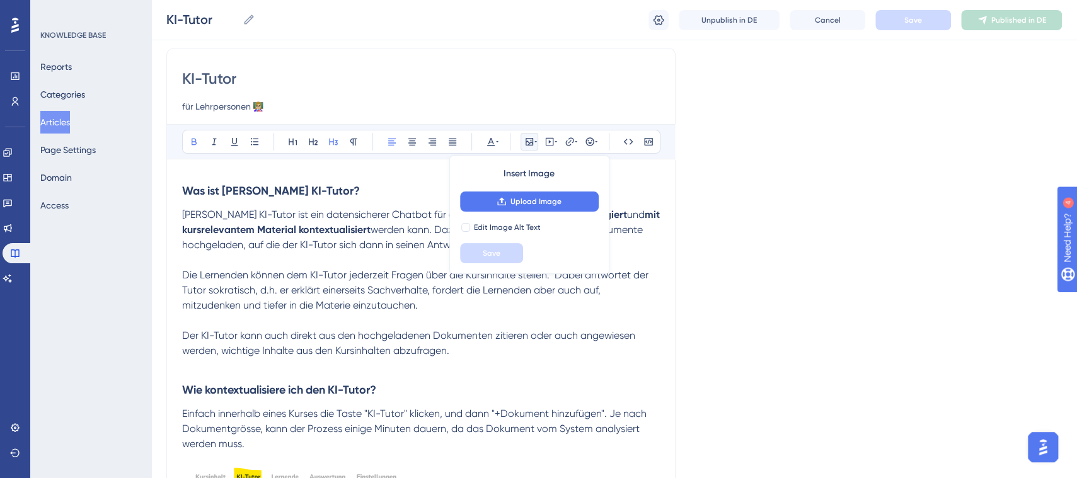
scroll to position [167, 0]
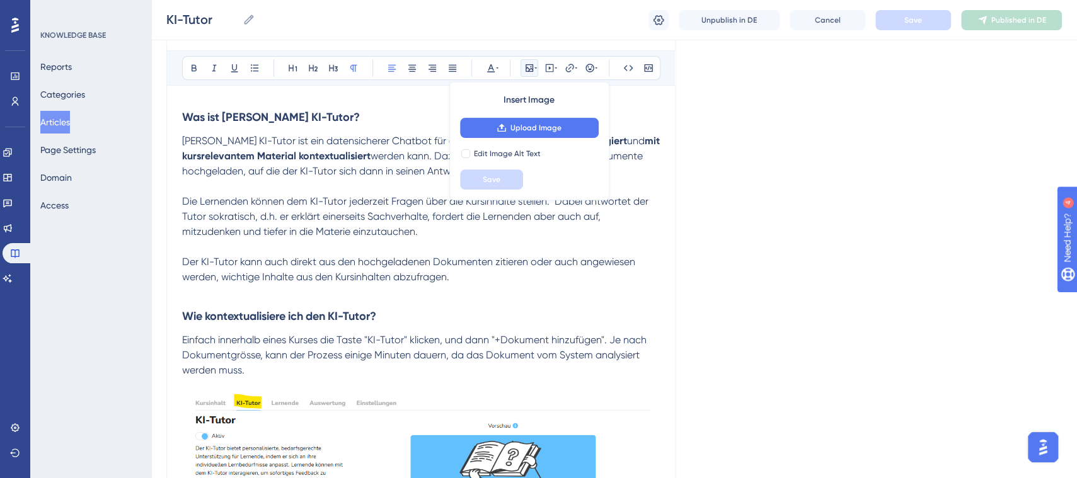
click at [219, 229] on span "Die Lernenden können dem KI-Tutor jederzeit Fragen über die Kursinhalte stellen…" at bounding box center [416, 216] width 469 height 42
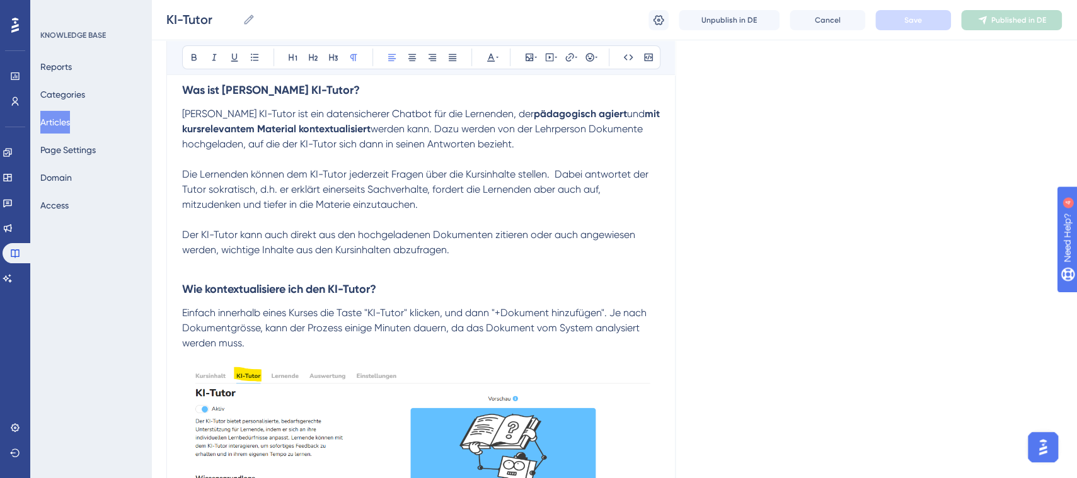
scroll to position [155, 0]
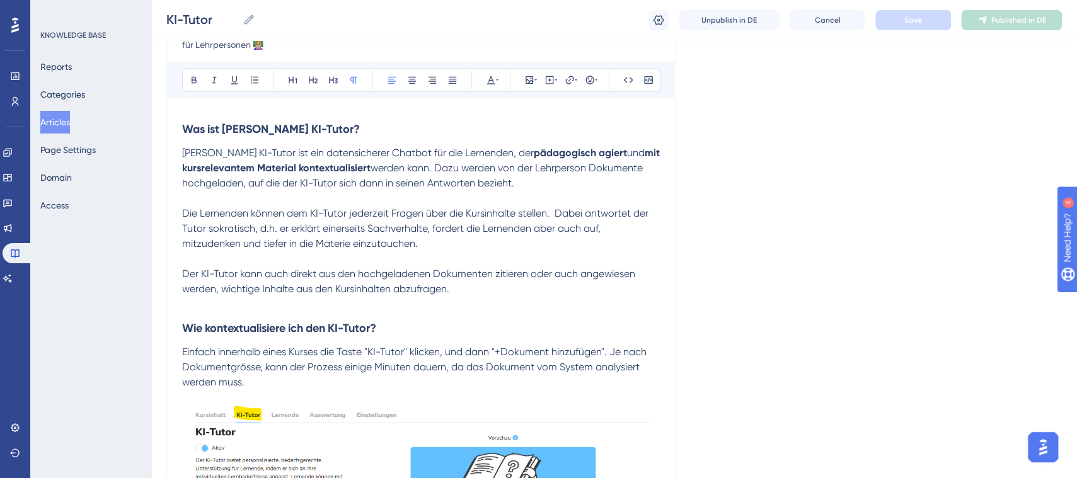
click at [570, 284] on p "Der KI-Tutor kann auch direkt aus den hochgeladenen Dokumenten zitieren oder au…" at bounding box center [421, 282] width 478 height 30
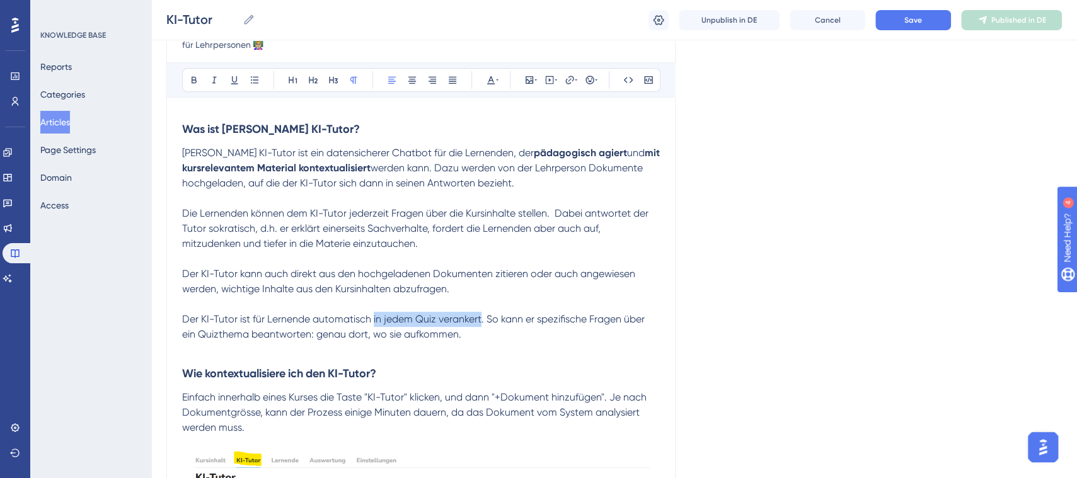
drag, startPoint x: 372, startPoint y: 319, endPoint x: 480, endPoint y: 319, distance: 107.8
click at [480, 319] on span "Der KI-Tutor ist für Lernende automatisch in jedem Quiz verankert. So kann er s…" at bounding box center [414, 326] width 465 height 27
drag, startPoint x: 190, startPoint y: 83, endPoint x: 394, endPoint y: 235, distance: 254.0
click at [191, 83] on icon at bounding box center [194, 80] width 10 height 10
click at [476, 313] on strong "in jedem Quiz verankert" at bounding box center [426, 319] width 111 height 12
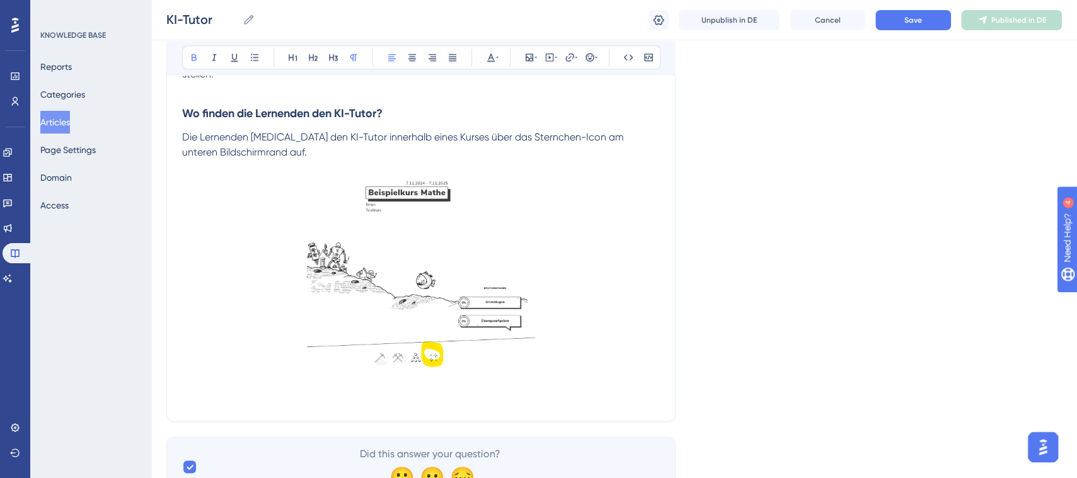
scroll to position [963, 0]
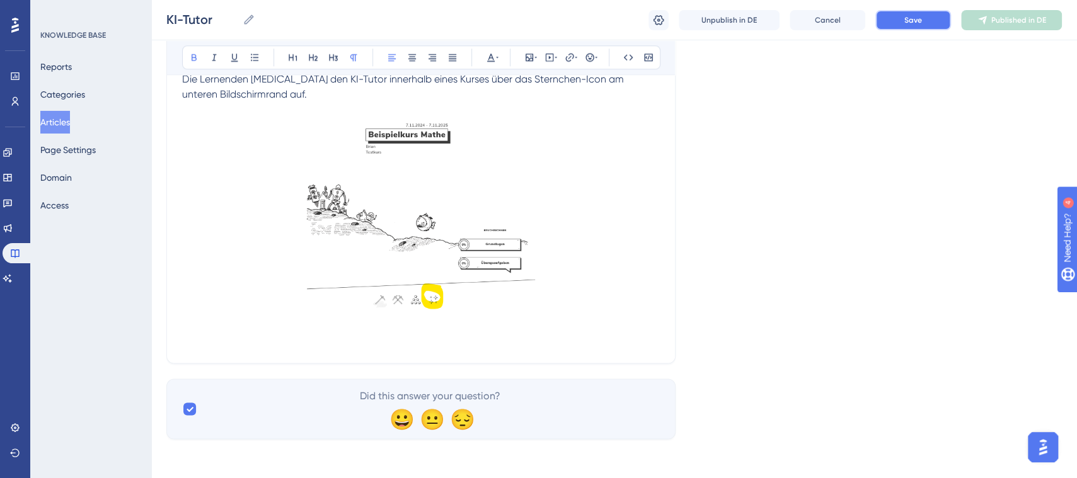
drag, startPoint x: 931, startPoint y: 21, endPoint x: 1087, endPoint y: 111, distance: 180.1
click at [935, 22] on button "Save" at bounding box center [913, 20] width 76 height 20
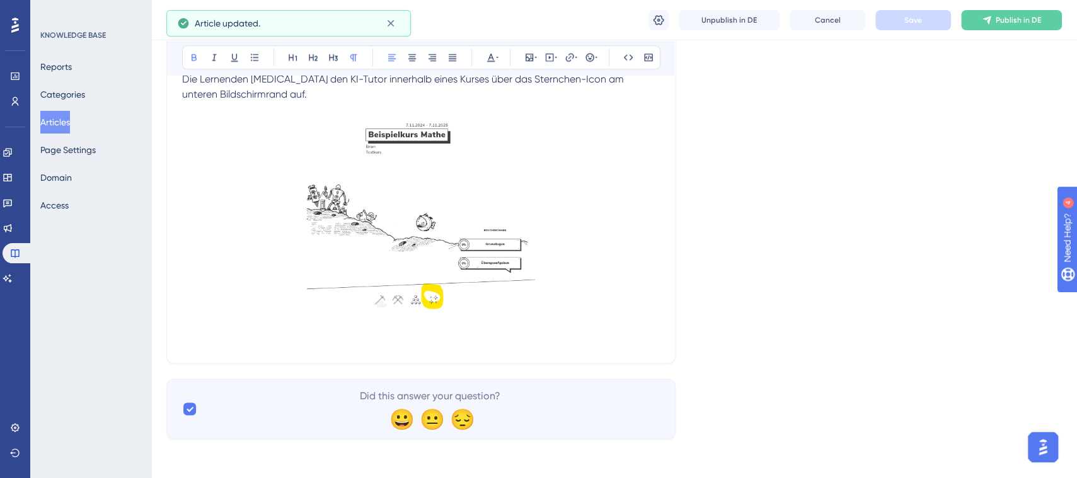
click at [435, 326] on p at bounding box center [421, 325] width 478 height 15
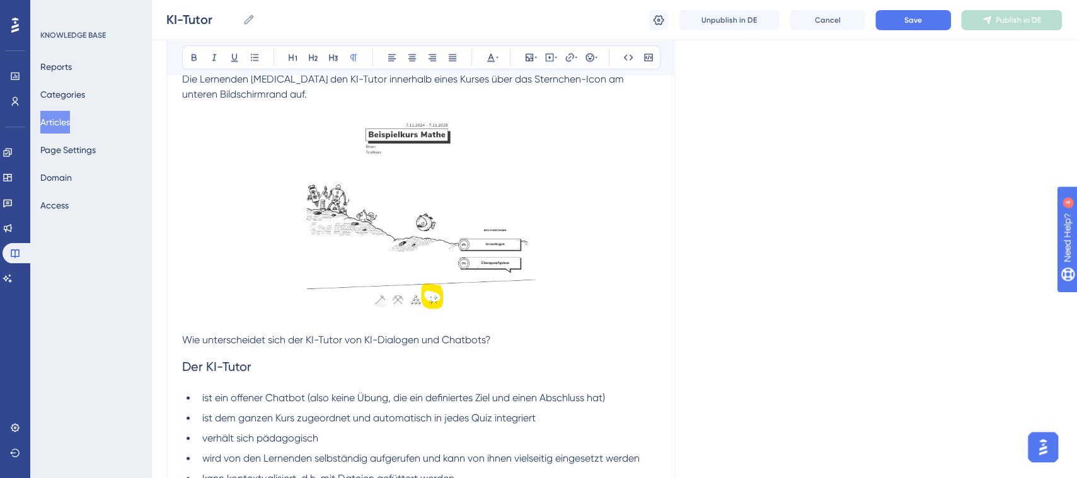
scroll to position [1080, 0]
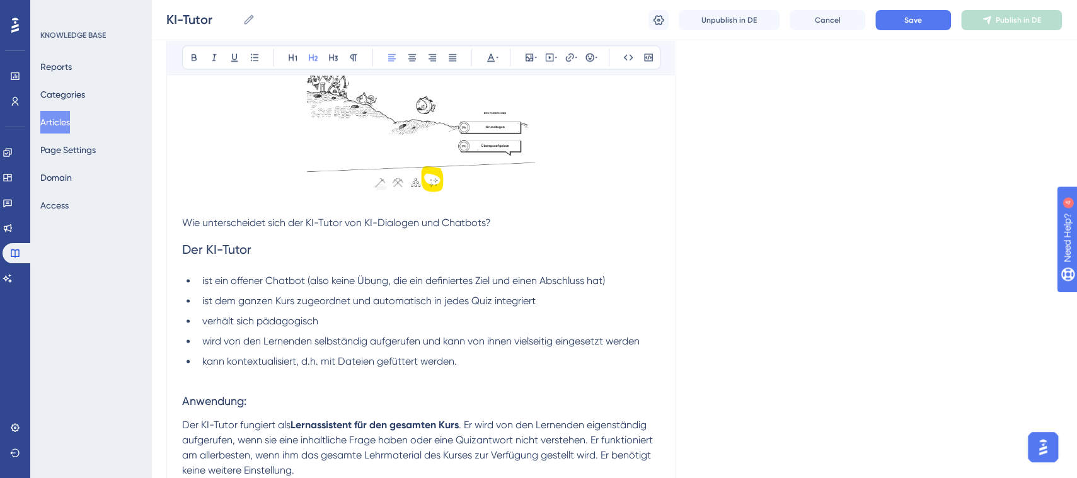
drag, startPoint x: 274, startPoint y: 255, endPoint x: 180, endPoint y: 258, distance: 94.6
click at [287, 379] on p at bounding box center [421, 376] width 478 height 15
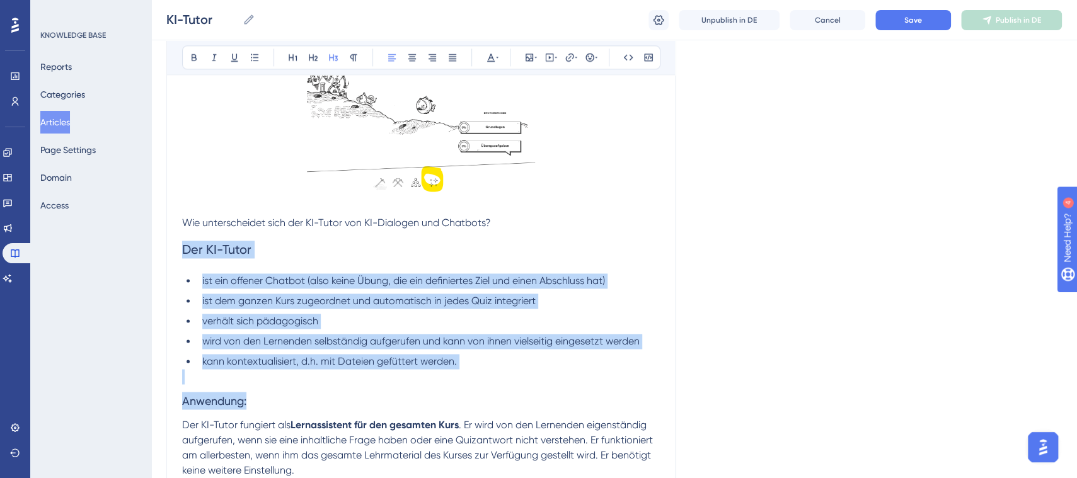
drag, startPoint x: 234, startPoint y: 393, endPoint x: 172, endPoint y: 260, distance: 146.9
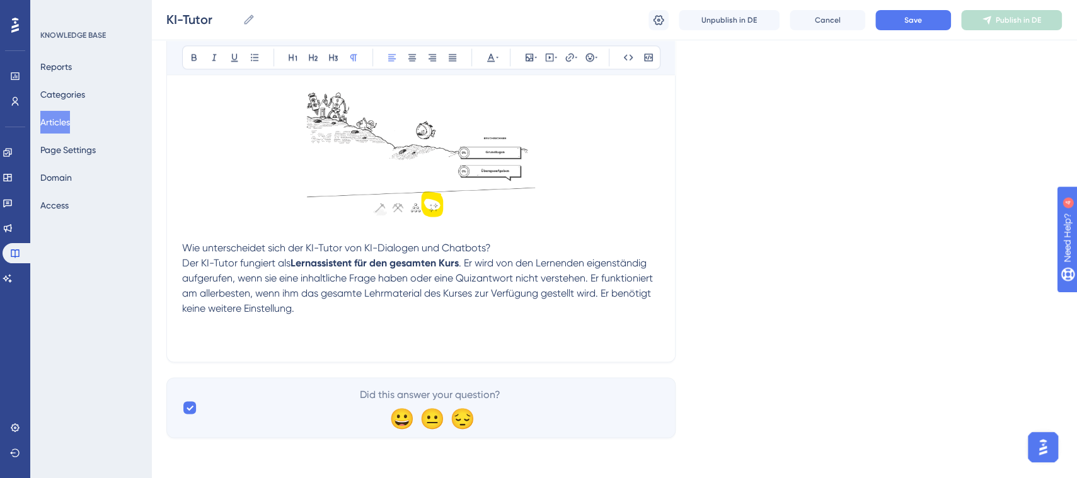
scroll to position [1054, 0]
drag, startPoint x: 503, startPoint y: 251, endPoint x: 294, endPoint y: 260, distance: 209.4
click at [322, 268] on strong "Lernassistent für den gesamten Kurs" at bounding box center [375, 264] width 168 height 12
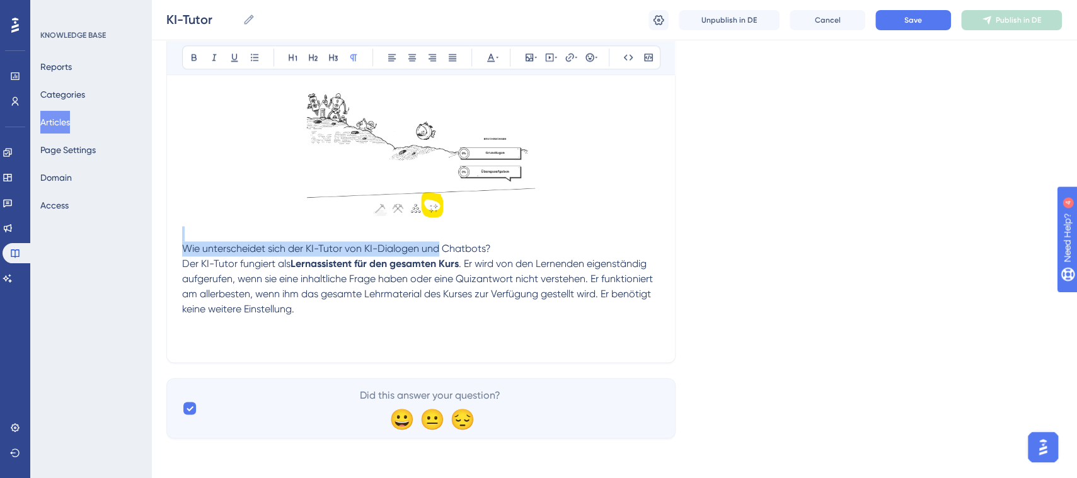
drag, startPoint x: 497, startPoint y: 239, endPoint x: 439, endPoint y: 250, distance: 59.1
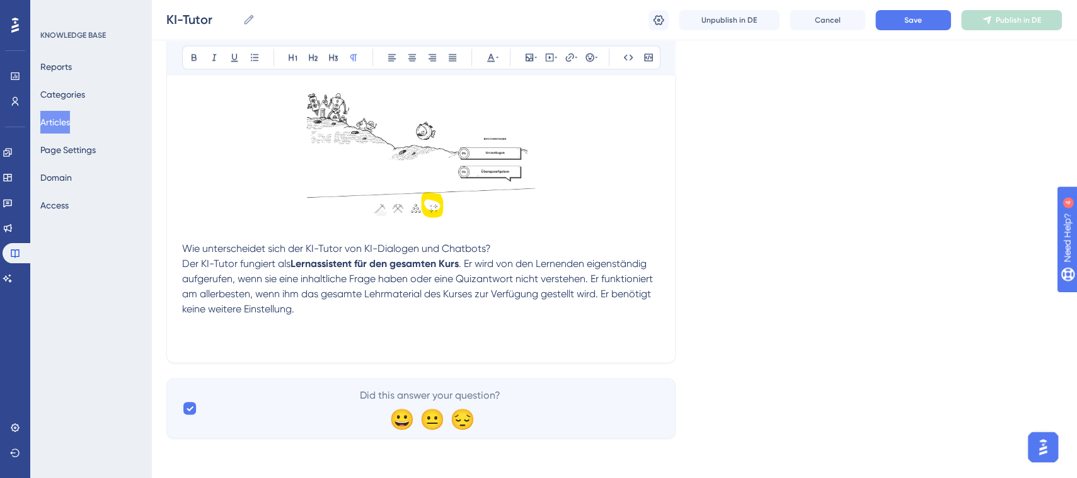
click at [432, 258] on strong "Lernassistent für den gesamten Kurs" at bounding box center [375, 264] width 168 height 12
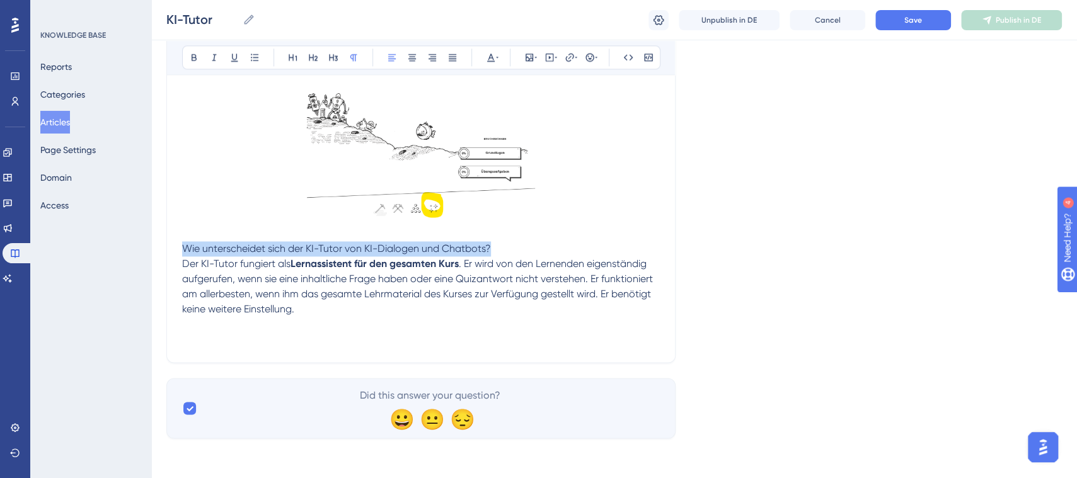
drag, startPoint x: 510, startPoint y: 246, endPoint x: 186, endPoint y: 254, distance: 324.6
click at [186, 254] on p "Wie unterscheidet sich der KI-Tutor von KI-Dialogen und Chatbots?" at bounding box center [421, 248] width 478 height 15
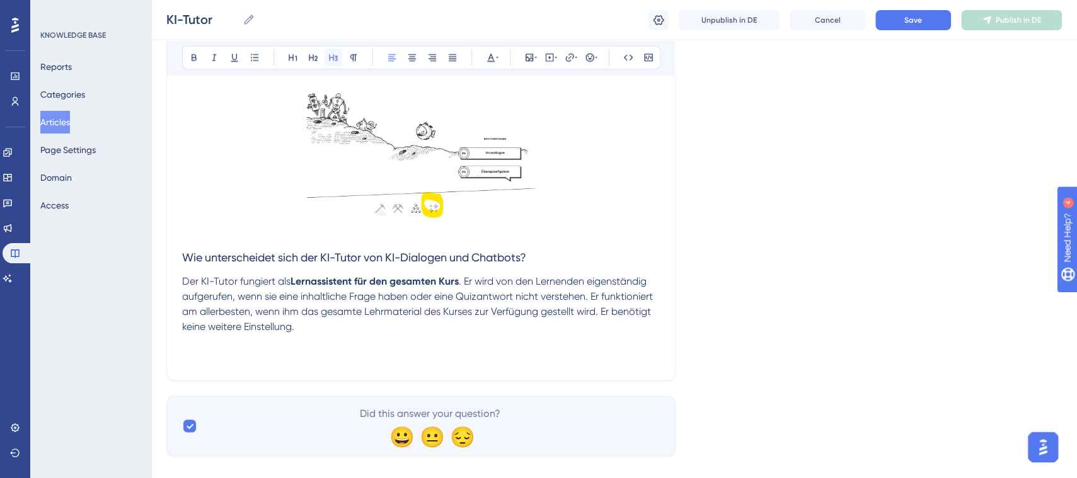
scroll to position [1072, 0]
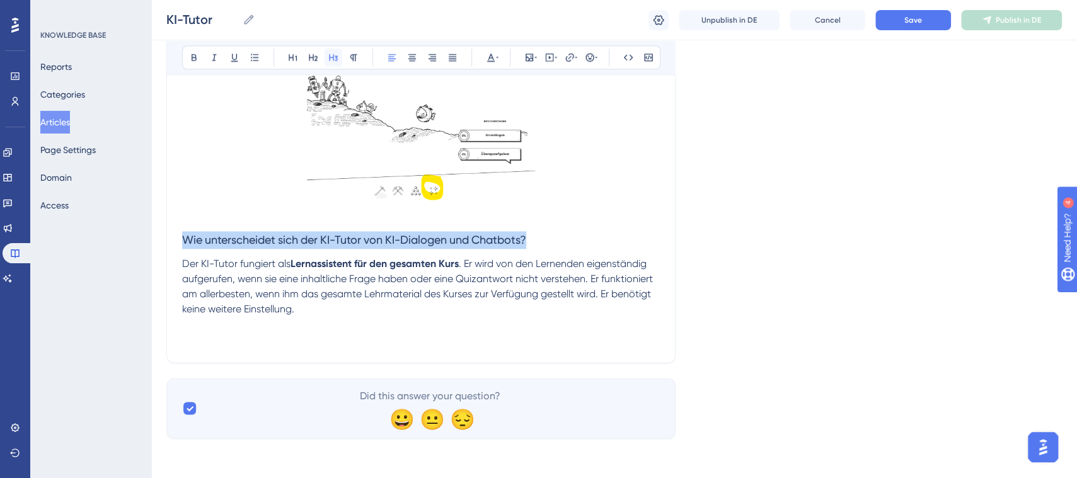
drag, startPoint x: 330, startPoint y: 52, endPoint x: 451, endPoint y: 194, distance: 186.8
click at [330, 54] on icon at bounding box center [333, 57] width 10 height 10
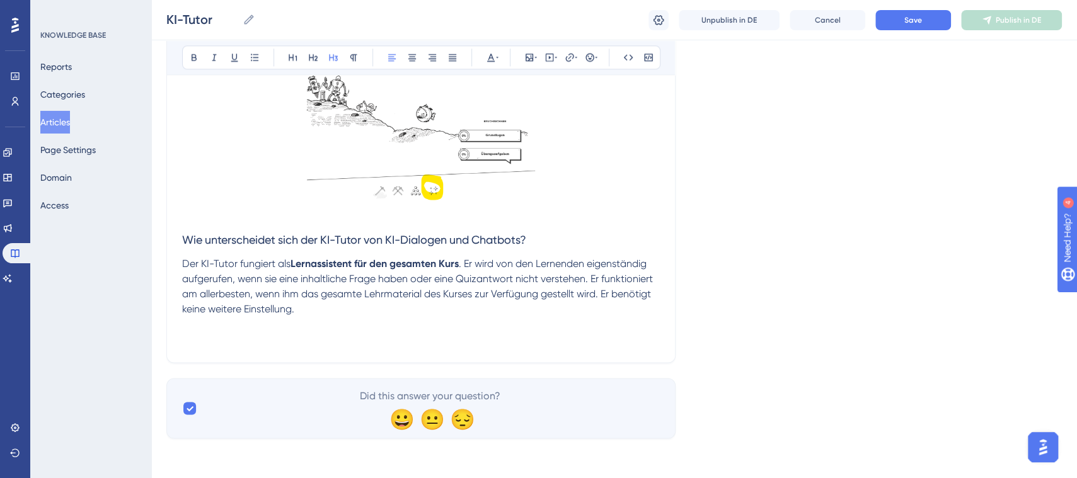
click at [499, 263] on span ". Er wird von den Lernenden eigenständig aufgerufen, wenn sie eine inhaltliche …" at bounding box center [418, 286] width 473 height 57
click at [604, 292] on span ". Er wird von den Lernenden eigenständig aufgerufen, wenn sie eine inhaltliche …" at bounding box center [418, 286] width 473 height 57
click at [599, 292] on span ". Er wird von den Lernenden eigenständig aufgerufen, wenn sie eine inhaltliche …" at bounding box center [418, 286] width 473 height 57
drag, startPoint x: 601, startPoint y: 292, endPoint x: 626, endPoint y: 308, distance: 30.1
click at [626, 308] on p "Der KI-Tutor fungiert als Lernassistent für den gesamten Kurs . Er wird von den…" at bounding box center [421, 286] width 478 height 60
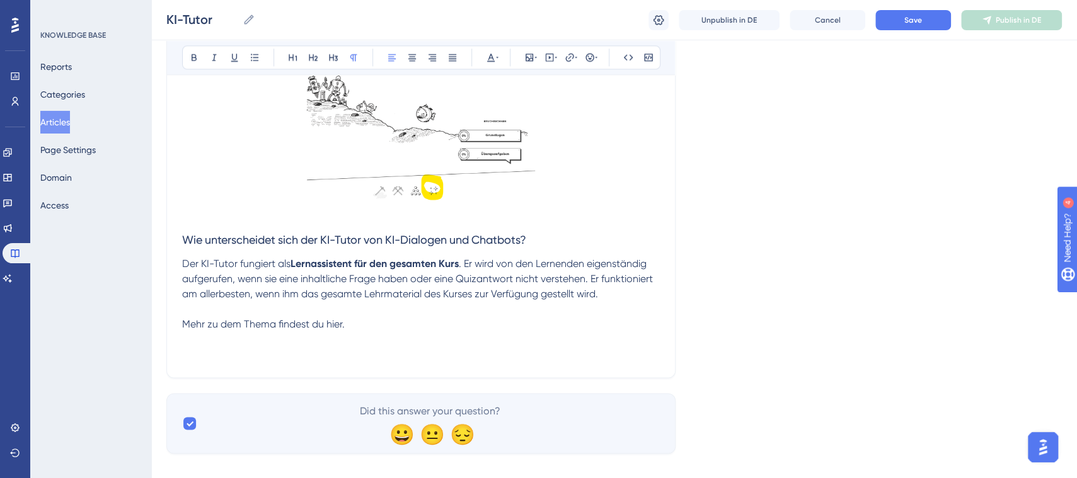
click at [308, 345] on p at bounding box center [421, 339] width 478 height 15
click at [919, 23] on span "Save" at bounding box center [913, 20] width 18 height 10
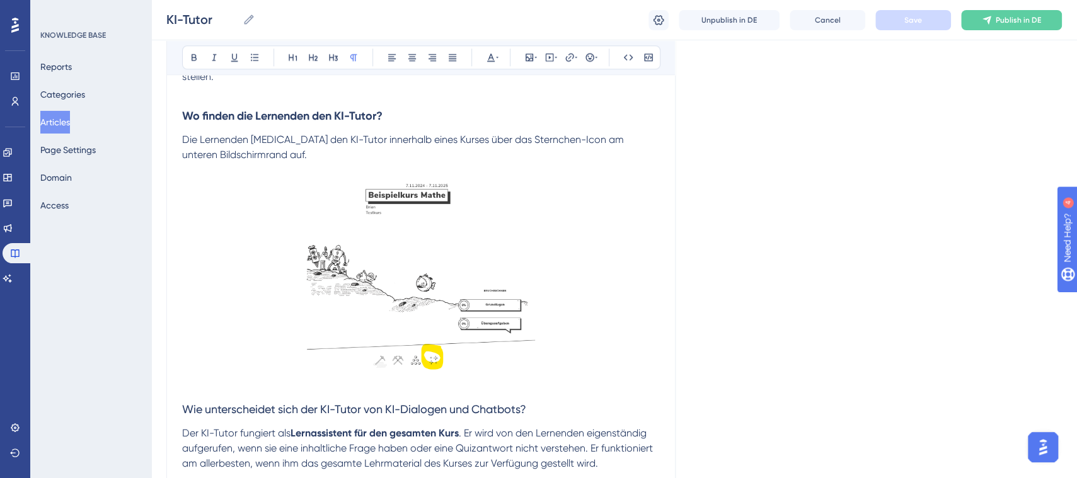
scroll to position [945, 0]
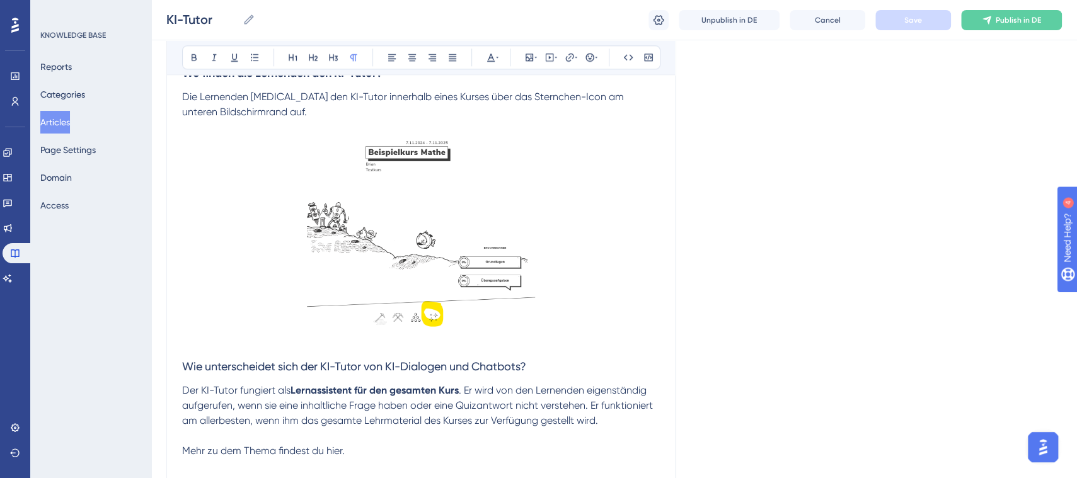
click at [500, 348] on p at bounding box center [421, 342] width 478 height 15
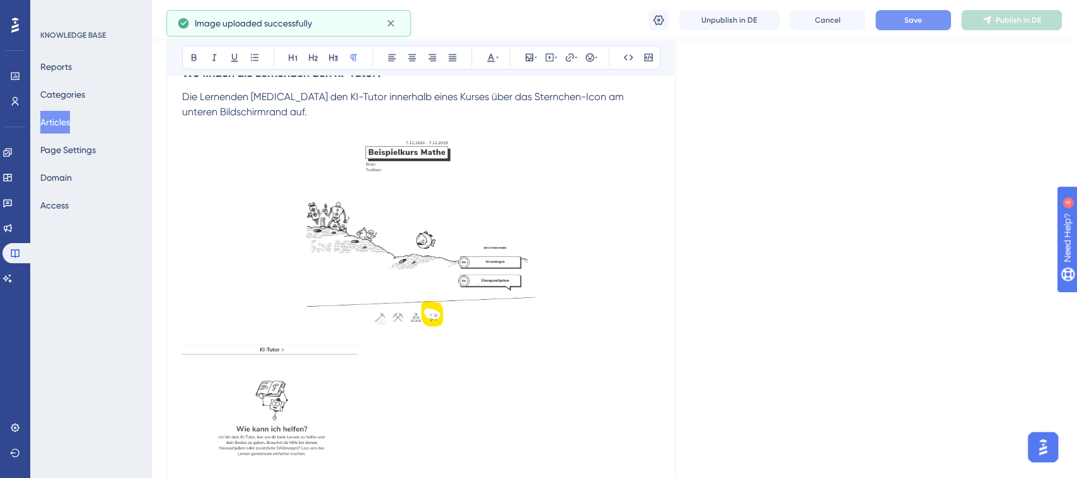
drag, startPoint x: 302, startPoint y: 395, endPoint x: 347, endPoint y: 160, distance: 239.2
click at [302, 394] on img at bounding box center [269, 437] width 175 height 205
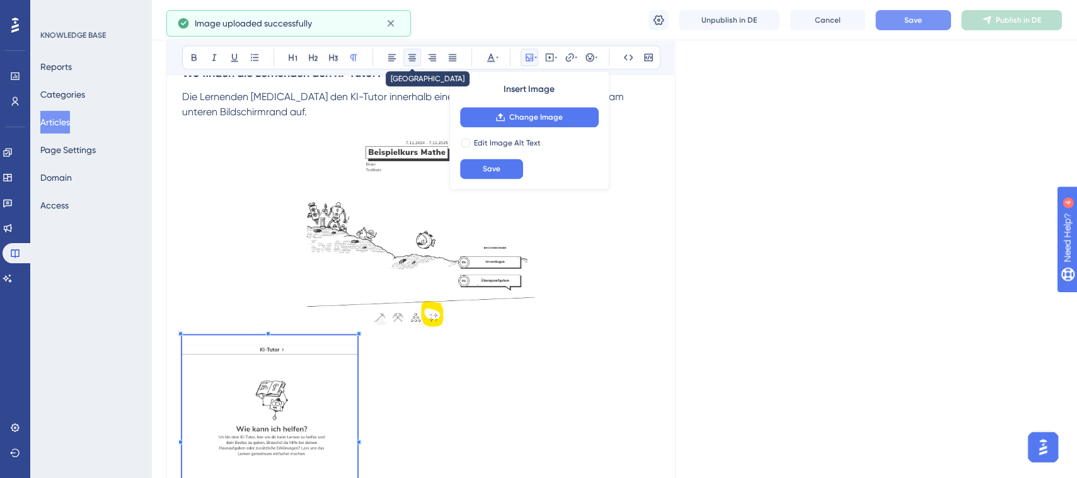
drag, startPoint x: 413, startPoint y: 54, endPoint x: 427, endPoint y: 71, distance: 21.9
click at [413, 55] on icon at bounding box center [412, 57] width 10 height 10
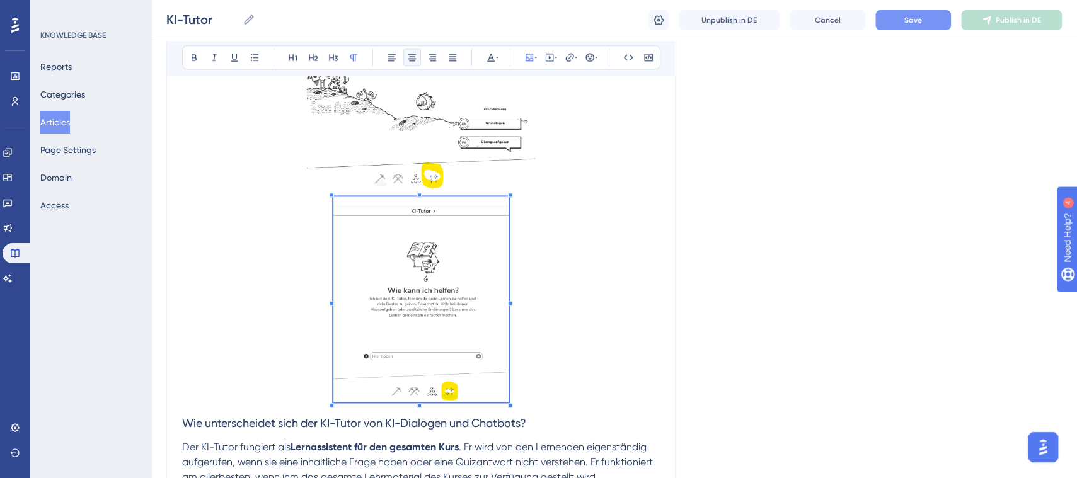
scroll to position [1086, 0]
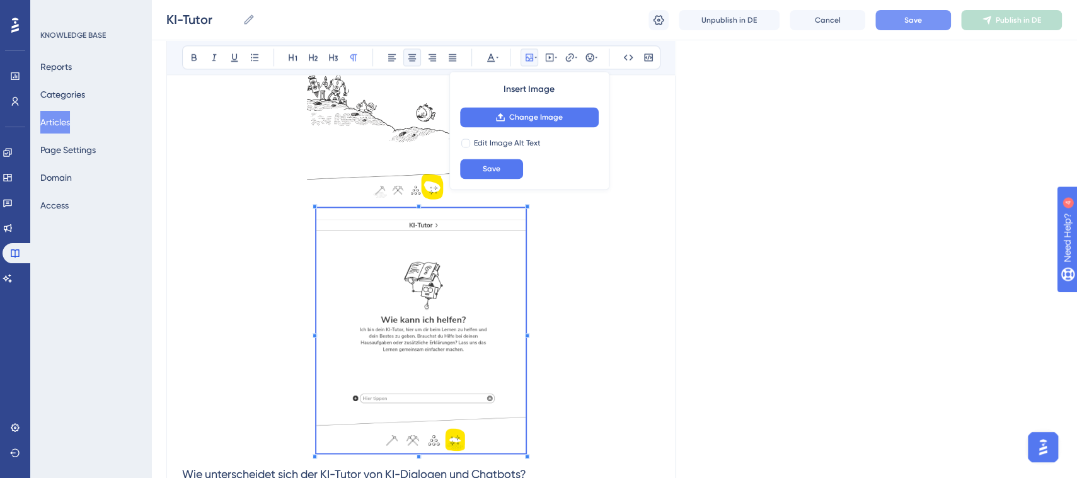
scroll to position [1081, 0]
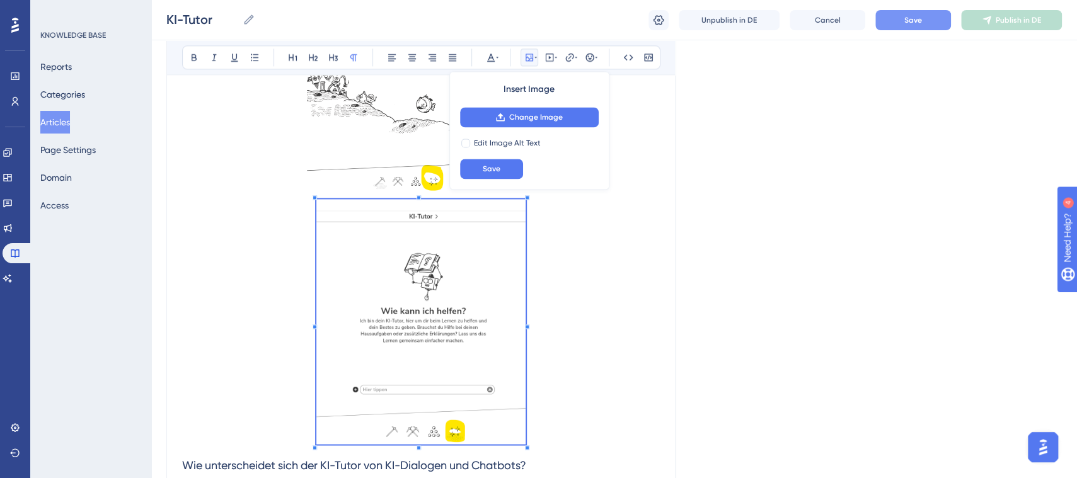
click at [476, 345] on img at bounding box center [420, 321] width 209 height 245
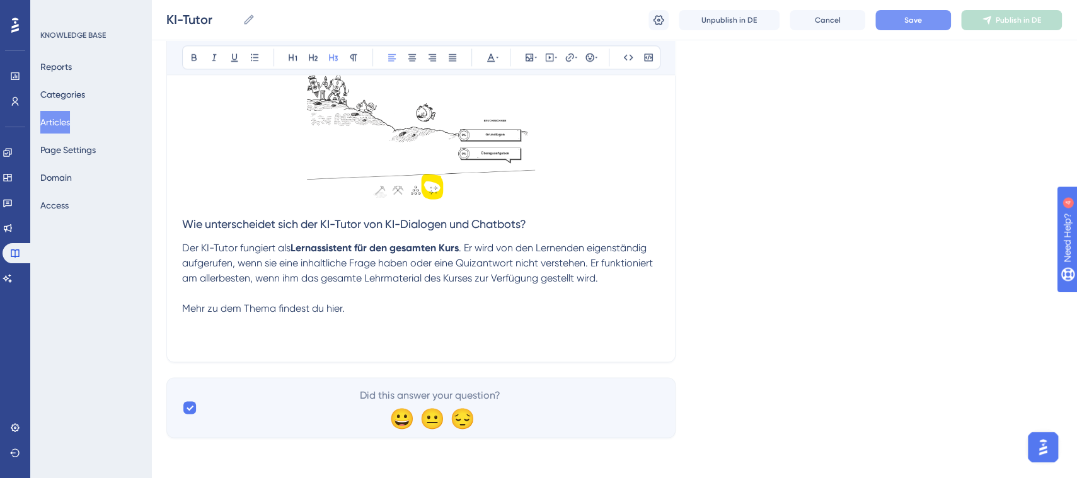
scroll to position [1072, 0]
click at [921, 17] on button "Save" at bounding box center [913, 20] width 76 height 20
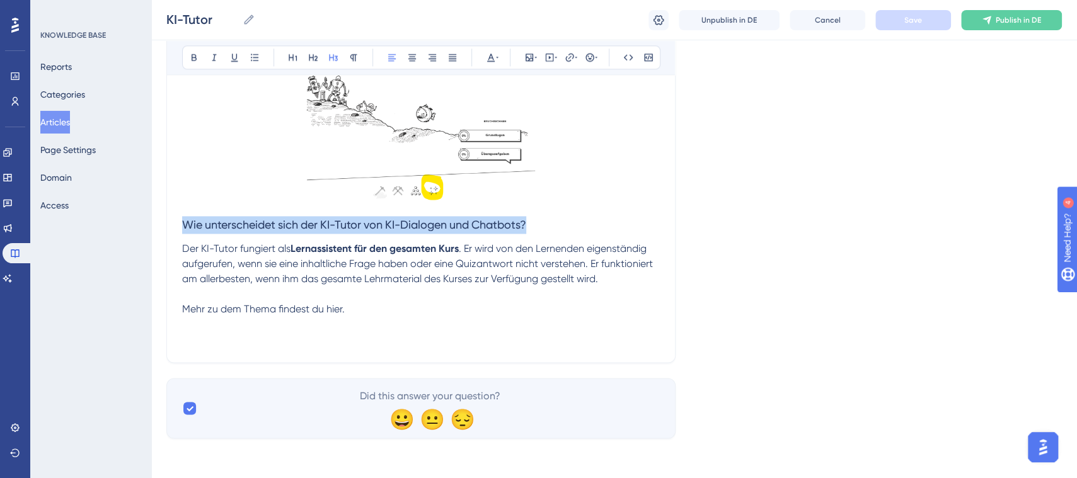
drag, startPoint x: 561, startPoint y: 224, endPoint x: 132, endPoint y: 235, distance: 429.3
copy span "Wie unterscheidet sich der KI-Tutor von KI-Dialogen und Chatbots?"
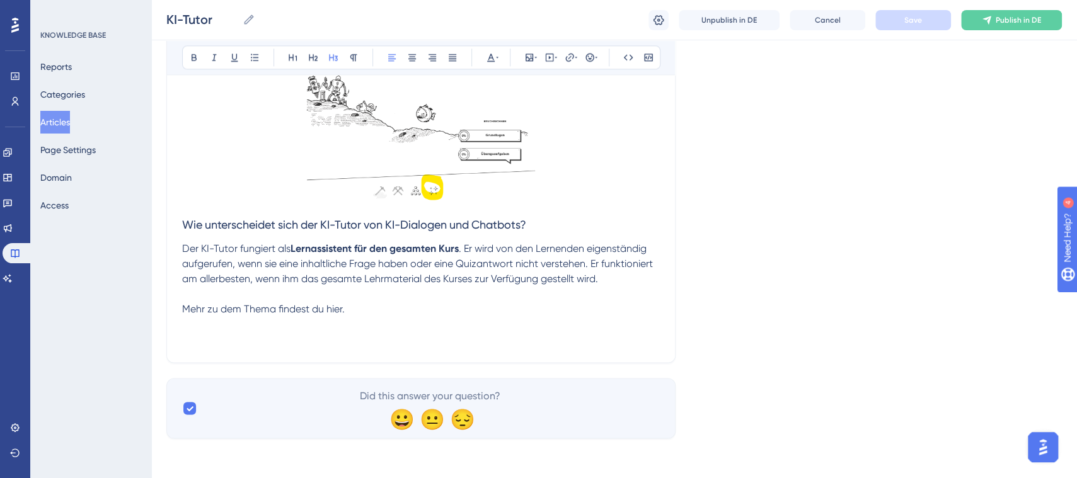
click at [345, 308] on p "Mehr zu dem Thema findest du hier." at bounding box center [421, 309] width 478 height 15
drag, startPoint x: 357, startPoint y: 309, endPoint x: 173, endPoint y: 315, distance: 184.1
copy span "Mehr zu dem Thema findest du hier."
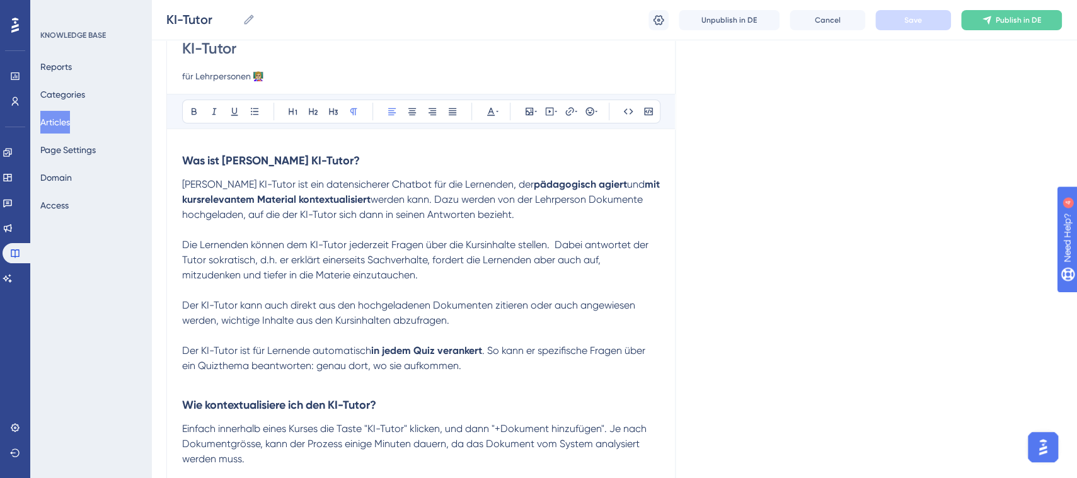
scroll to position [94, 0]
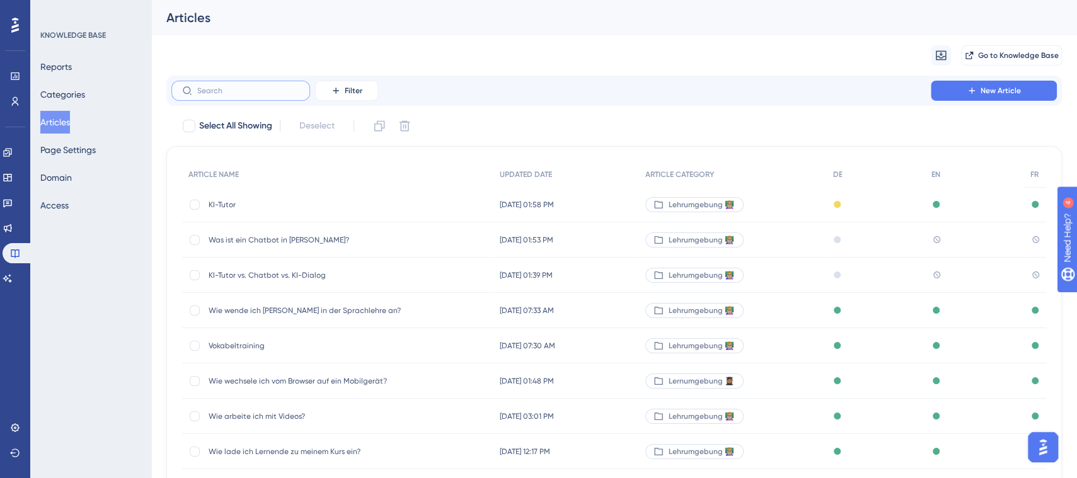
click at [210, 91] on input "text" at bounding box center [248, 90] width 102 height 9
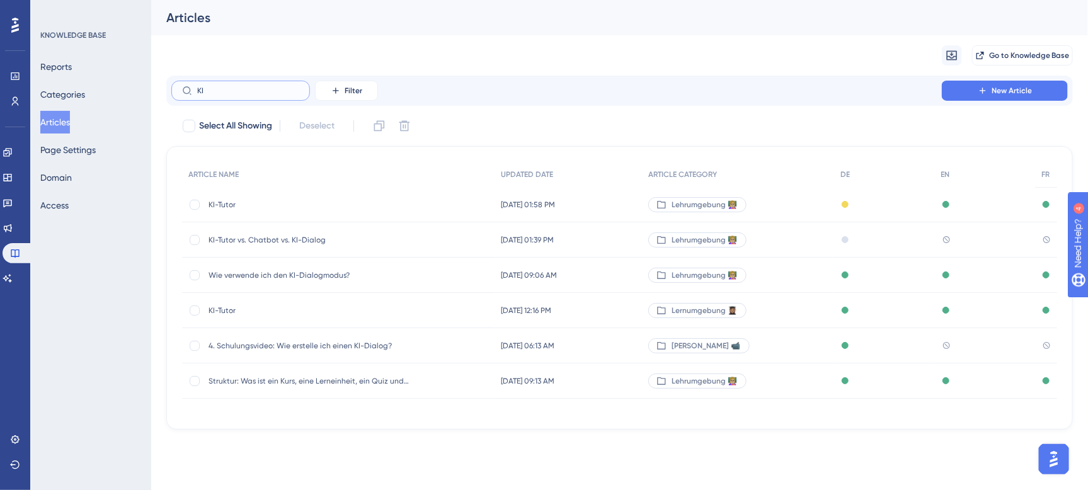
type input "KI"
checkbox input "true"
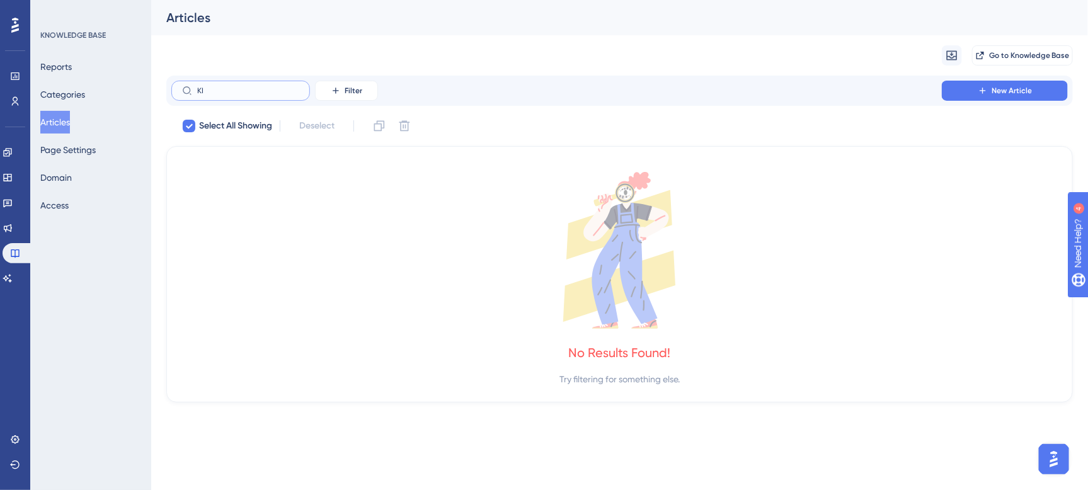
type input "KI"
checkbox input "false"
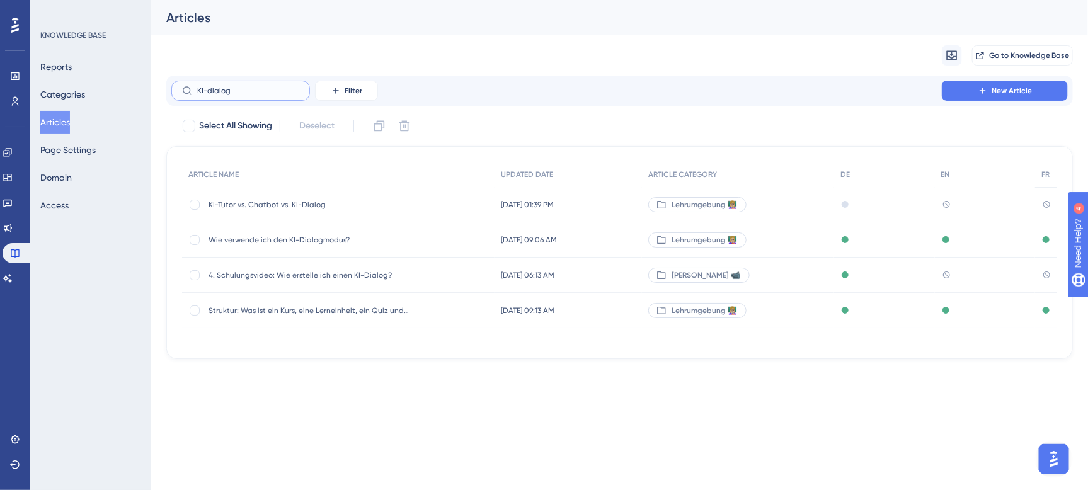
type input "KI-dialog"
click at [291, 235] on span "Wie verwende ich den KI-Dialogmodus?" at bounding box center [310, 240] width 202 height 10
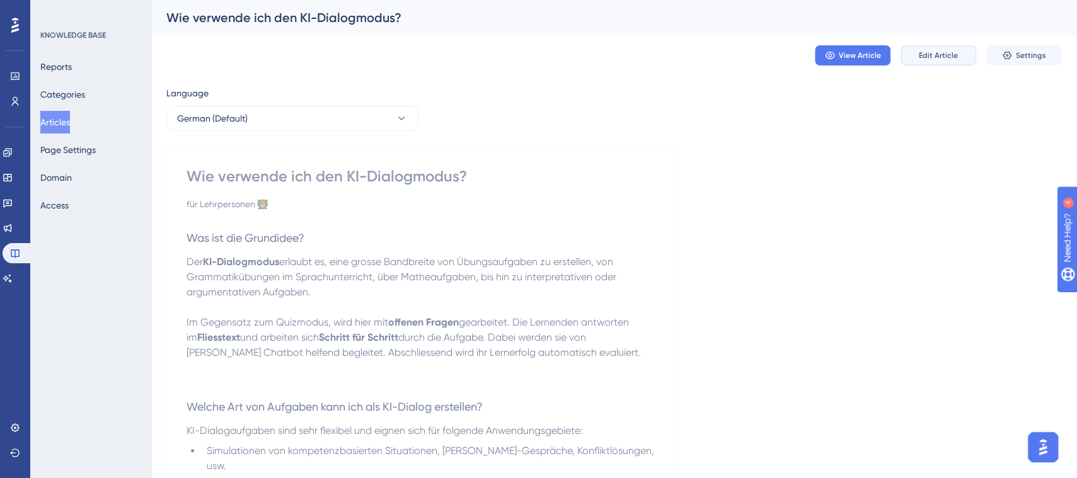
click at [934, 59] on span "Edit Article" at bounding box center [938, 55] width 39 height 10
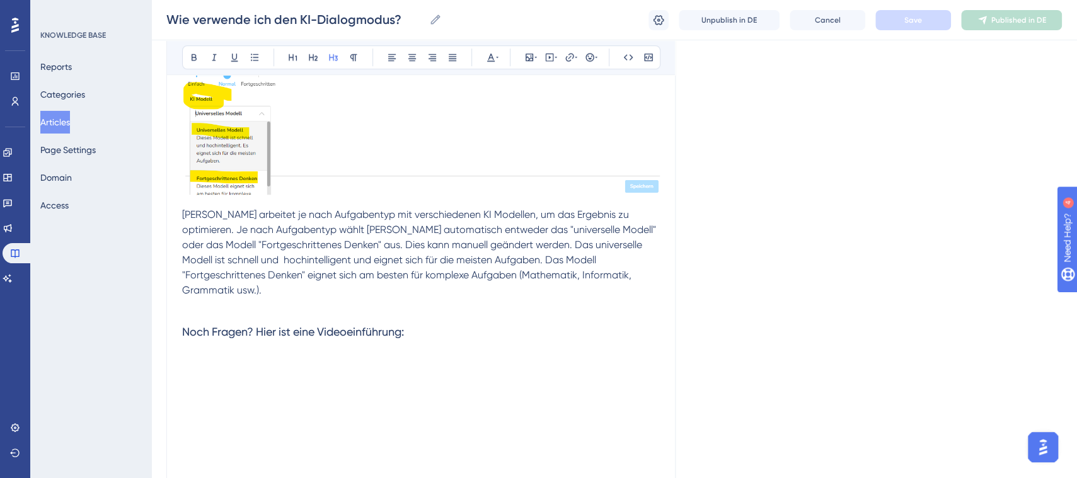
scroll to position [3499, 0]
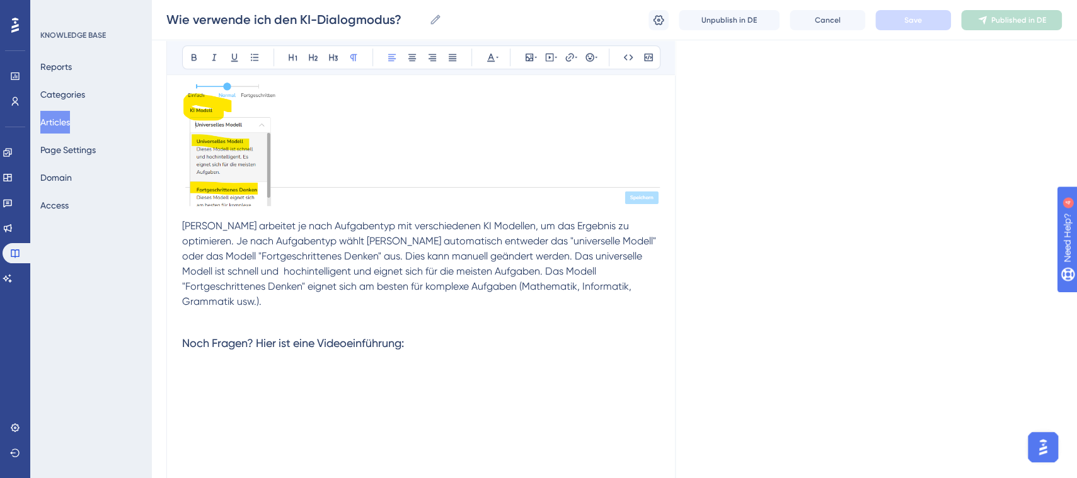
click at [613, 271] on p "Brian arbeitet je nach Aufgabentyp mit verschiedenen KI Modellen, um das Ergebn…" at bounding box center [421, 264] width 478 height 91
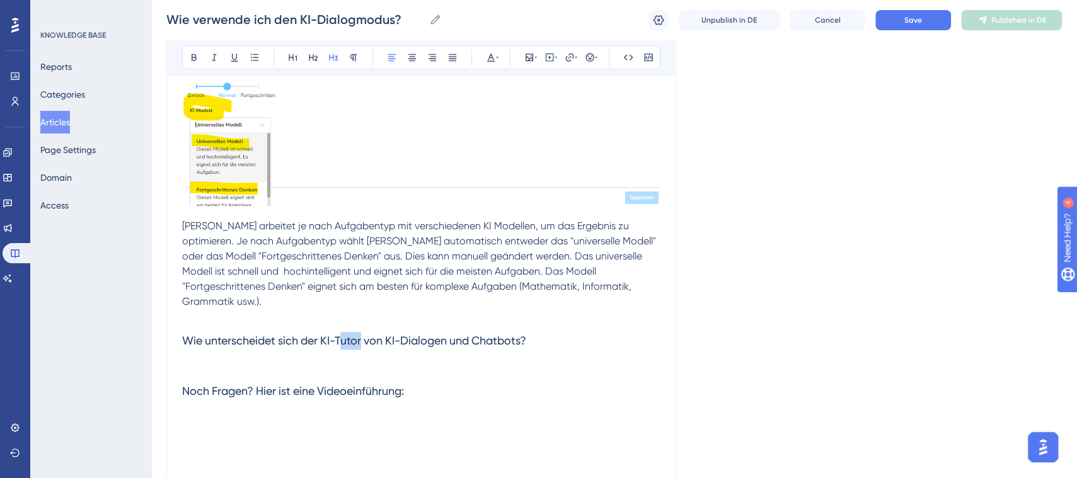
drag, startPoint x: 365, startPoint y: 308, endPoint x: 340, endPoint y: 313, distance: 25.0
click at [340, 334] on span "Wie unterscheidet sich der KI-Tutor von KI-Dialogen und Chatbots?" at bounding box center [354, 340] width 344 height 13
drag, startPoint x: 319, startPoint y: 309, endPoint x: 304, endPoint y: 309, distance: 15.1
click at [304, 334] on span "Wie unterscheidet sich der KI-Tutor von KI-Dialogen und Chatbots?" at bounding box center [354, 340] width 344 height 13
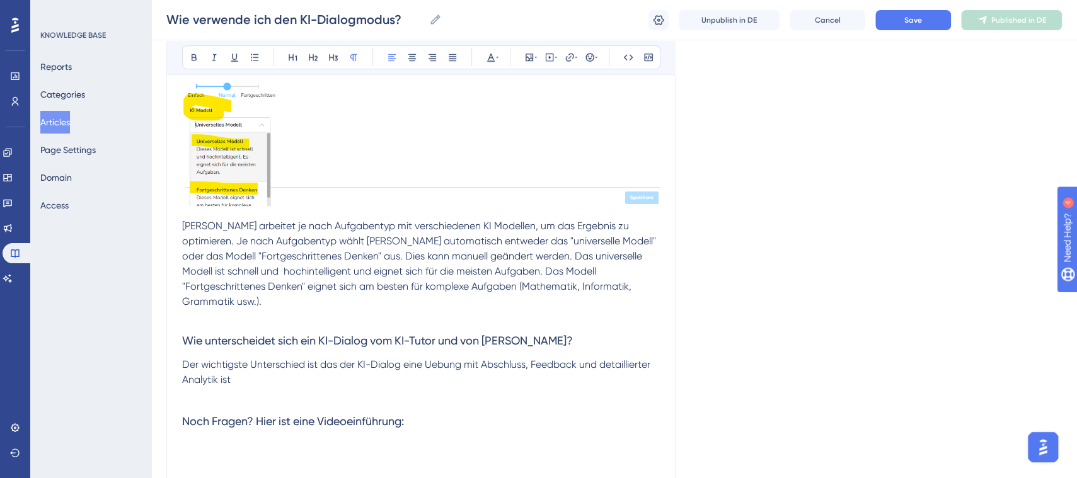
click at [440, 359] on span "Der wichtigste Unterschied ist das der KI-Dialog eine Uebung mit Abschluss, Fee…" at bounding box center [417, 372] width 471 height 27
click at [0, 0] on lt-span "Übung" at bounding box center [0, 0] width 0 height 0
click at [283, 388] on h3 "Noch Fragen? Hier ist eine Videoeinführung:" at bounding box center [421, 413] width 478 height 50
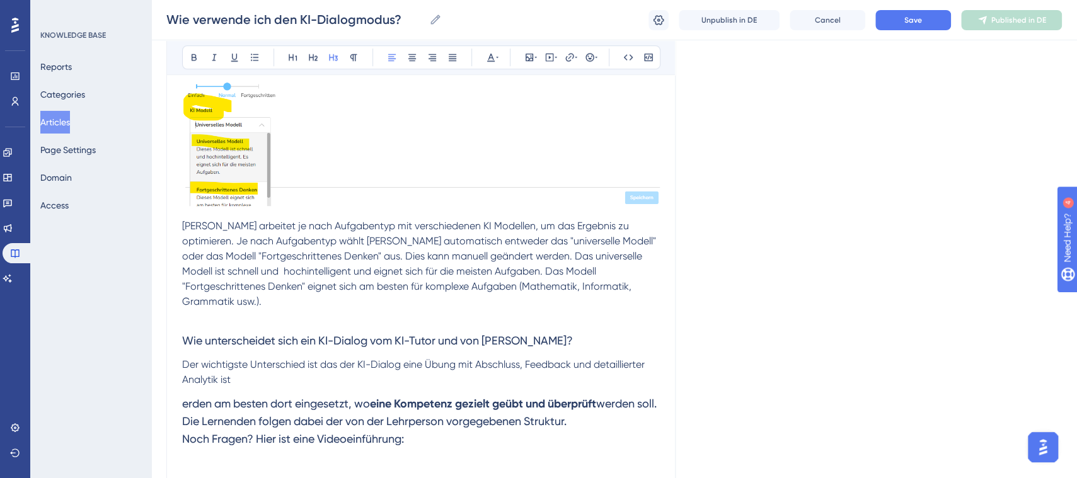
click at [299, 357] on p "Der wichtigste Unterschied ist das der KI-Dialog eine Übung mit Abschluss, Feed…" at bounding box center [421, 372] width 478 height 30
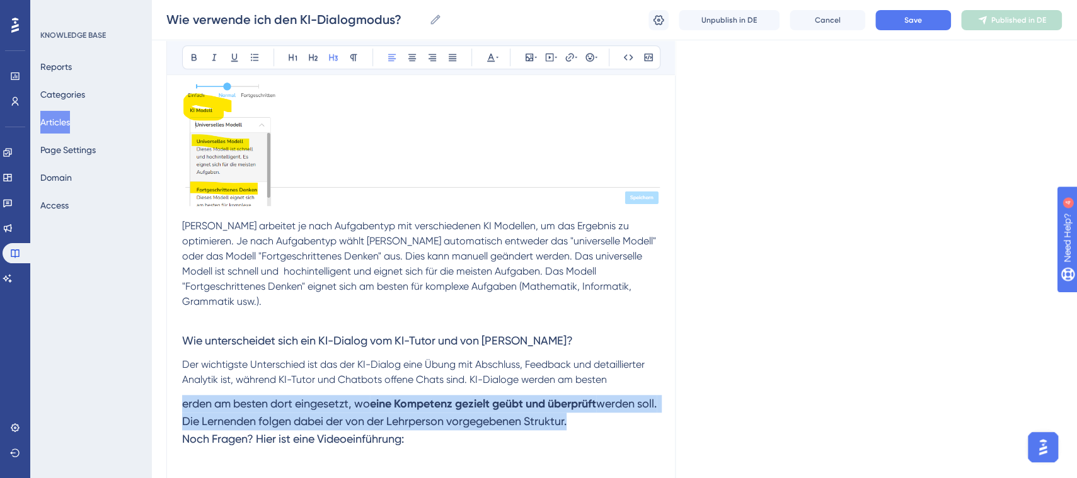
click at [602, 389] on h3 "erden am besten dort eingesetzt, wo eine Kompetenz gezielt geübt und überprüft …" at bounding box center [421, 422] width 478 height 68
drag, startPoint x: 615, startPoint y: 387, endPoint x: 174, endPoint y: 376, distance: 441.3
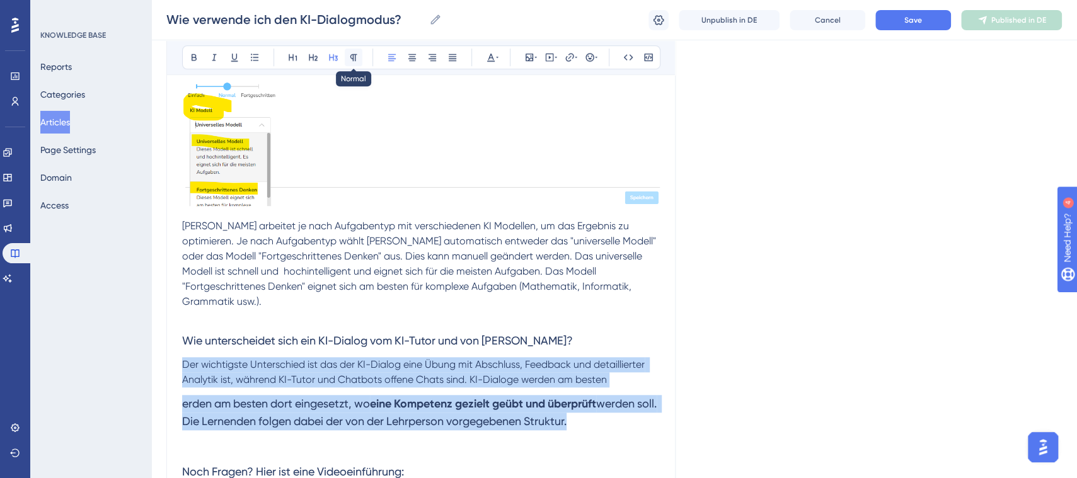
click at [355, 59] on icon at bounding box center [353, 57] width 7 height 7
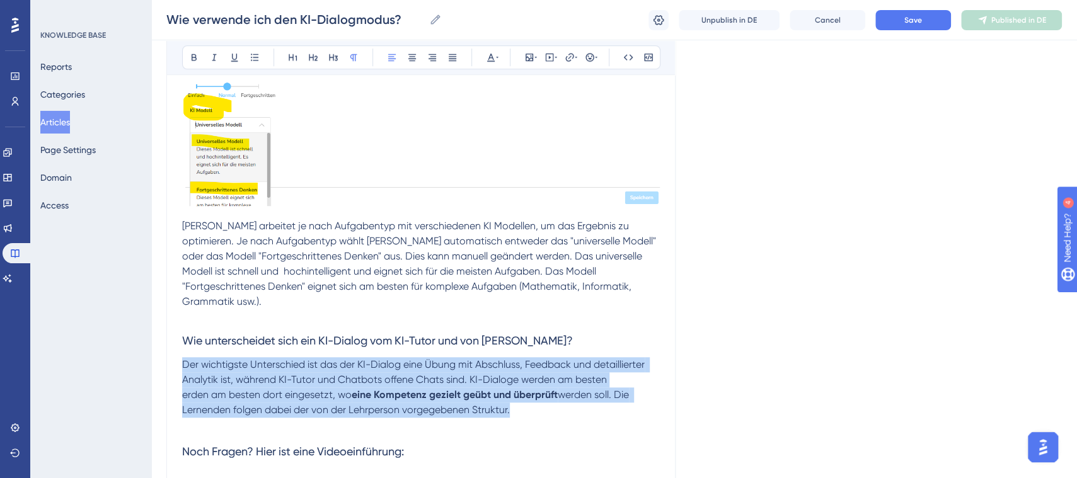
click at [288, 334] on span "Wie unterscheidet sich ein KI-Dialog vom KI-Tutor und von Brians Chatbots?" at bounding box center [377, 340] width 391 height 13
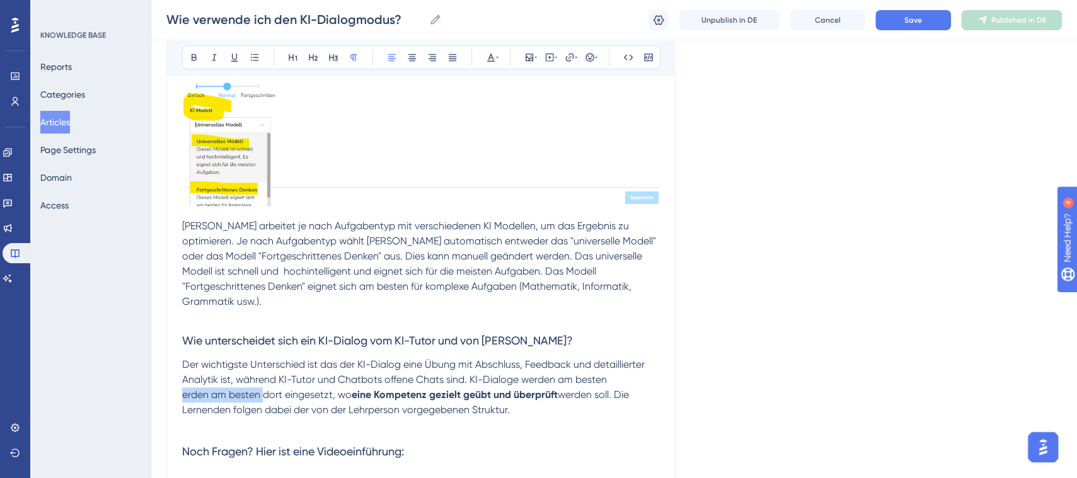
drag, startPoint x: 264, startPoint y: 364, endPoint x: 160, endPoint y: 366, distance: 104.0
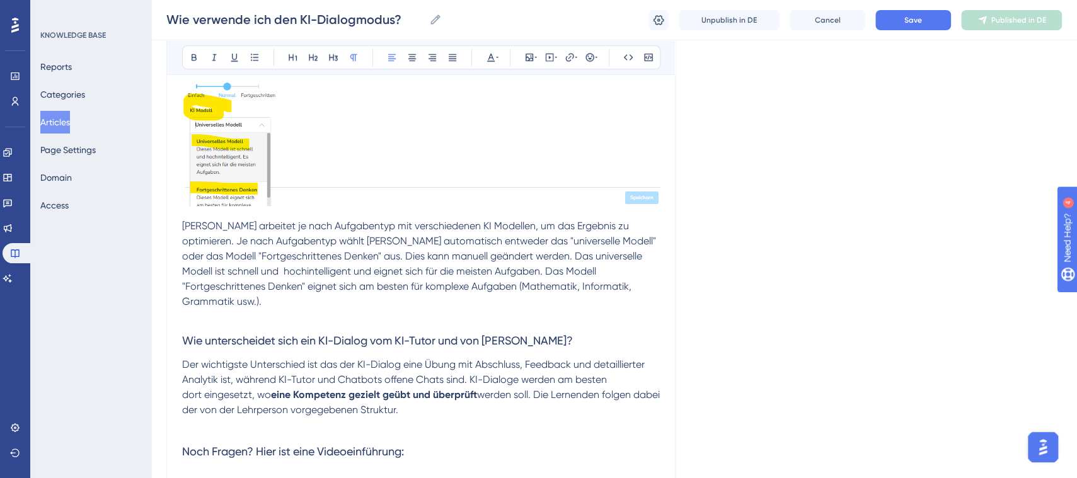
click at [473, 388] on p "dort eingesetzt, wo eine Kompetenz gezielt geübt und überprüft werden soll. Die…" at bounding box center [421, 403] width 478 height 30
click at [461, 220] on span "Brian arbeitet je nach Aufgabentyp mit verschiedenen KI Modellen, um das Ergebn…" at bounding box center [420, 264] width 476 height 88
click at [0, 0] on lt-em "verschiedenen KI-Modellen" at bounding box center [0, 0] width 0 height 0
click at [334, 325] on h3 "Wie unterscheidet sich ein KI-Dialog vom KI-Tutor und von Brians Chatbots?" at bounding box center [421, 341] width 478 height 33
click at [896, 25] on button "Save" at bounding box center [913, 20] width 76 height 20
